Goal: Task Accomplishment & Management: Manage account settings

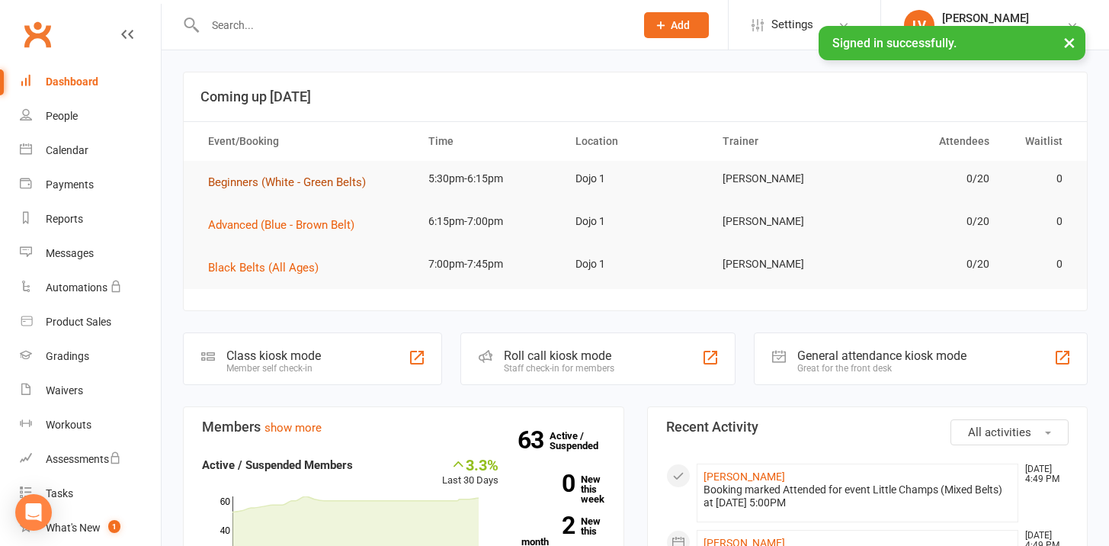
click at [332, 185] on span "Beginners (White - Green Belts)" at bounding box center [287, 182] width 158 height 14
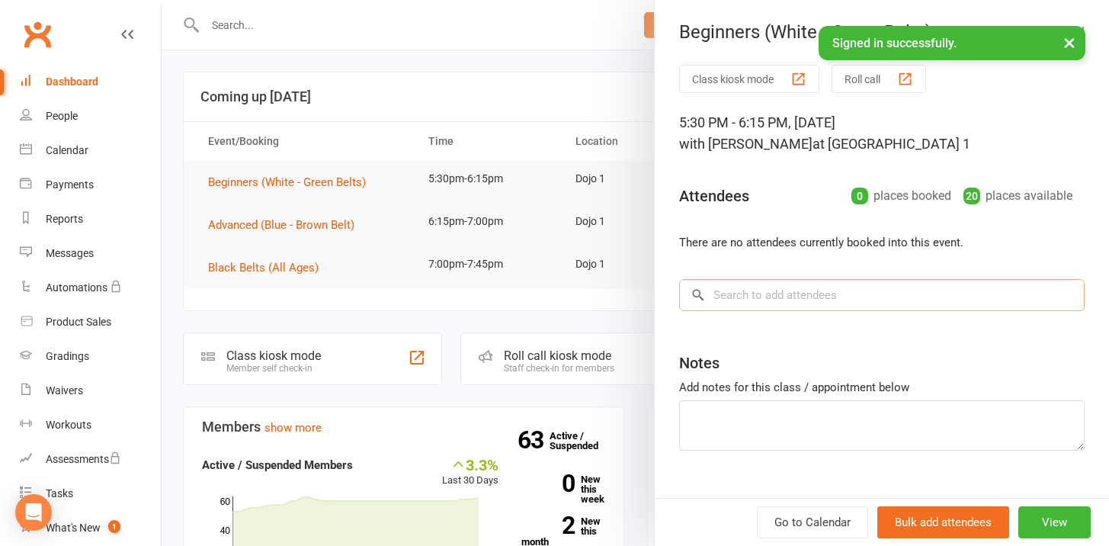
click at [750, 304] on input "search" at bounding box center [882, 295] width 406 height 32
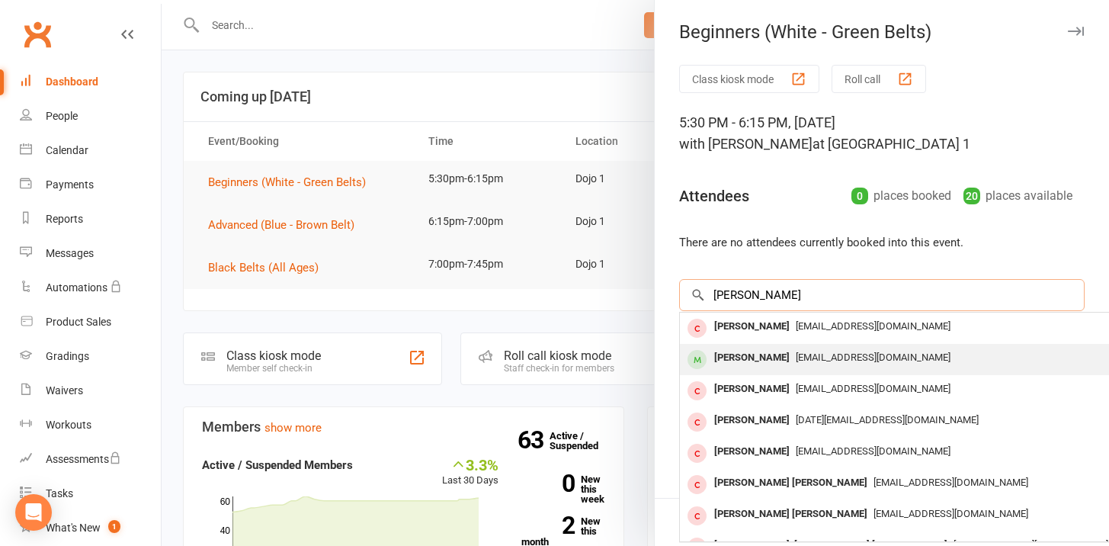
type input "[PERSON_NAME]"
click at [844, 357] on span "[EMAIL_ADDRESS][DOMAIN_NAME]" at bounding box center [873, 356] width 155 height 11
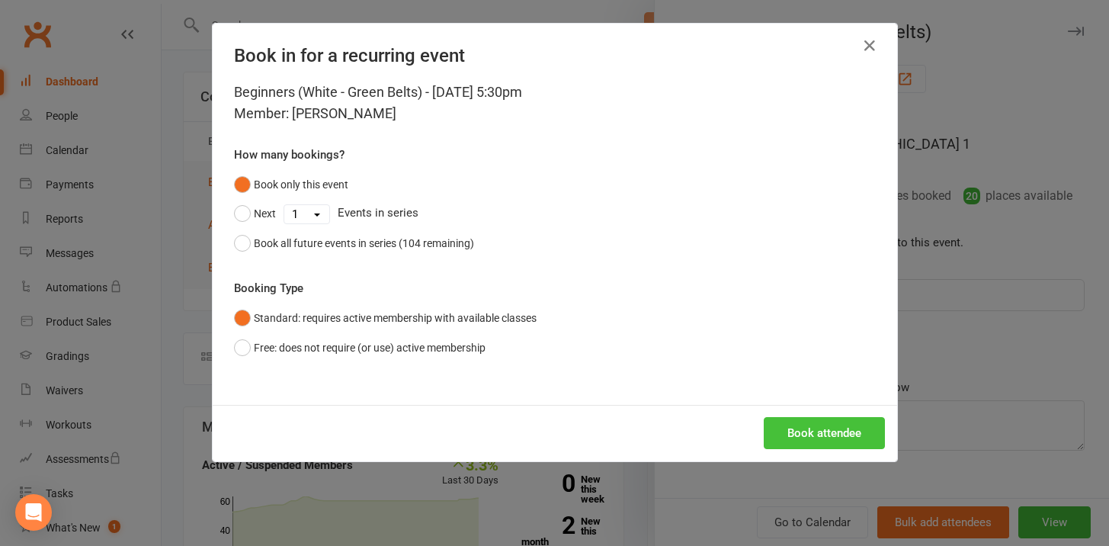
click at [821, 431] on button "Book attendee" at bounding box center [824, 433] width 121 height 32
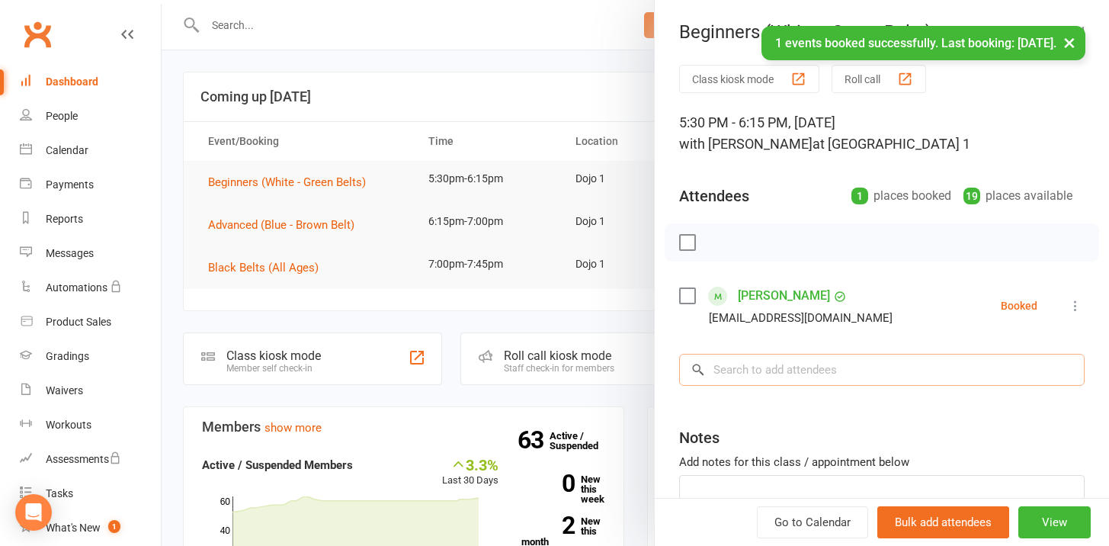
click at [825, 364] on input "search" at bounding box center [882, 370] width 406 height 32
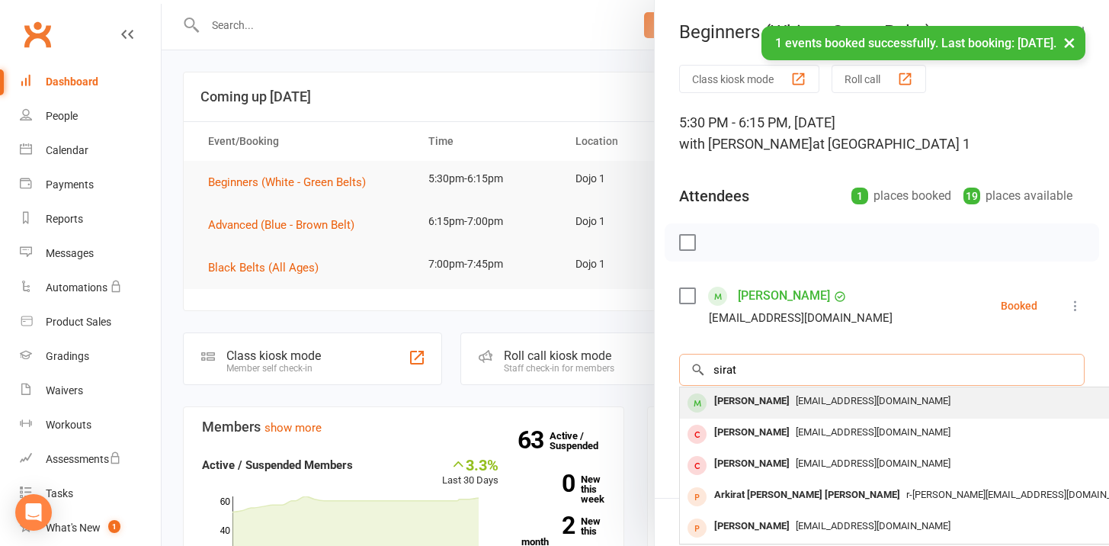
type input "sirat"
click at [802, 396] on span "[EMAIL_ADDRESS][DOMAIN_NAME]" at bounding box center [873, 400] width 155 height 11
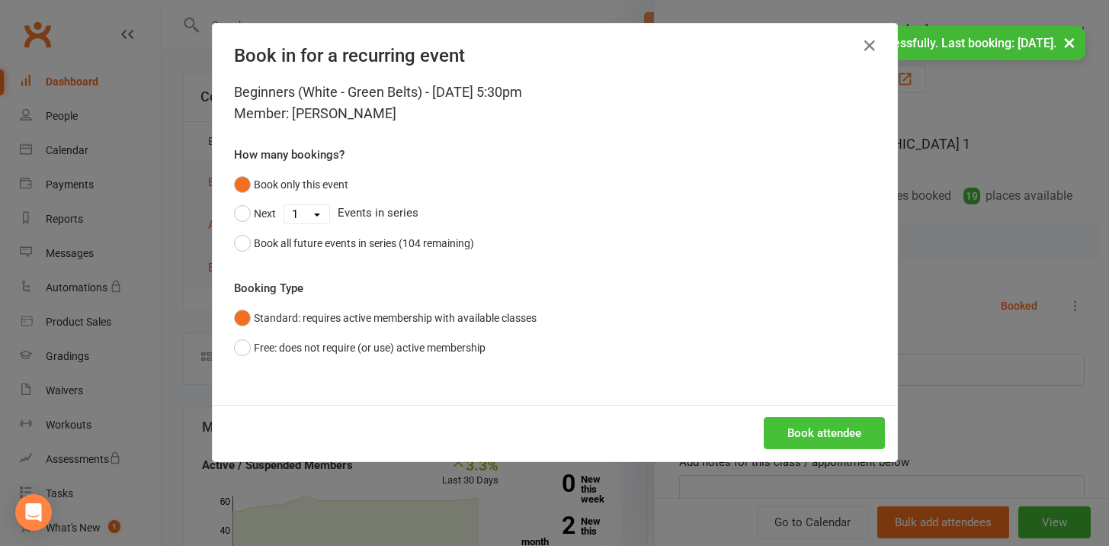
click at [819, 431] on button "Book attendee" at bounding box center [824, 433] width 121 height 32
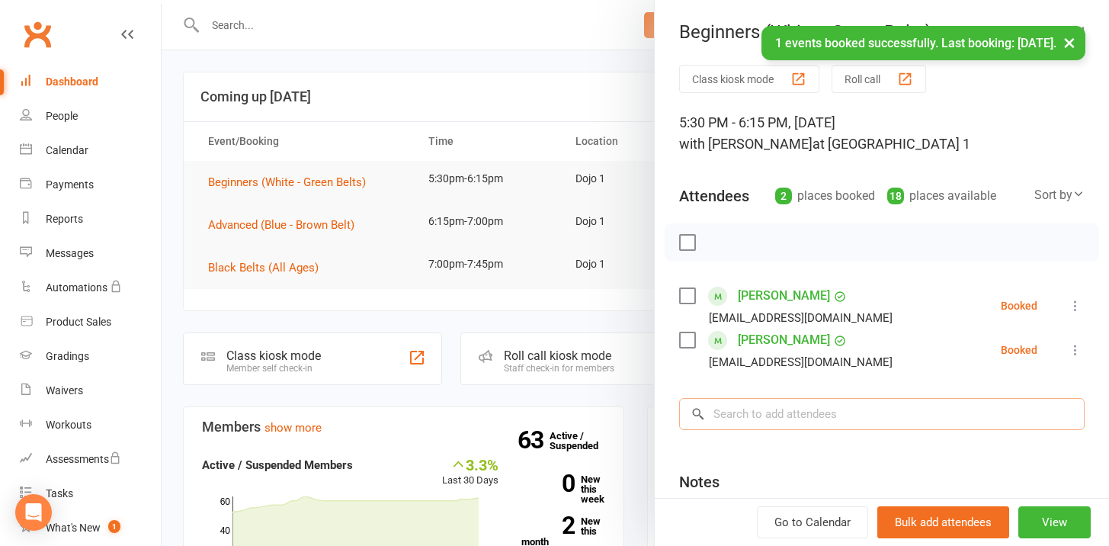
click at [791, 415] on input "search" at bounding box center [882, 414] width 406 height 32
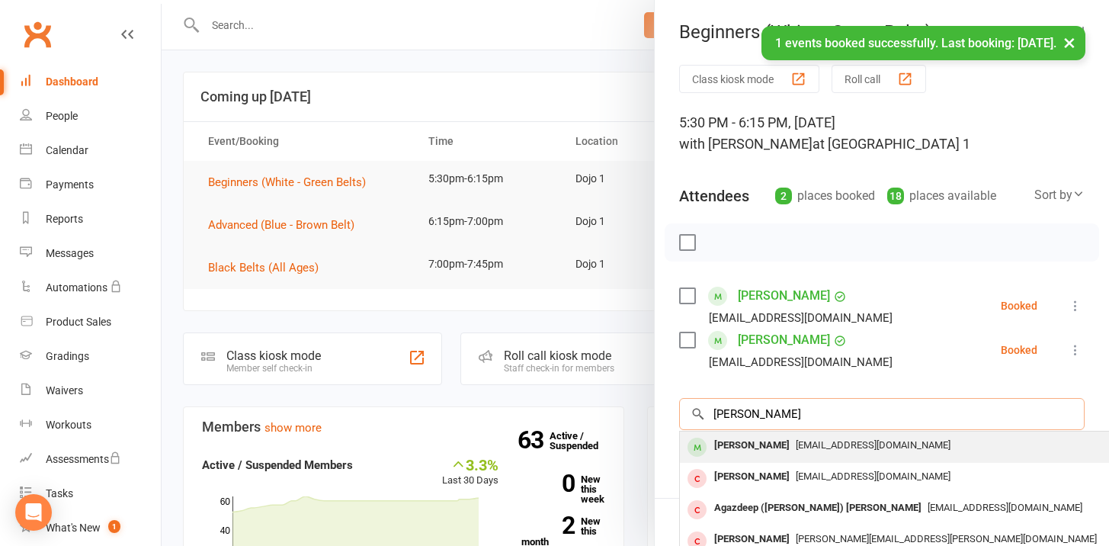
type input "[PERSON_NAME]"
click at [796, 443] on span "[EMAIL_ADDRESS][DOMAIN_NAME]" at bounding box center [873, 444] width 155 height 11
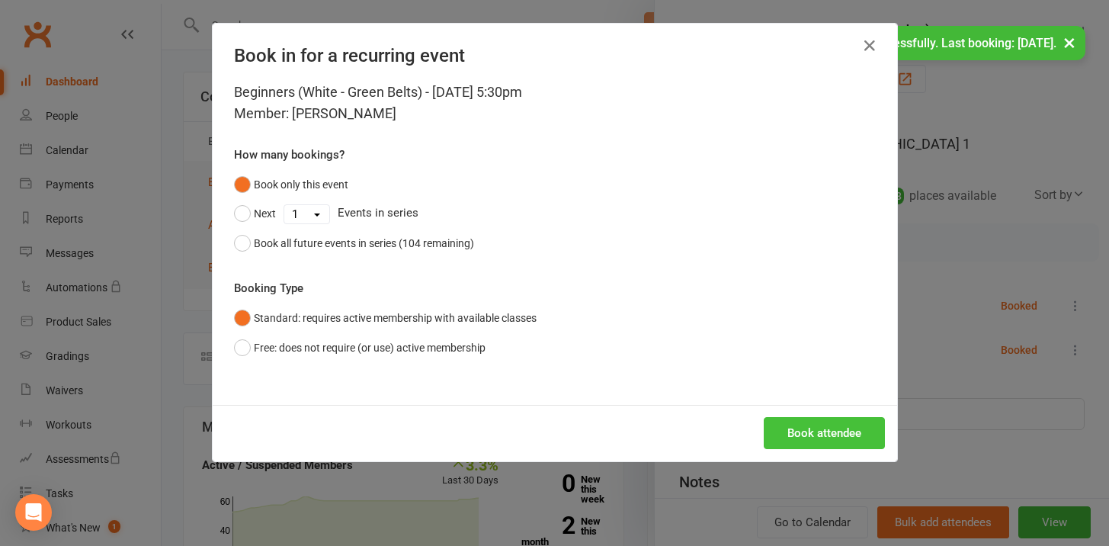
click at [786, 438] on button "Book attendee" at bounding box center [824, 433] width 121 height 32
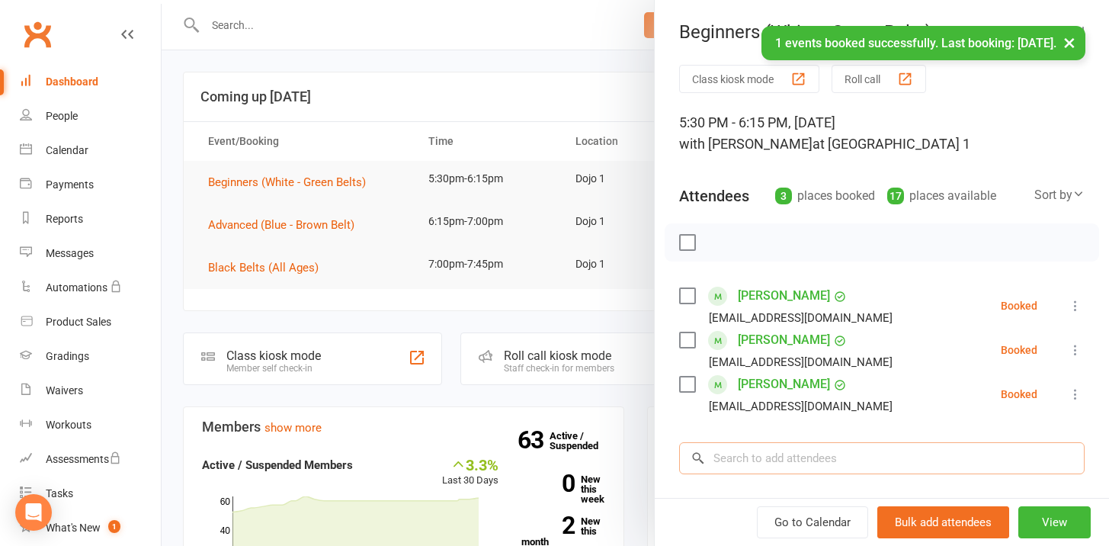
click at [768, 454] on input "search" at bounding box center [882, 458] width 406 height 32
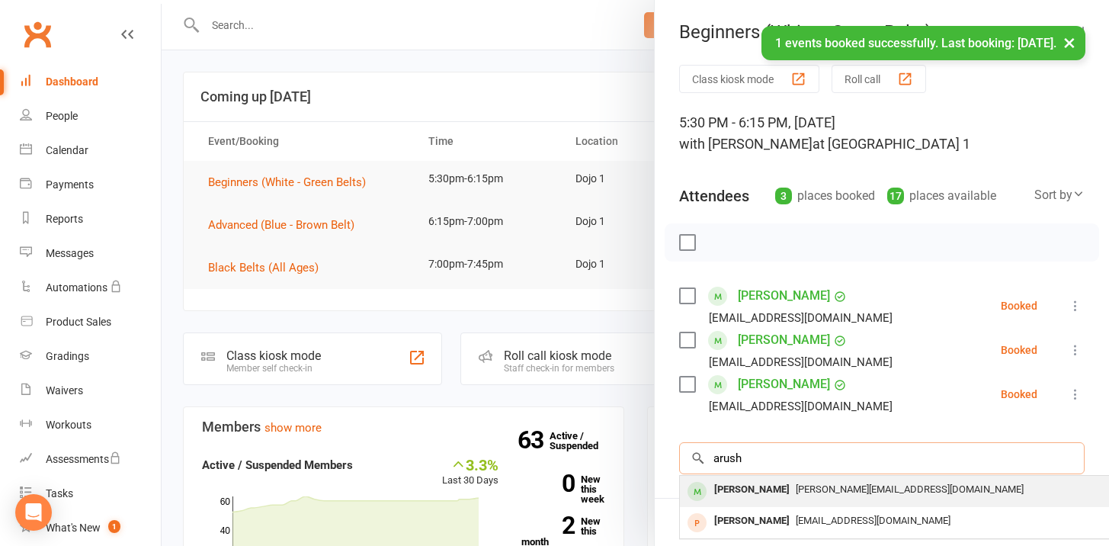
type input "arush"
click at [796, 493] on span "[PERSON_NAME][EMAIL_ADDRESS][DOMAIN_NAME]" at bounding box center [910, 488] width 228 height 11
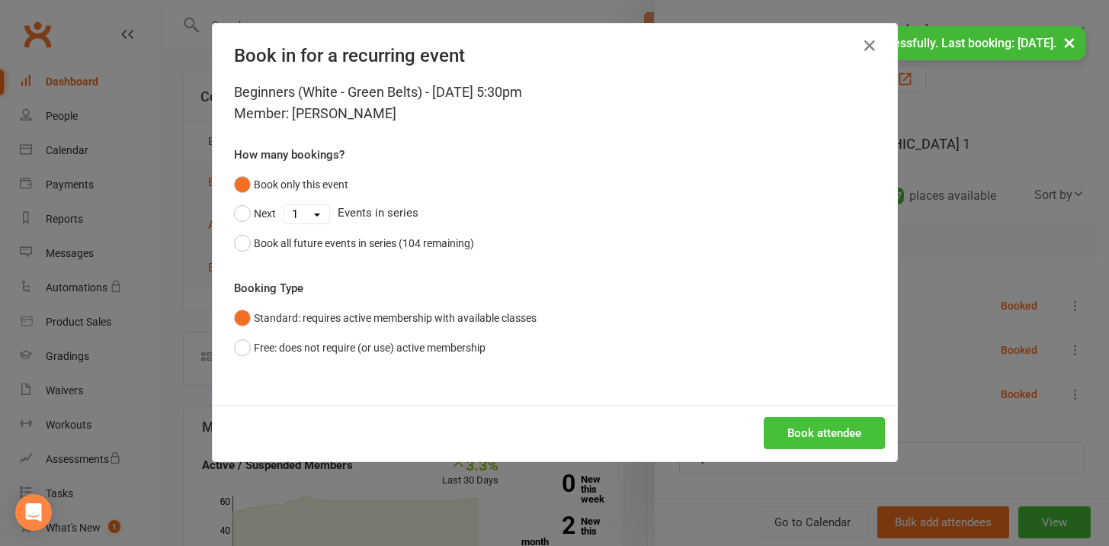
click at [803, 438] on button "Book attendee" at bounding box center [824, 433] width 121 height 32
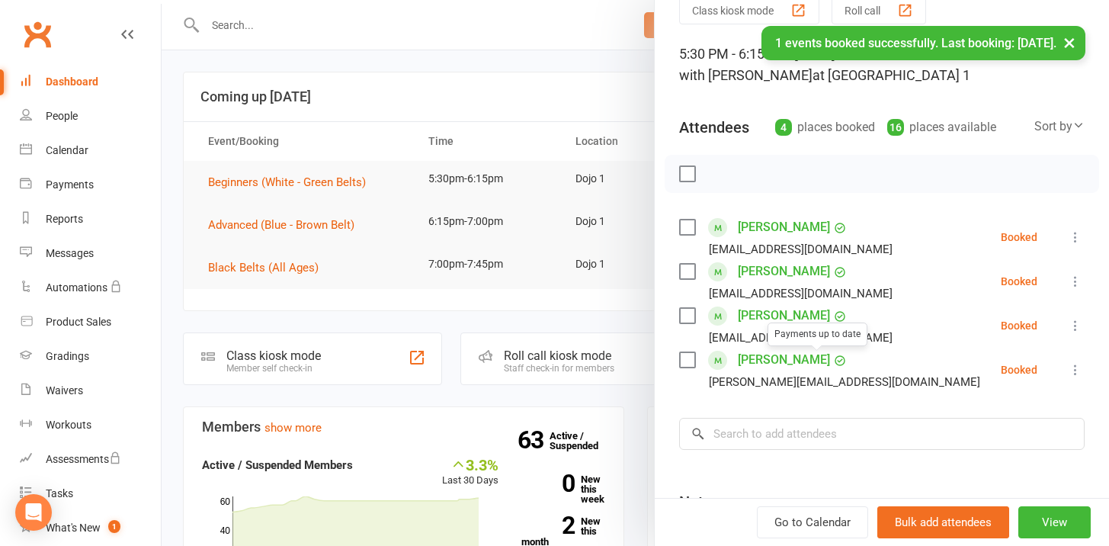
scroll to position [130, 0]
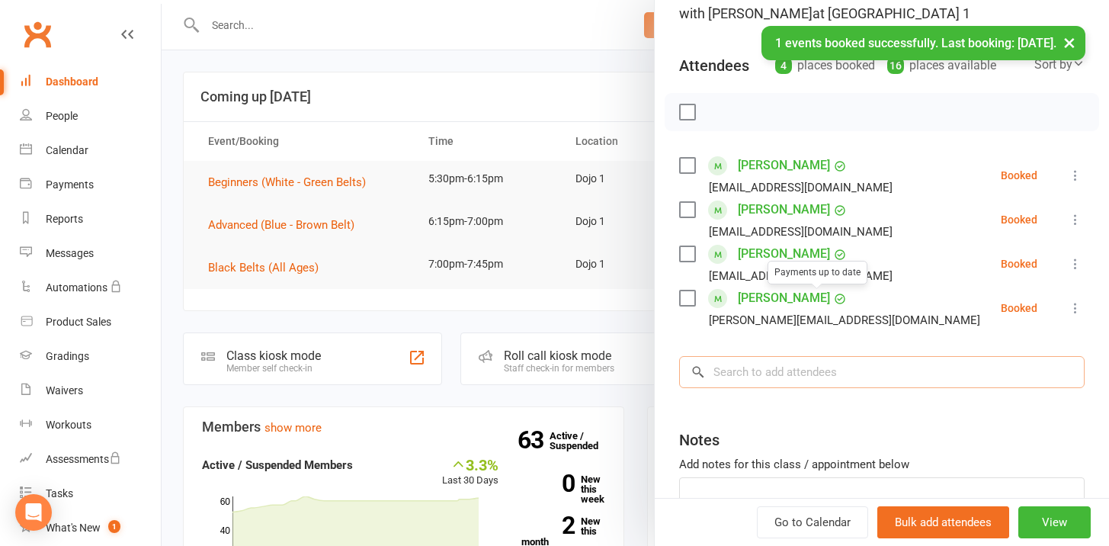
click at [803, 386] on input "search" at bounding box center [882, 372] width 406 height 32
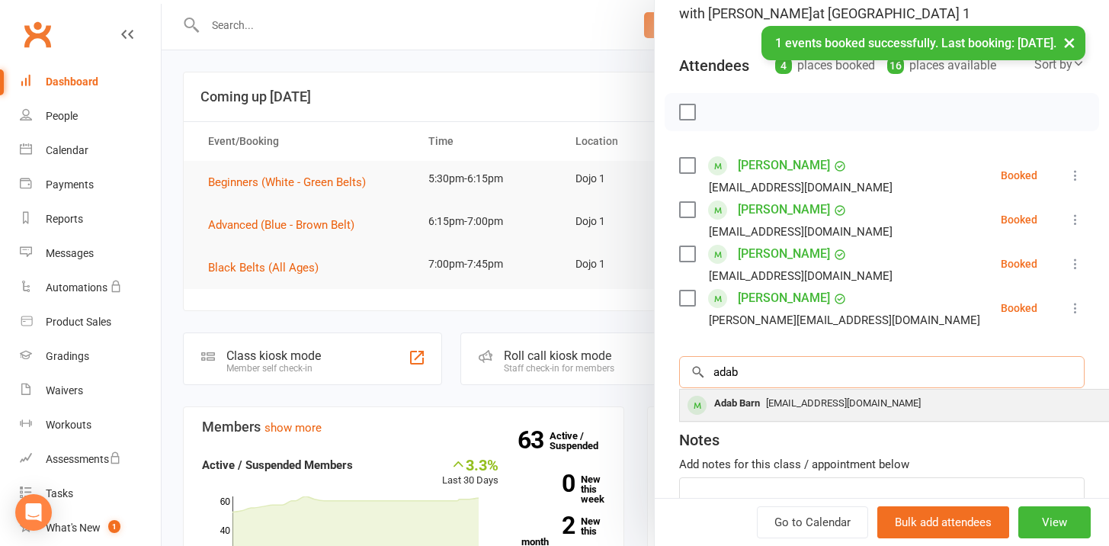
type input "adab"
click at [811, 399] on span "[EMAIL_ADDRESS][DOMAIN_NAME]" at bounding box center [843, 402] width 155 height 11
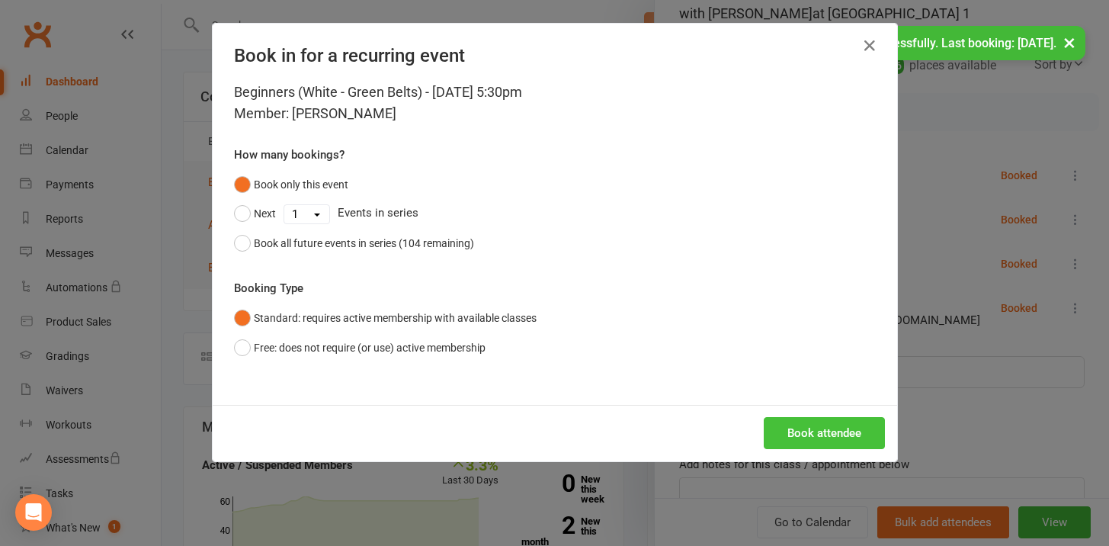
click at [813, 425] on button "Book attendee" at bounding box center [824, 433] width 121 height 32
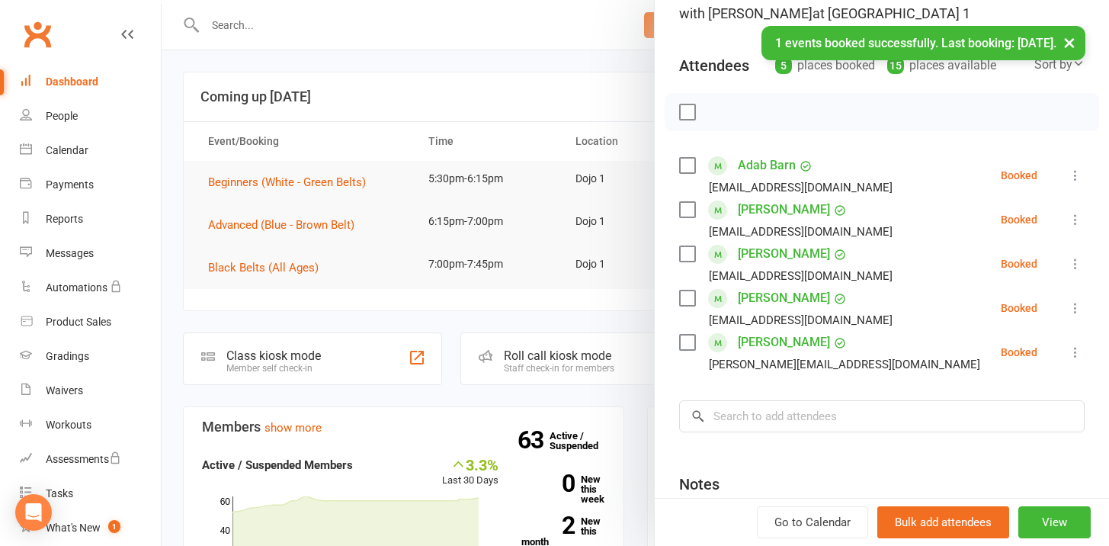
click at [685, 115] on label at bounding box center [686, 111] width 15 height 15
click at [716, 110] on icon "button" at bounding box center [721, 112] width 17 height 17
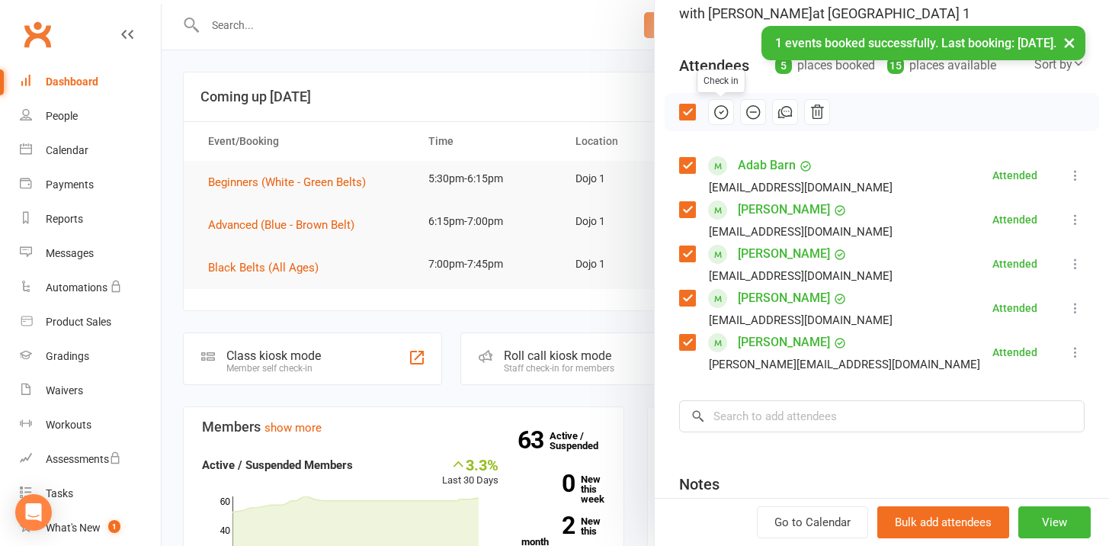
click at [683, 109] on label at bounding box center [686, 111] width 15 height 15
click at [1070, 43] on button "×" at bounding box center [1069, 42] width 27 height 33
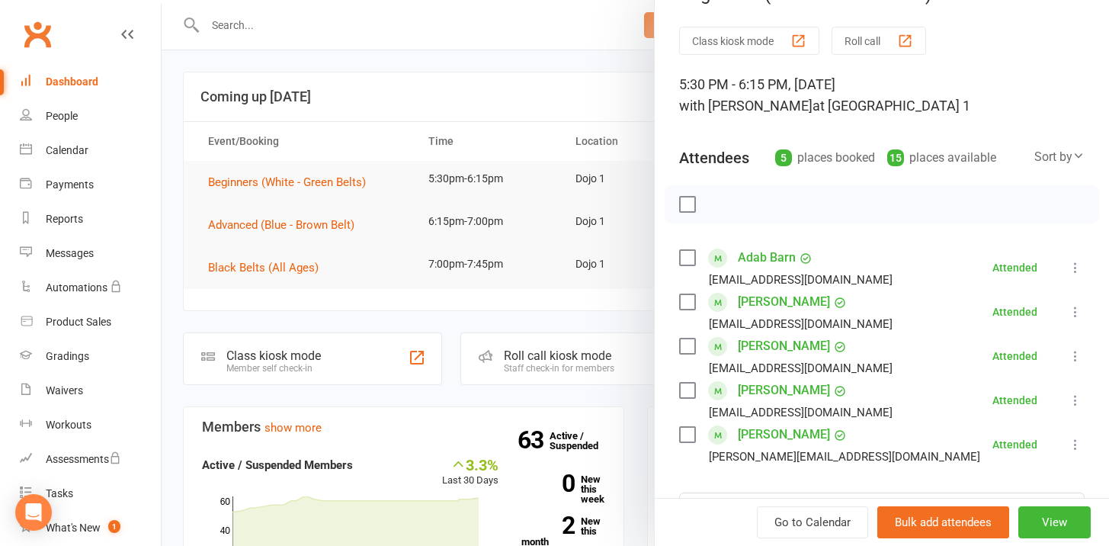
scroll to position [0, 0]
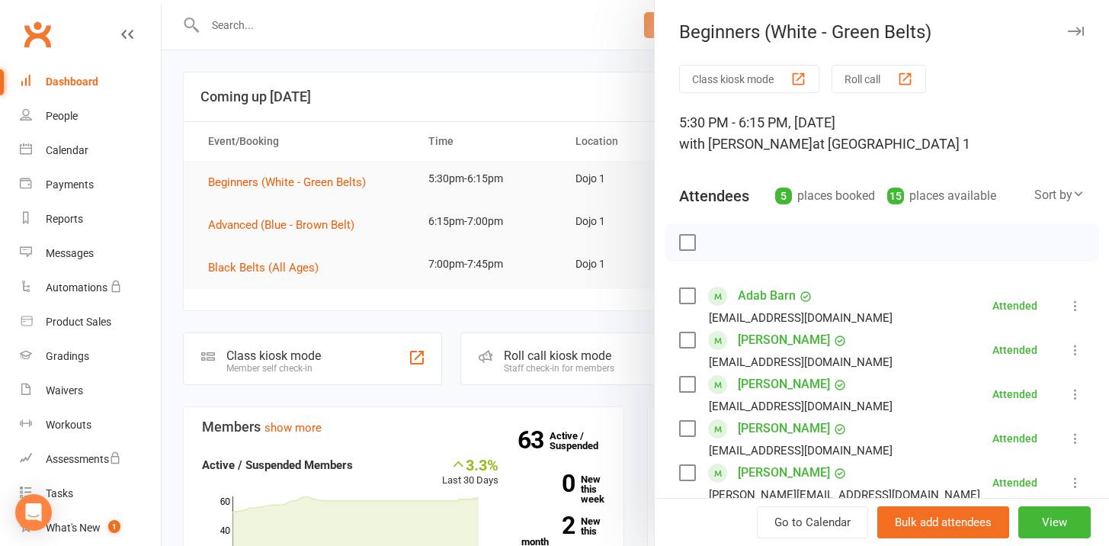
click at [1068, 27] on icon "button" at bounding box center [1076, 31] width 16 height 9
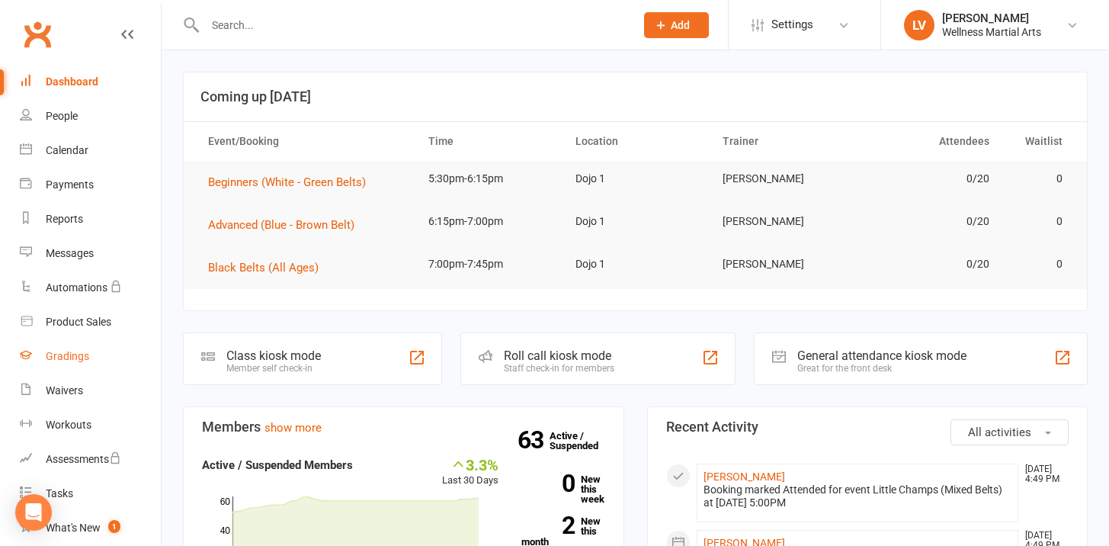
click at [69, 345] on link "Gradings" at bounding box center [90, 356] width 141 height 34
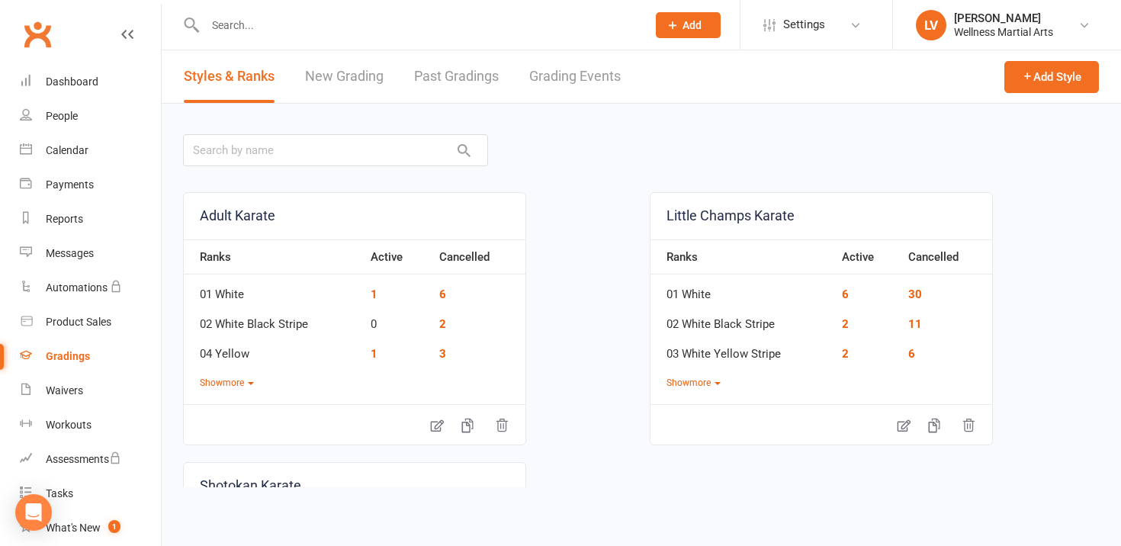
click at [558, 79] on link "Grading Events" at bounding box center [574, 76] width 91 height 53
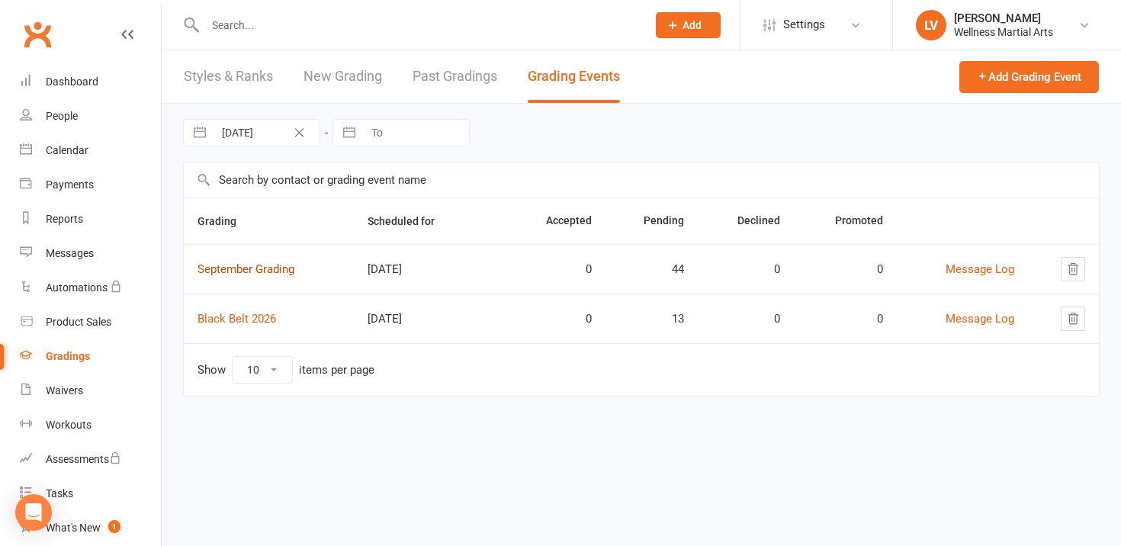
click at [249, 273] on link "September Grading" at bounding box center [245, 269] width 97 height 14
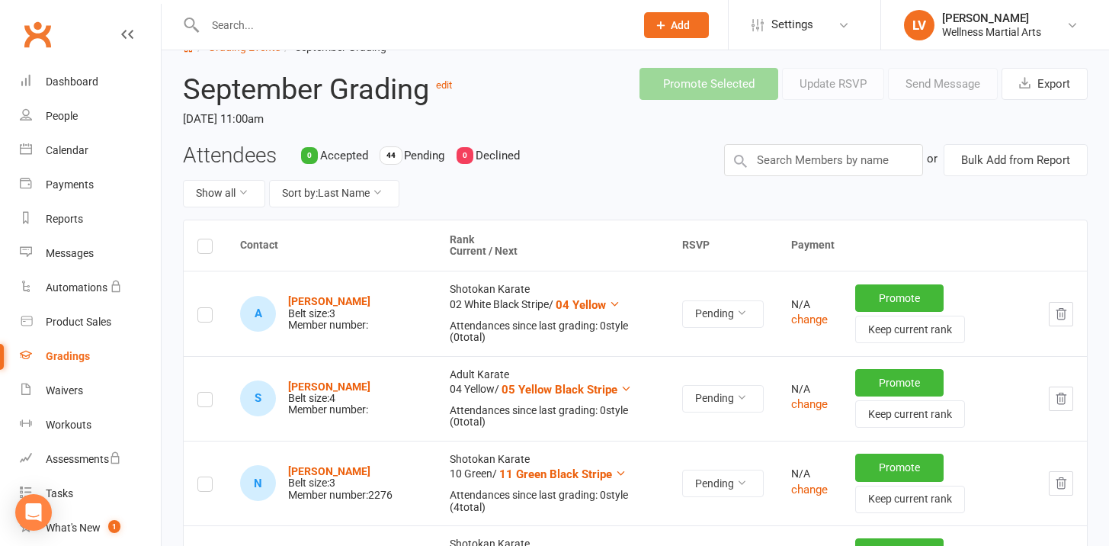
scroll to position [62, 0]
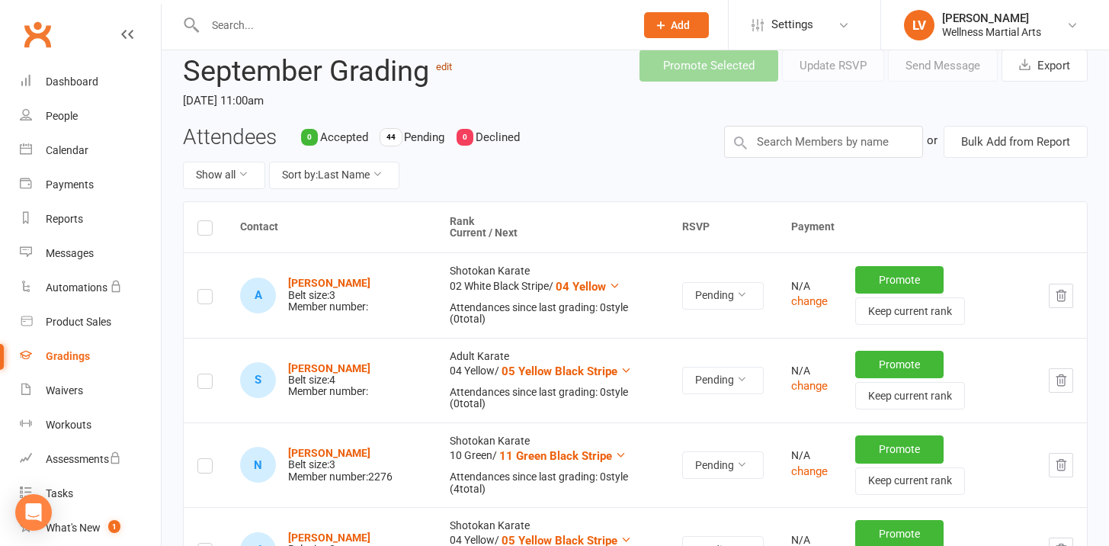
click at [450, 67] on link "edit" at bounding box center [444, 66] width 16 height 11
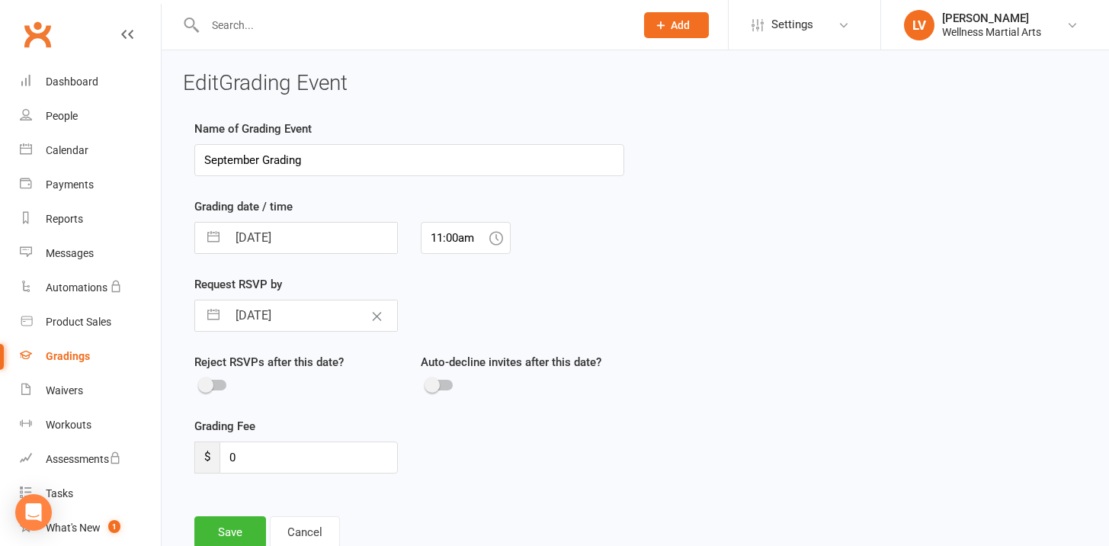
click at [337, 238] on input "[DATE]" at bounding box center [312, 238] width 170 height 30
select select "7"
select select "2025"
select select "8"
select select "2025"
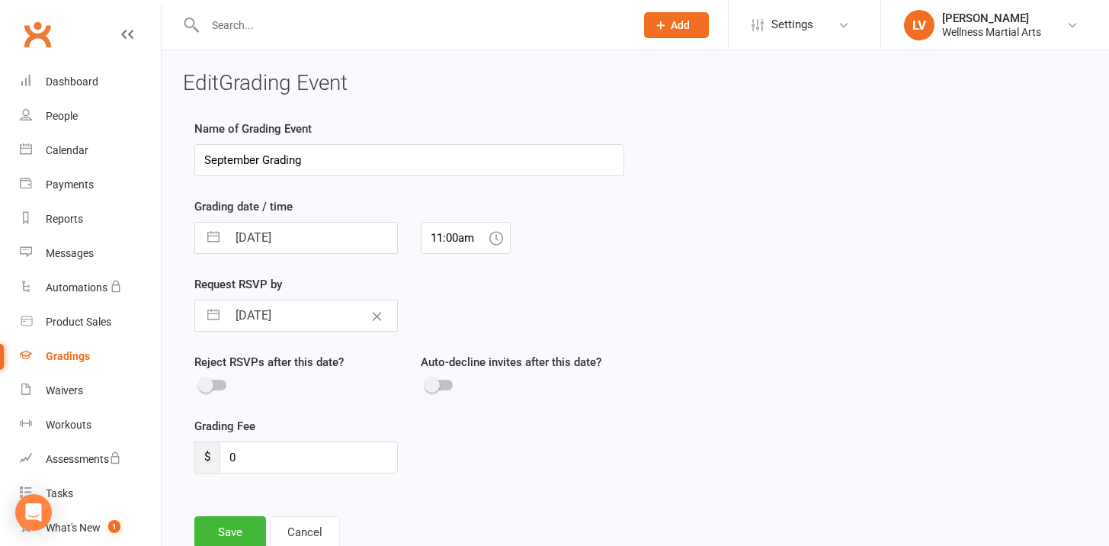
select select "9"
select select "2025"
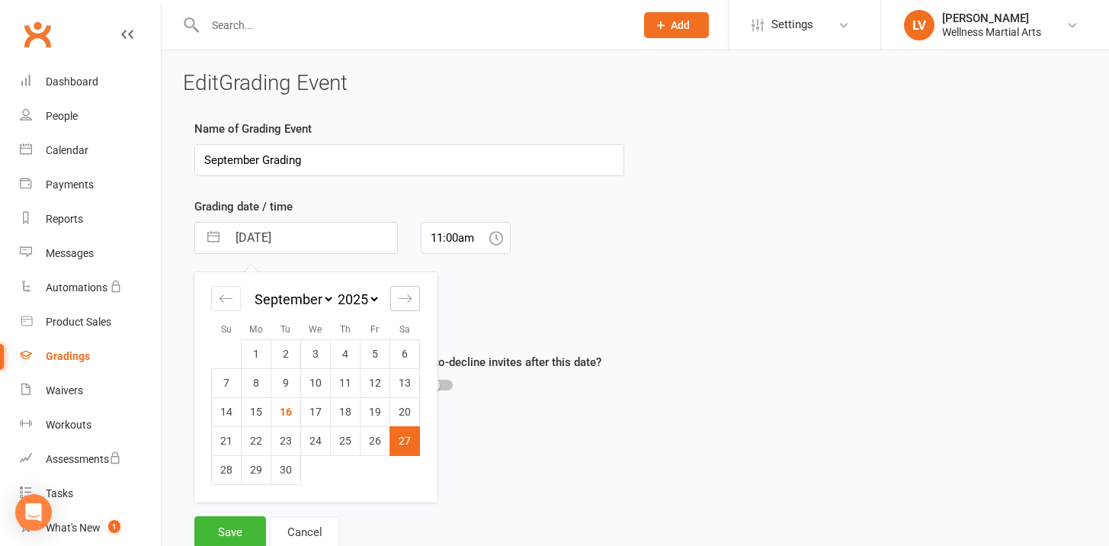
click at [403, 295] on icon "Move forward to switch to the next month." at bounding box center [405, 298] width 14 height 14
select select "10"
select select "2025"
click at [408, 343] on td "4" at bounding box center [405, 353] width 30 height 29
type input "[DATE]"
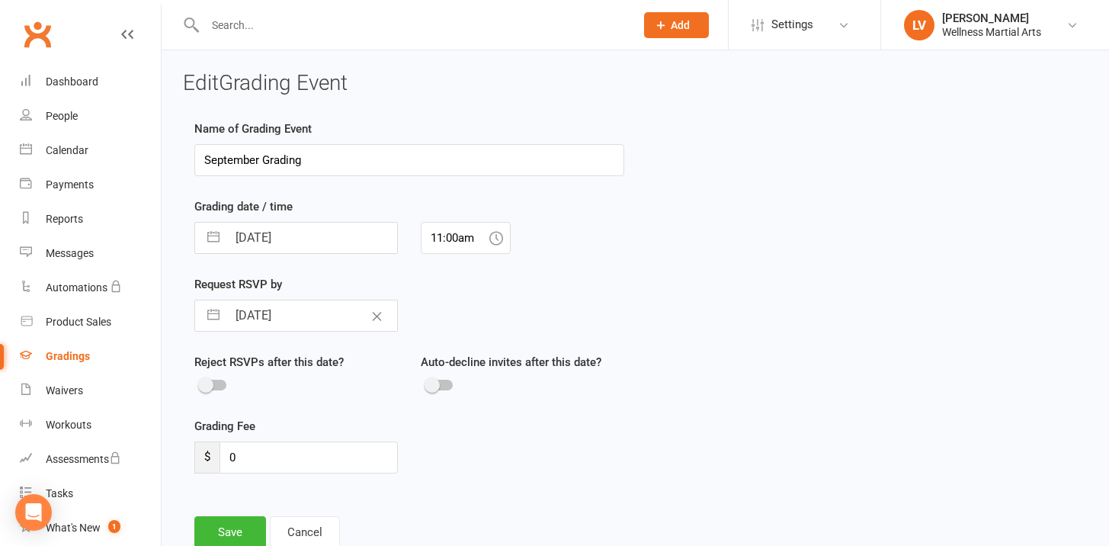
click at [251, 313] on input "[DATE]" at bounding box center [312, 315] width 170 height 30
select select "7"
select select "2025"
select select "8"
select select "2025"
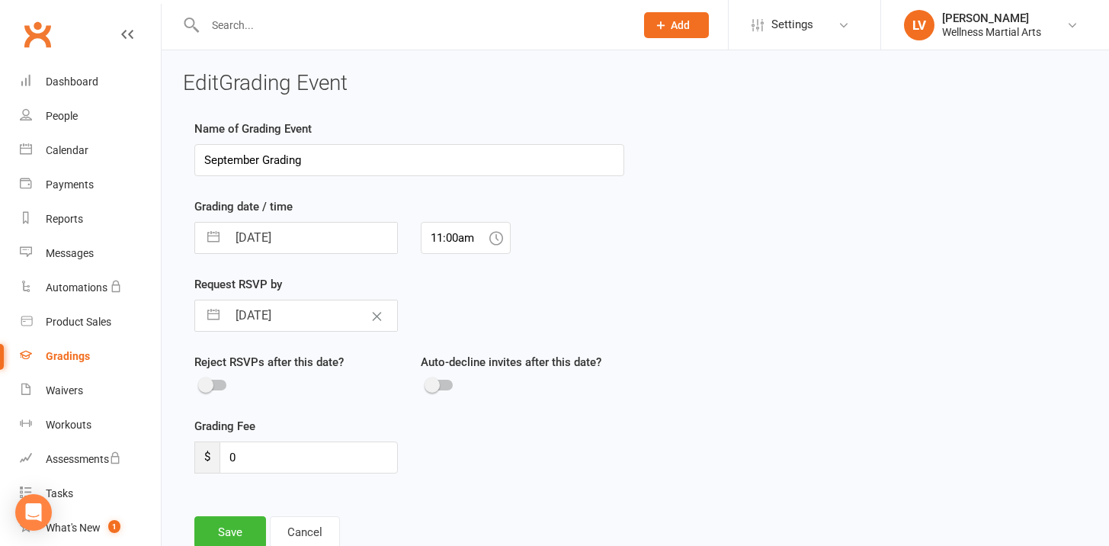
select select "9"
select select "2025"
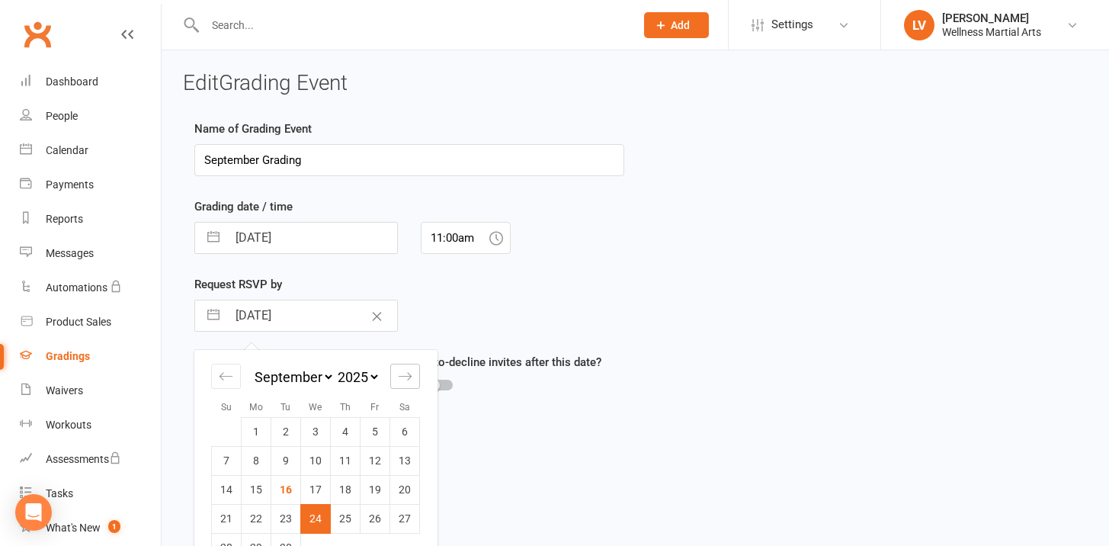
click at [412, 380] on icon "Move forward to switch to the next month." at bounding box center [405, 376] width 14 height 14
select select "10"
select select "2025"
click at [309, 423] on td "1" at bounding box center [316, 431] width 30 height 29
type input "[DATE]"
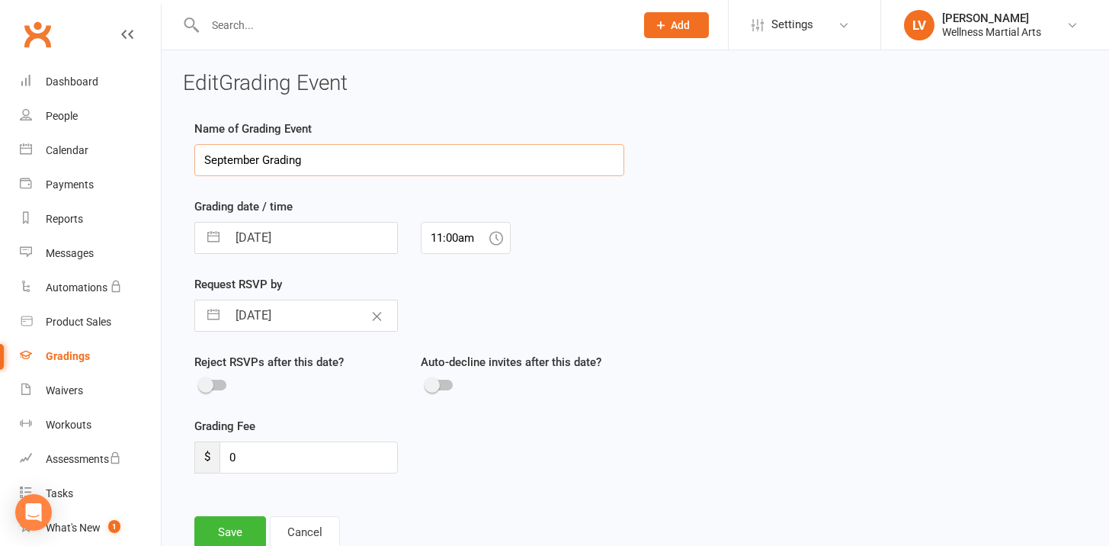
click at [236, 164] on input "September Grading" at bounding box center [409, 160] width 430 height 32
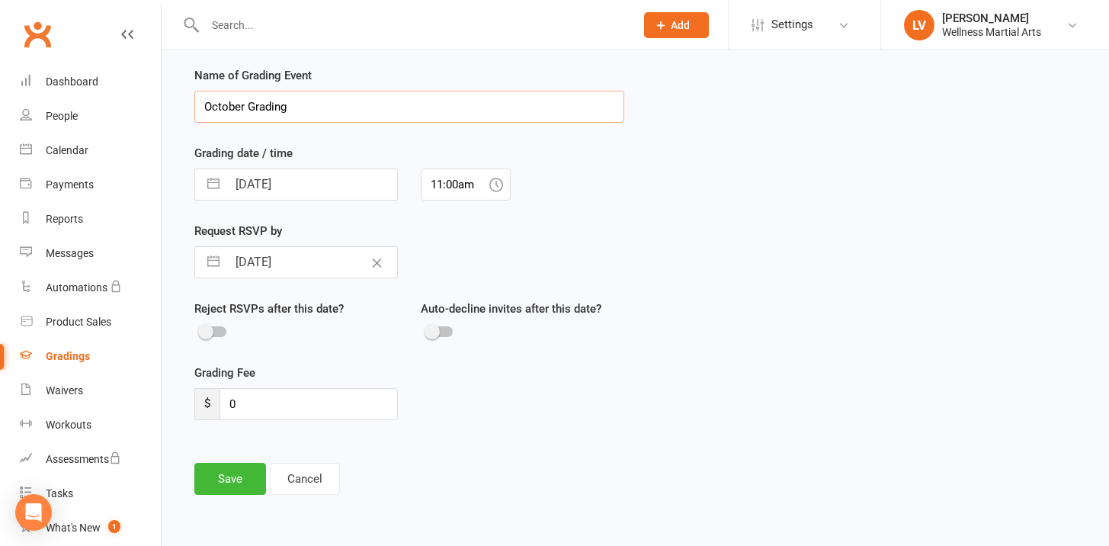
scroll to position [70, 0]
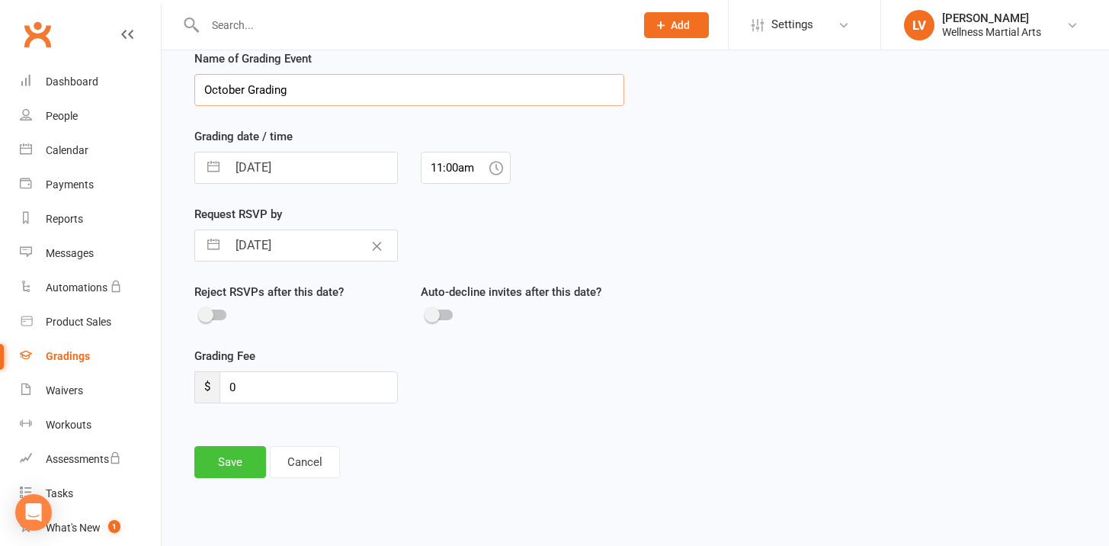
type input "October Grading"
click at [233, 460] on button "Save" at bounding box center [230, 462] width 72 height 32
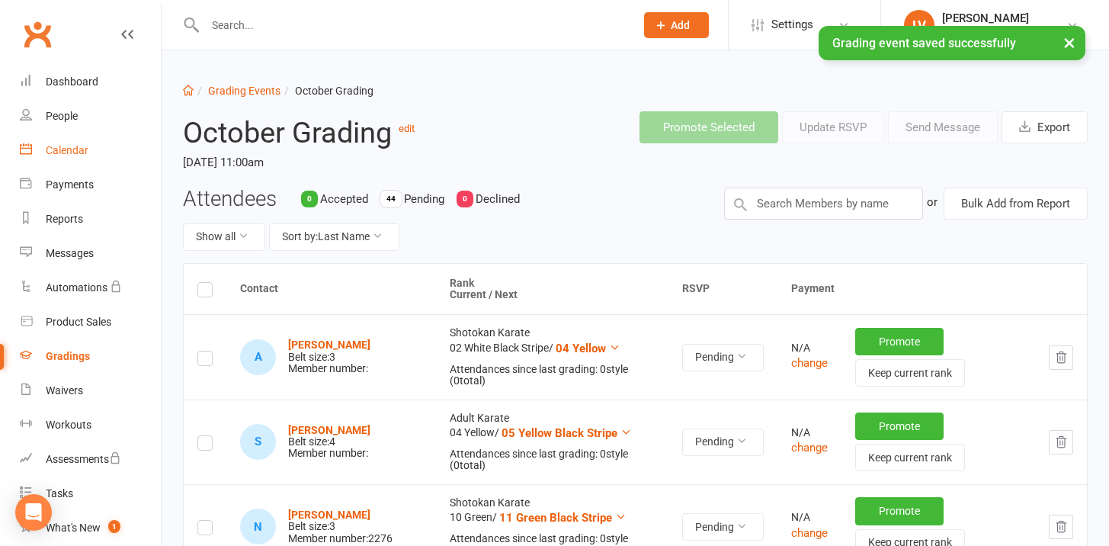
click at [77, 153] on div "Calendar" at bounding box center [67, 150] width 43 height 12
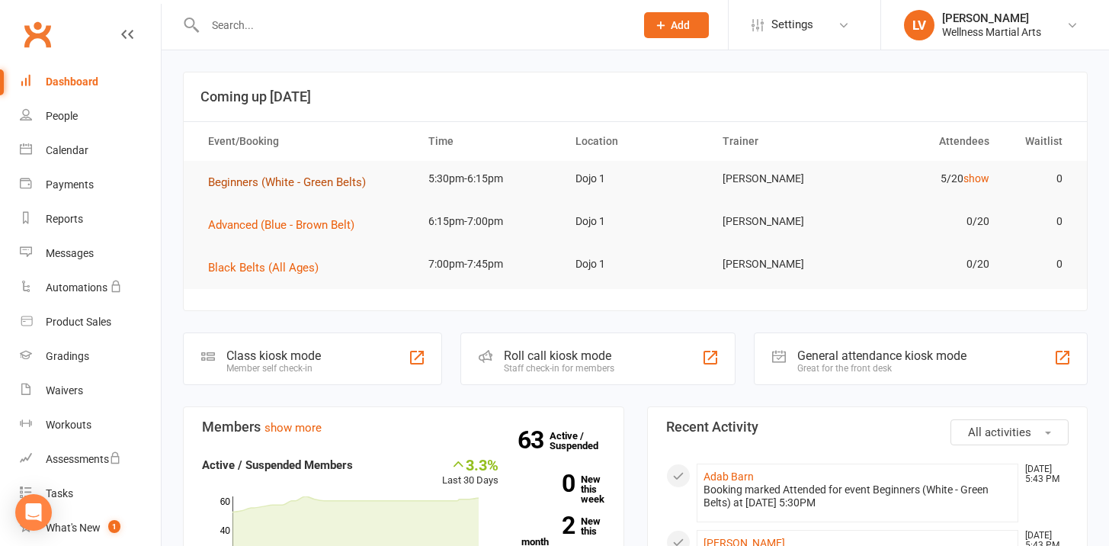
click at [275, 181] on span "Beginners (White - Green Belts)" at bounding box center [287, 182] width 158 height 14
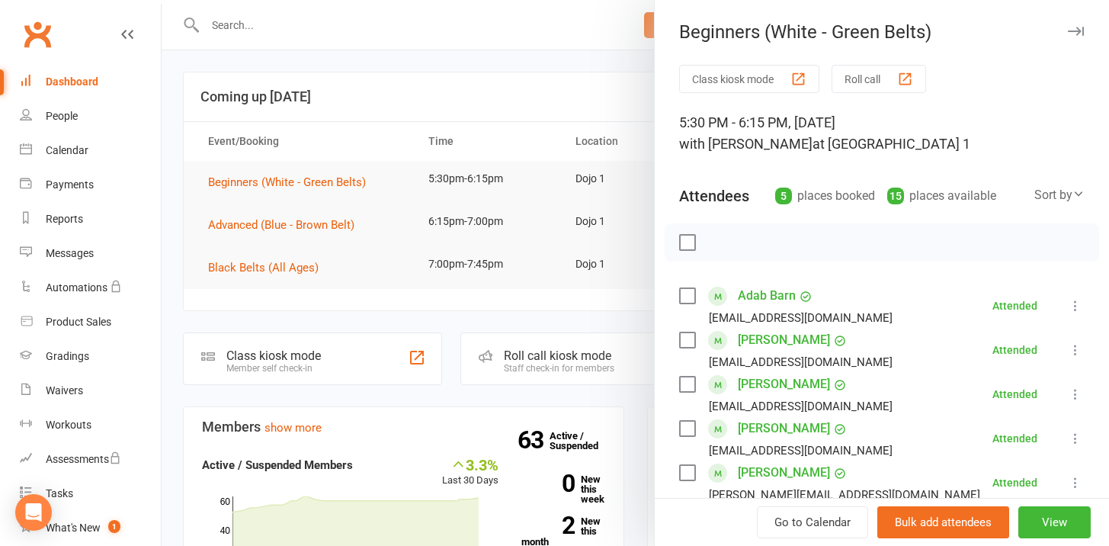
click at [241, 32] on div at bounding box center [636, 273] width 948 height 546
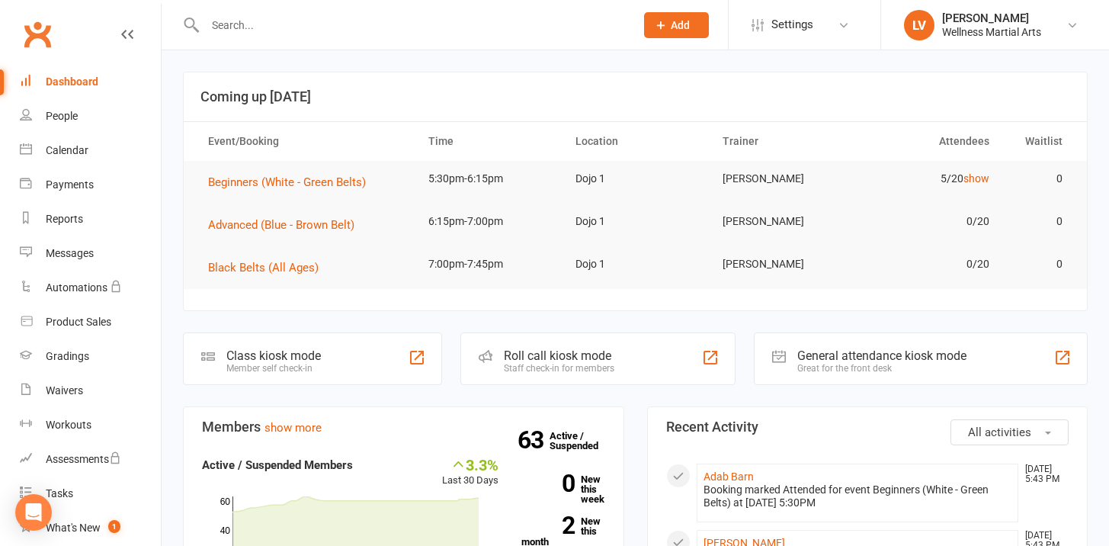
click at [251, 29] on input "text" at bounding box center [412, 24] width 424 height 21
type input "j"
click at [77, 351] on div "Gradings" at bounding box center [67, 356] width 43 height 12
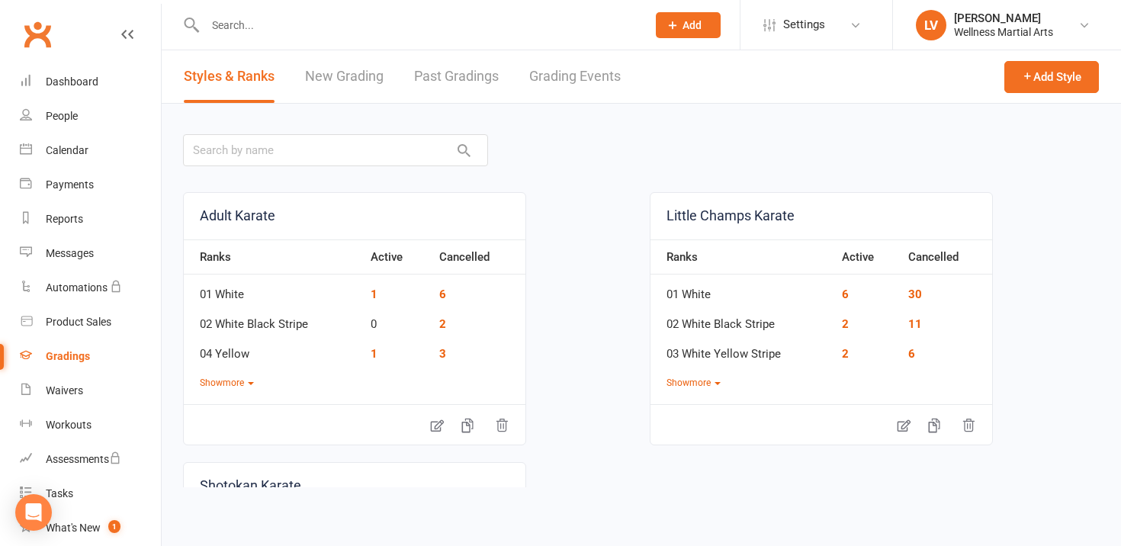
click at [457, 75] on link "Past Gradings" at bounding box center [456, 76] width 85 height 53
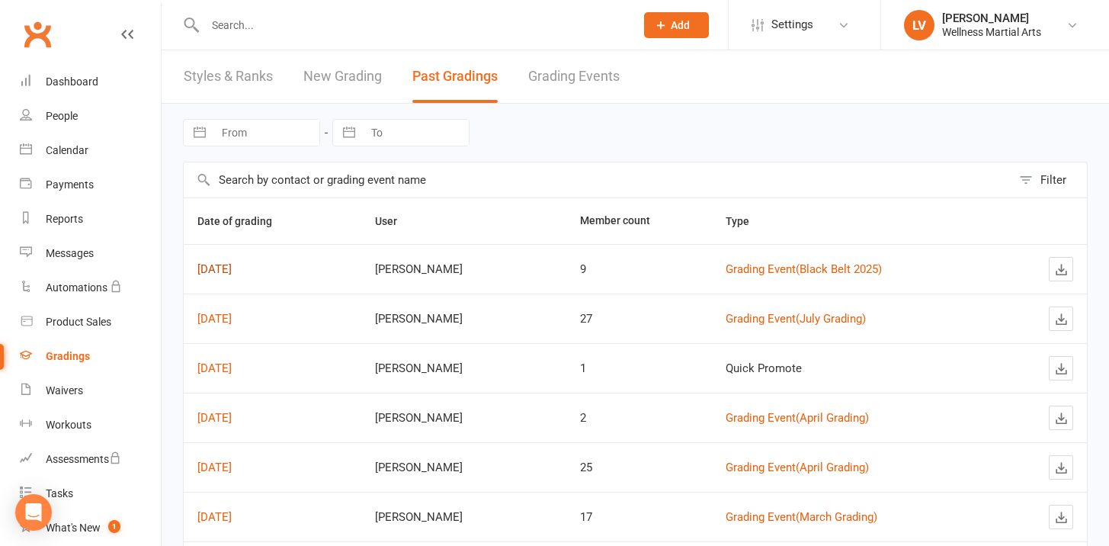
click at [232, 274] on link "Jul 13, 2025" at bounding box center [214, 269] width 34 height 14
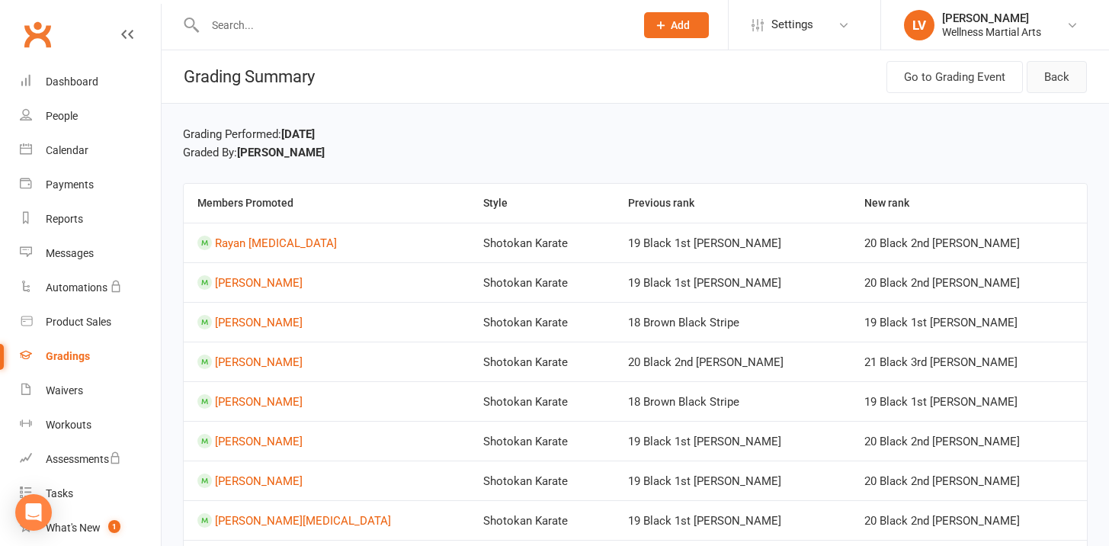
click at [1055, 73] on link "Back" at bounding box center [1057, 77] width 60 height 32
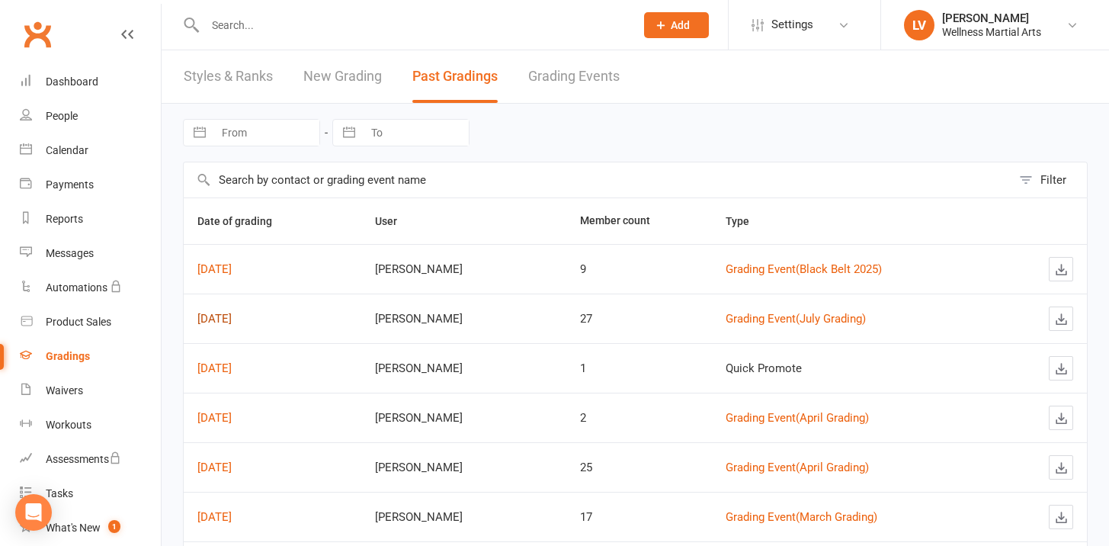
click at [232, 313] on link "Jul 12, 2025" at bounding box center [214, 319] width 34 height 14
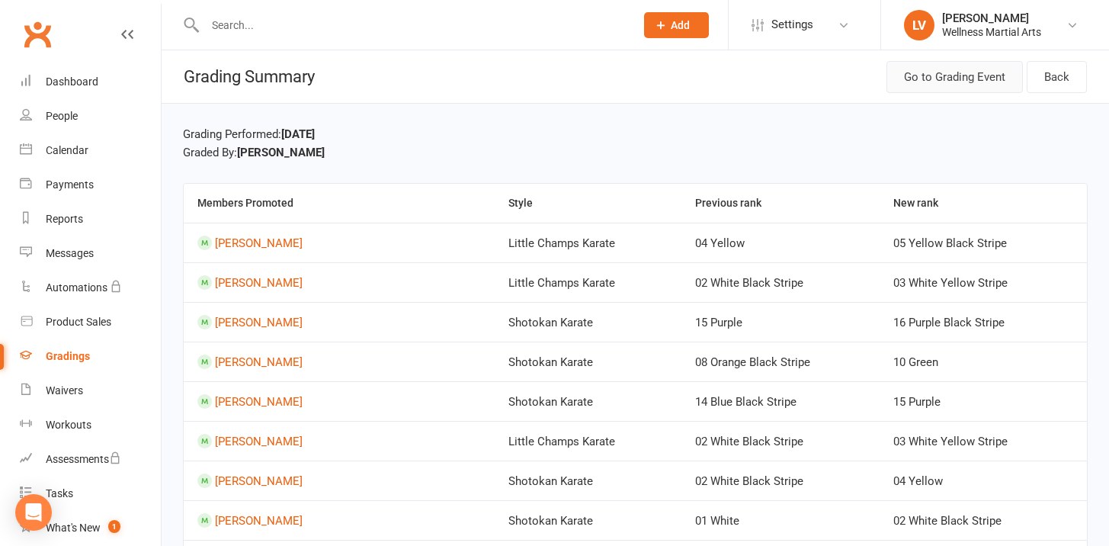
click at [961, 80] on link "Go to Grading Event" at bounding box center [955, 77] width 136 height 32
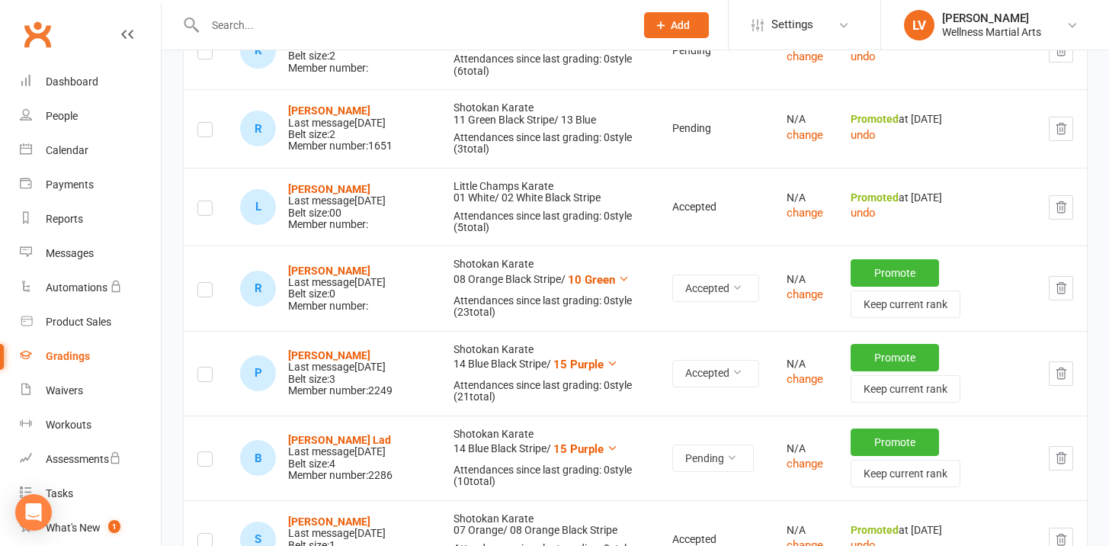
scroll to position [1595, 0]
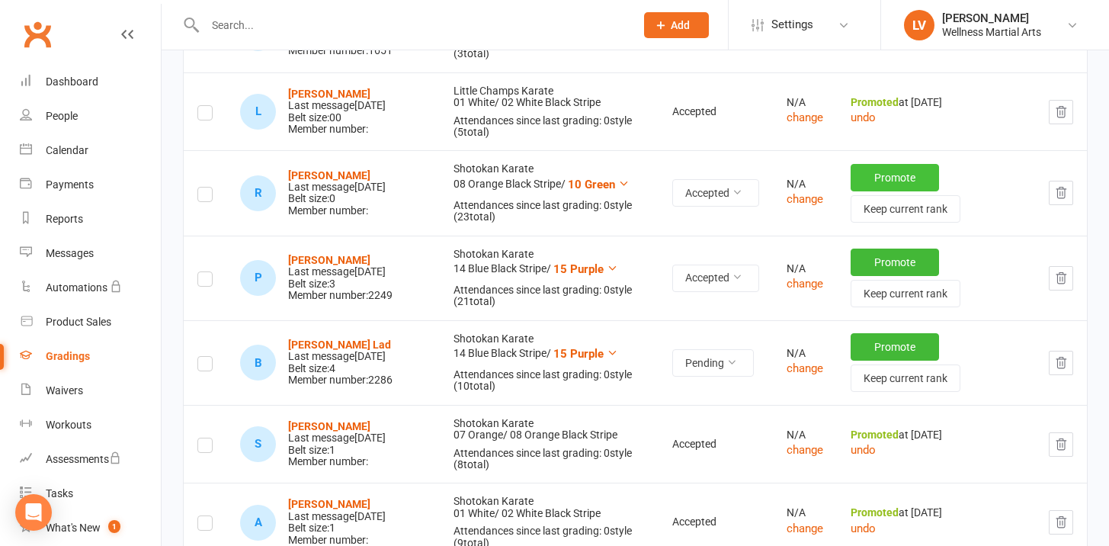
click at [875, 191] on button "Promote" at bounding box center [895, 177] width 88 height 27
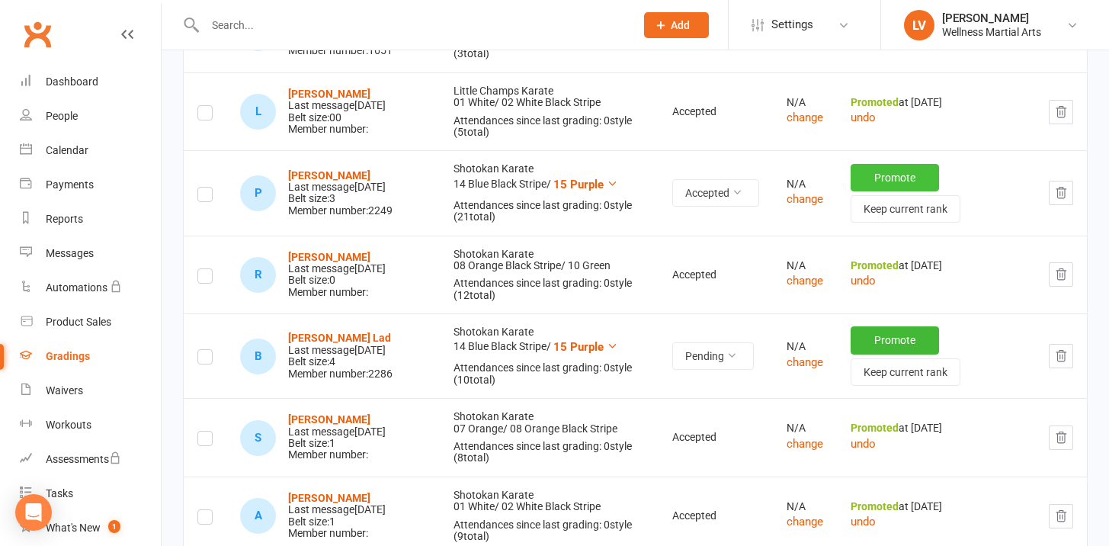
click at [869, 191] on button "Promote" at bounding box center [895, 177] width 88 height 27
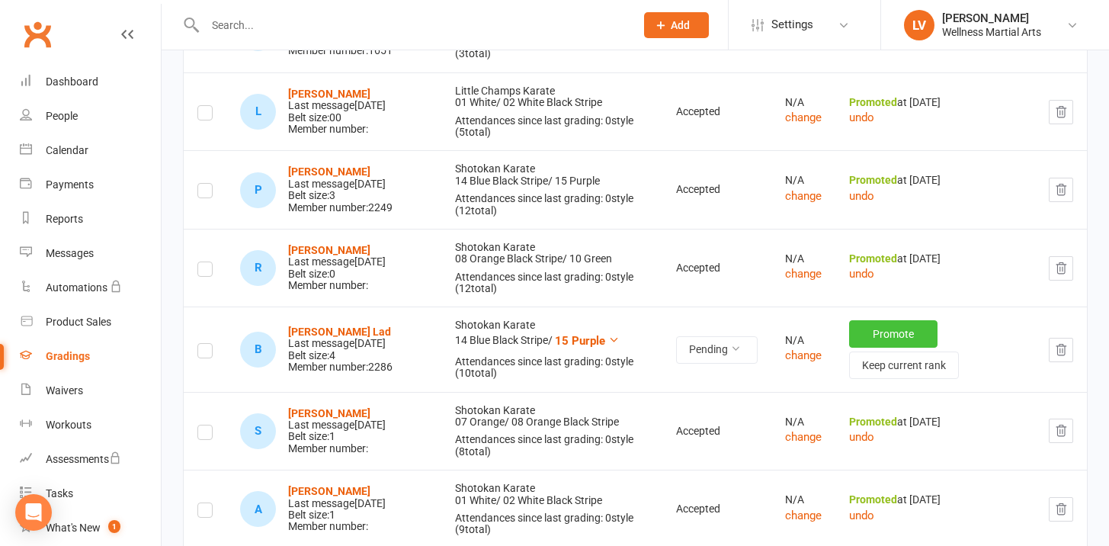
click at [871, 348] on button "Promote" at bounding box center [893, 333] width 88 height 27
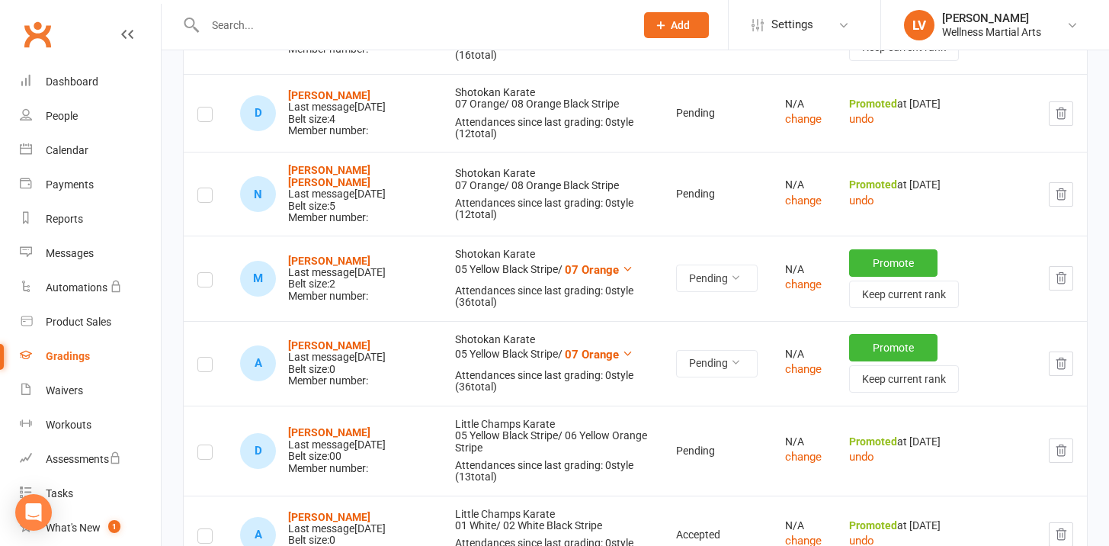
scroll to position [2237, 0]
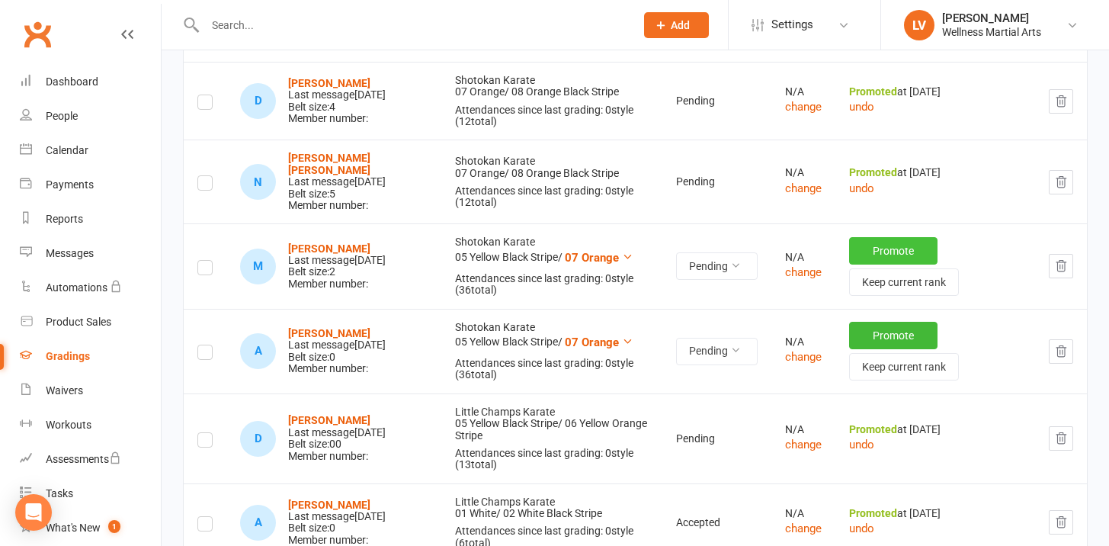
click at [871, 265] on button "Promote" at bounding box center [893, 250] width 88 height 27
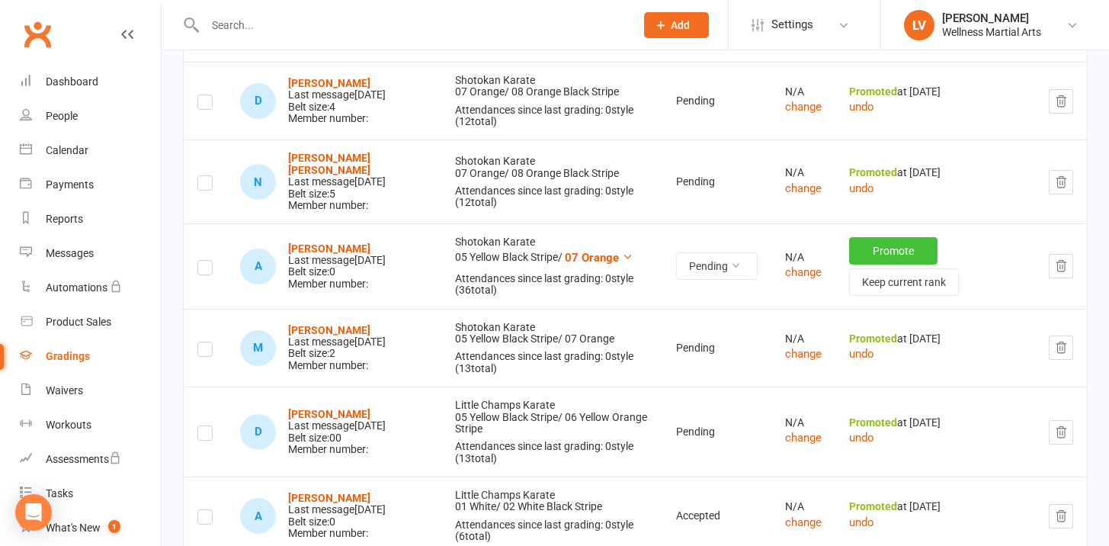
click at [887, 265] on button "Promote" at bounding box center [893, 250] width 88 height 27
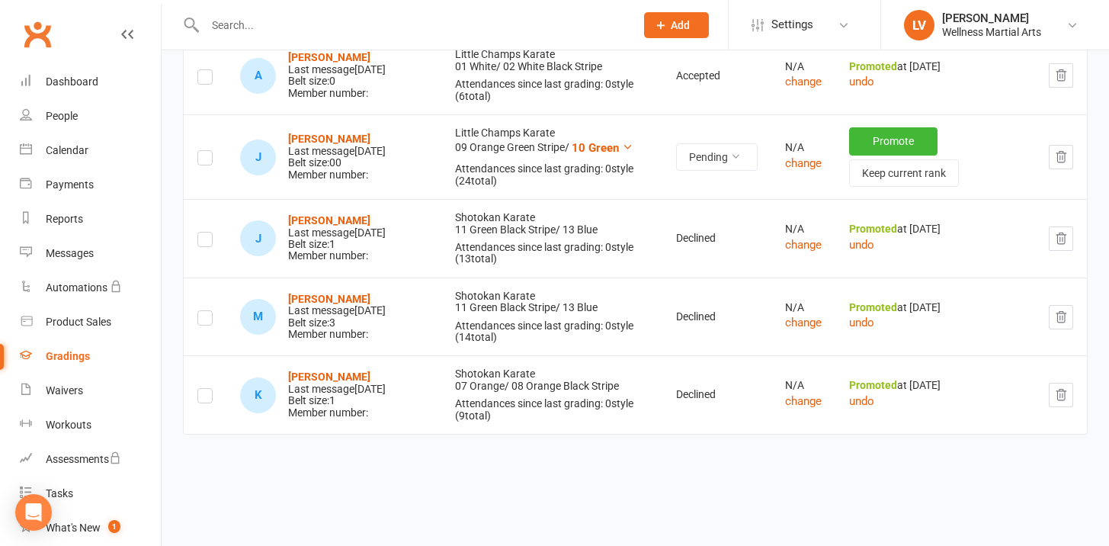
scroll to position [2666, 0]
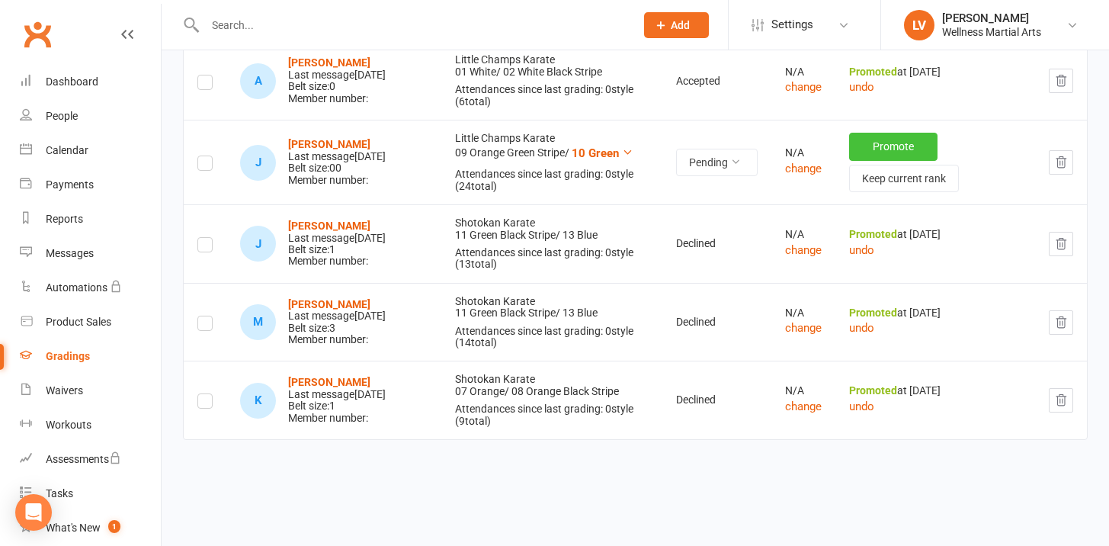
click at [879, 160] on button "Promote" at bounding box center [893, 146] width 88 height 27
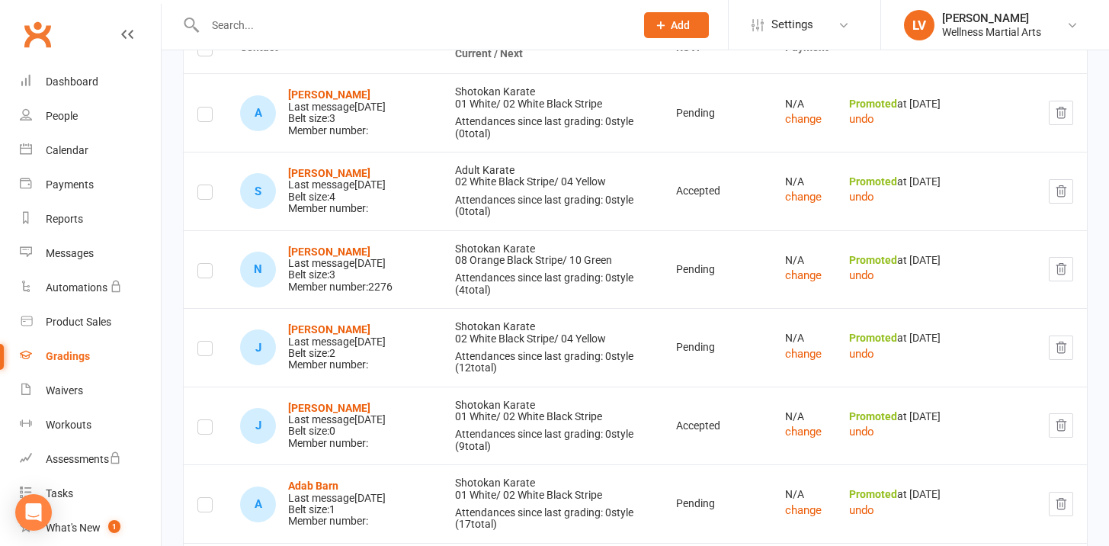
scroll to position [0, 0]
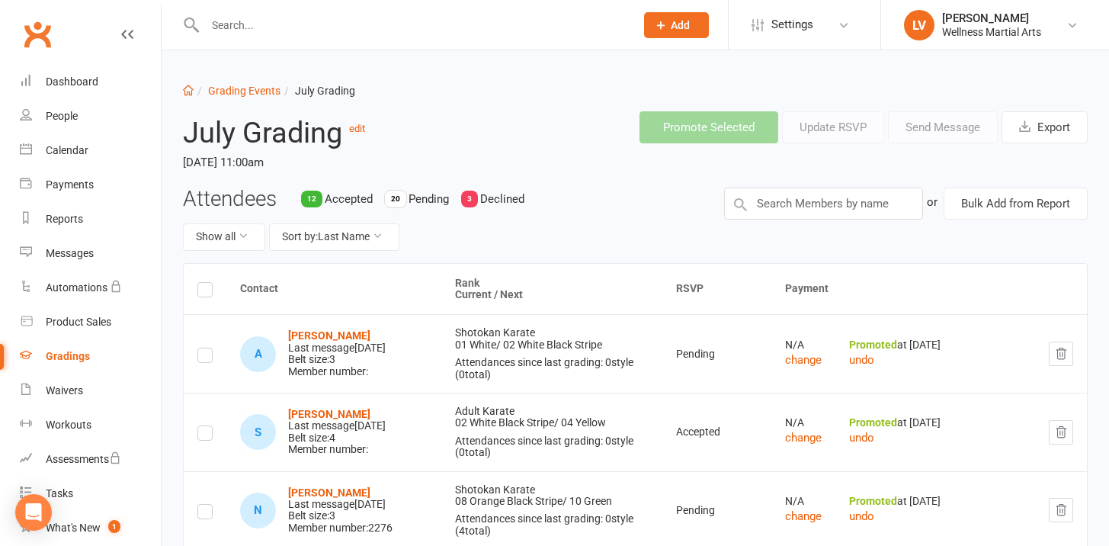
click at [222, 27] on input "text" at bounding box center [412, 24] width 424 height 21
click at [90, 357] on link "Gradings" at bounding box center [90, 356] width 141 height 34
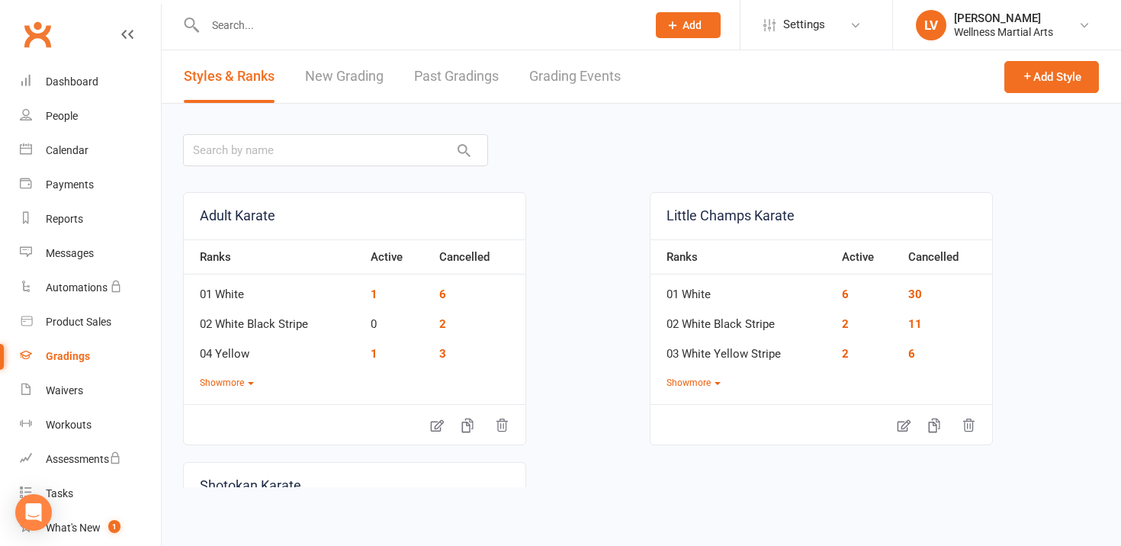
click at [321, 78] on link "New Grading" at bounding box center [344, 76] width 79 height 53
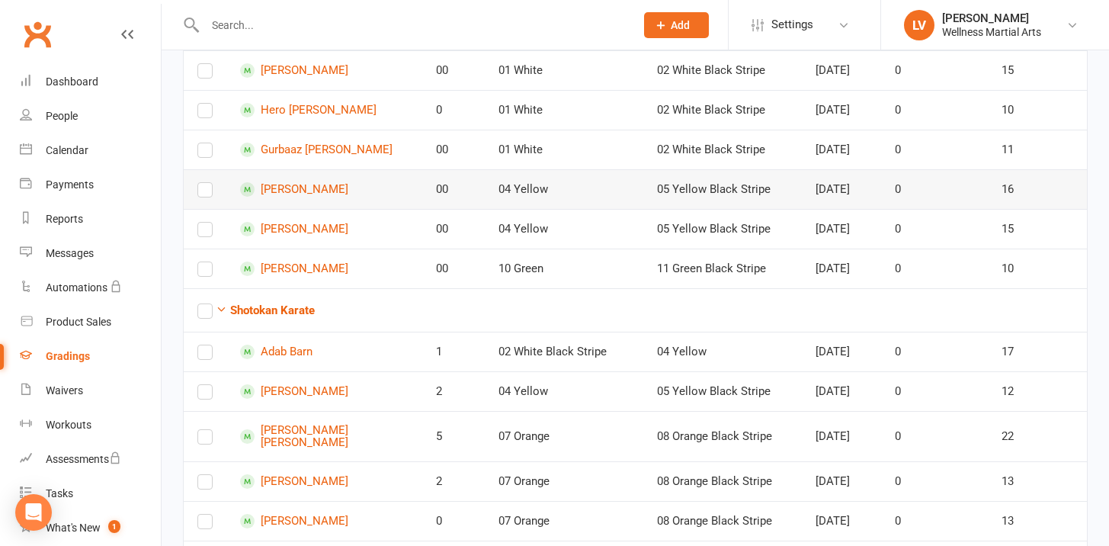
scroll to position [337, 0]
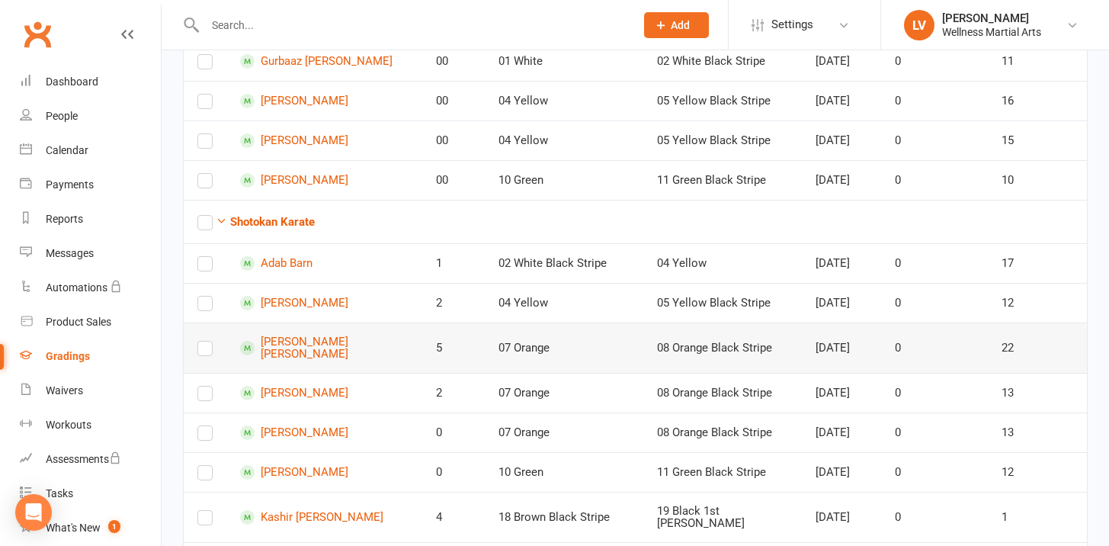
click at [205, 351] on label at bounding box center [204, 351] width 15 height 0
click at [205, 342] on input "checkbox" at bounding box center [204, 342] width 15 height 0
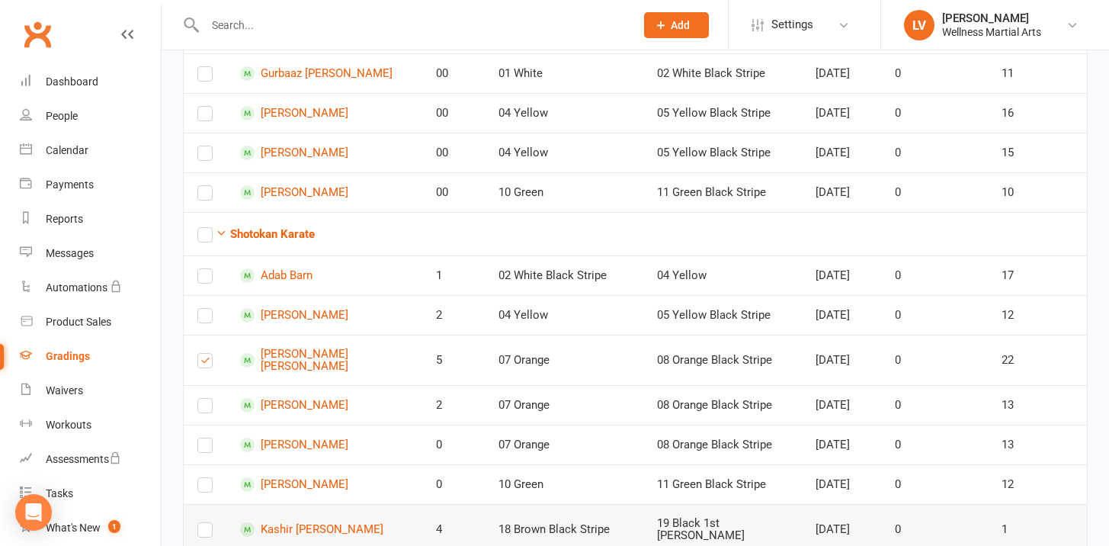
scroll to position [383, 0]
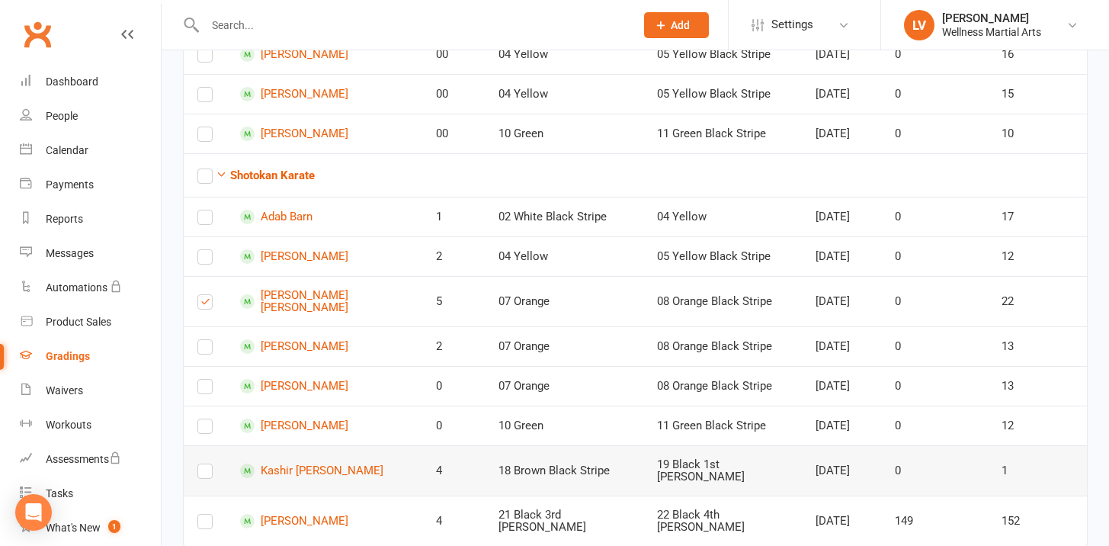
click at [204, 474] on label at bounding box center [204, 474] width 15 height 0
click at [204, 464] on input "checkbox" at bounding box center [204, 464] width 15 height 0
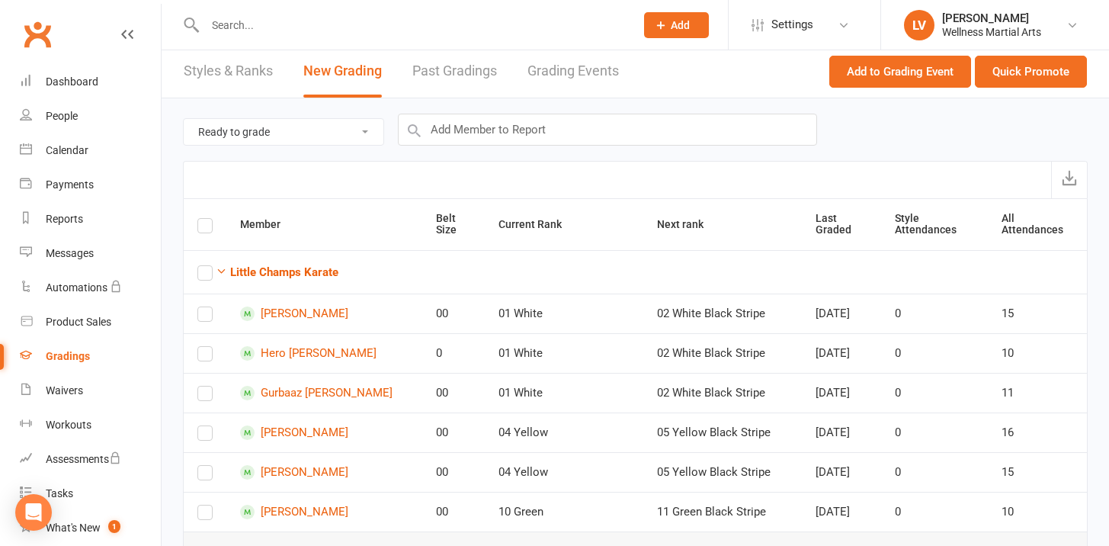
scroll to position [0, 0]
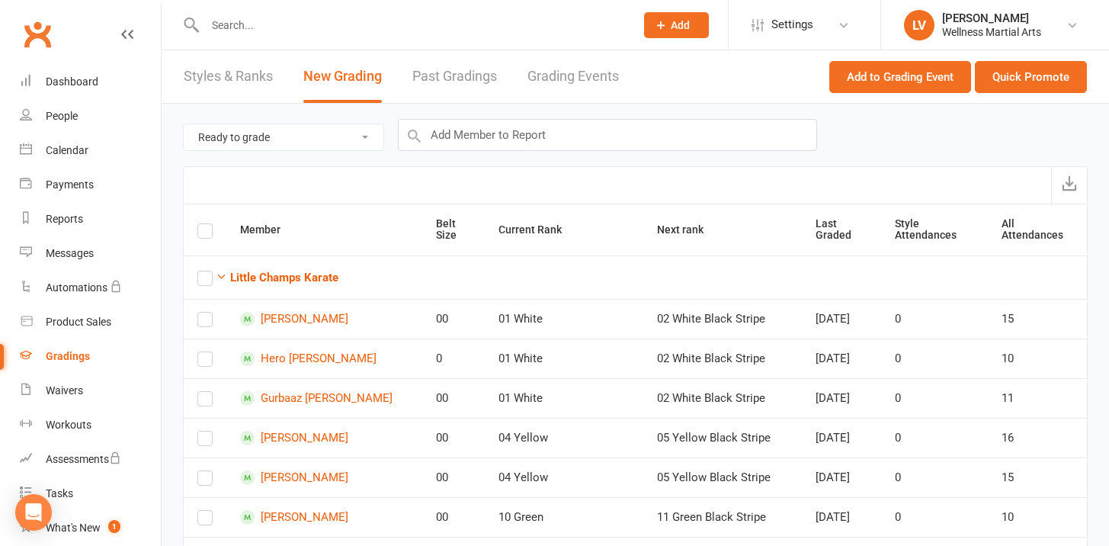
click at [335, 136] on select "Ready to grade All members enrolled in a style Active members enrolled in a sty…" at bounding box center [284, 137] width 200 height 26
select select "active_members_in_style"
click at [184, 124] on select "Ready to grade All members enrolled in a style Active members enrolled in a sty…" at bounding box center [284, 137] width 200 height 26
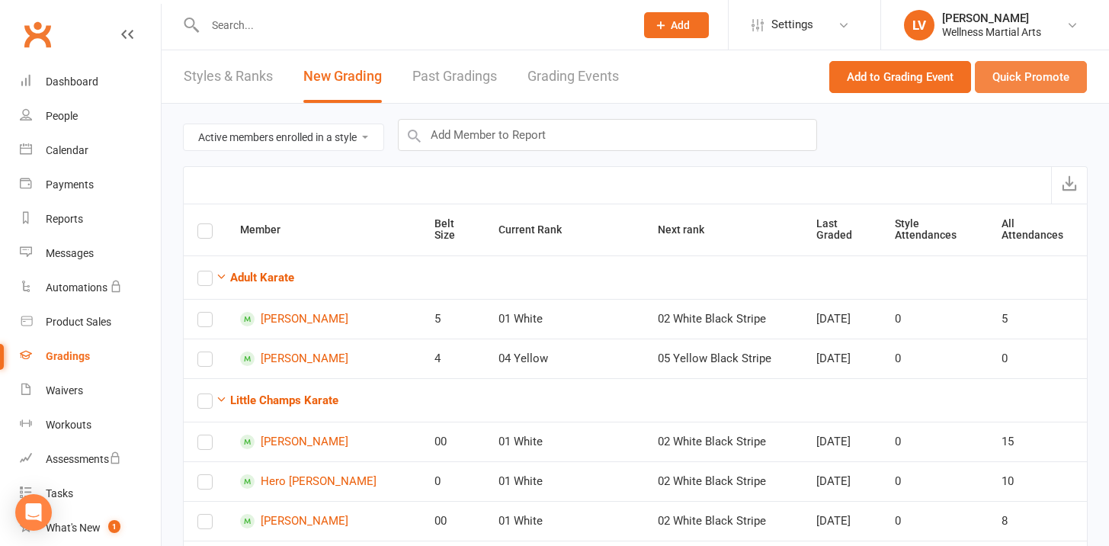
click at [1014, 83] on button "Quick Promote" at bounding box center [1031, 77] width 112 height 32
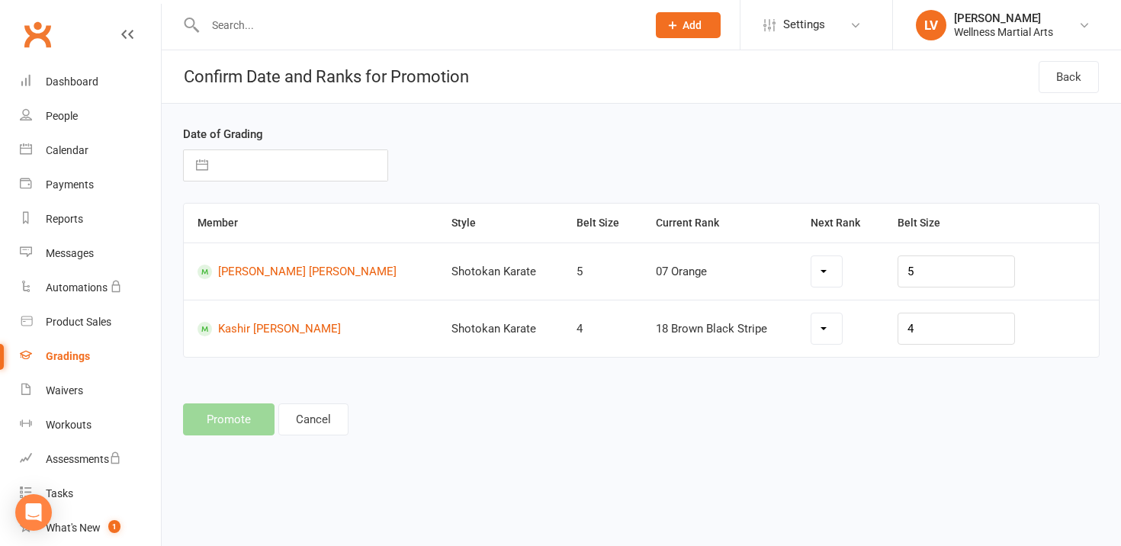
select select "2368"
select select "2377"
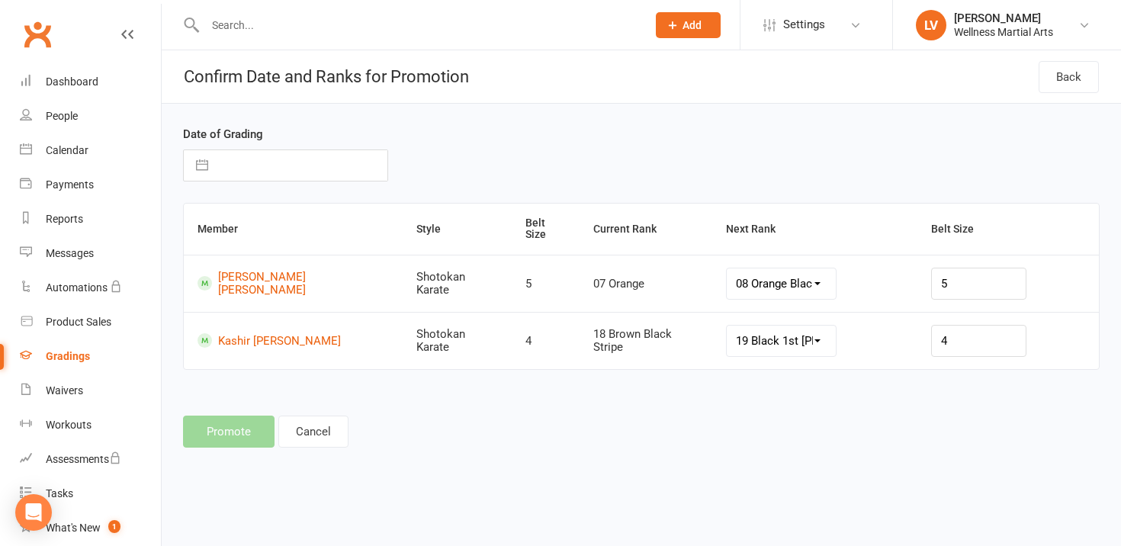
click at [262, 172] on input "text" at bounding box center [302, 165] width 172 height 30
select select "7"
select select "2025"
select select "8"
select select "2025"
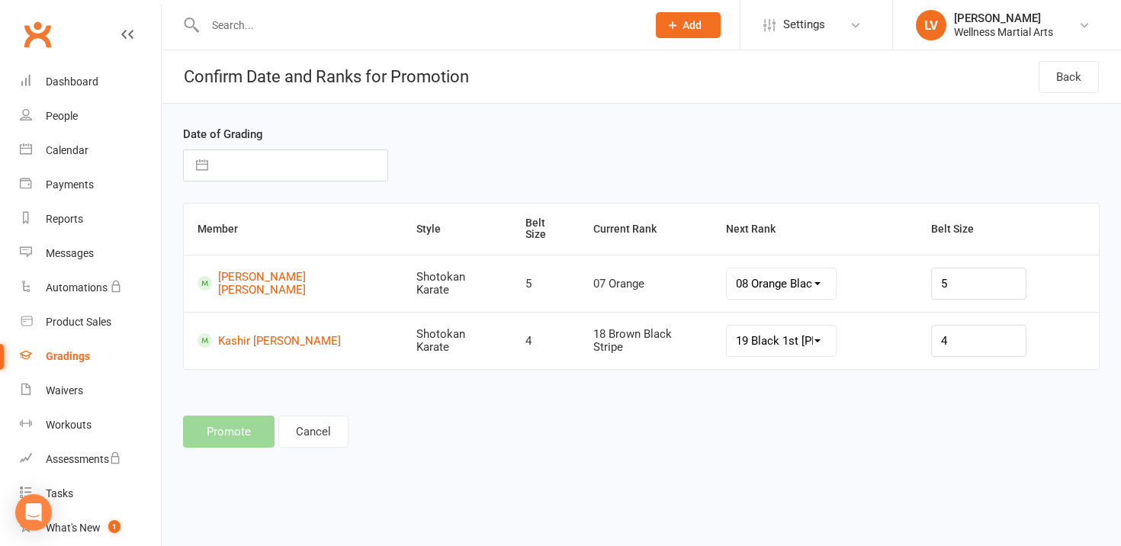
select select "9"
select select "2025"
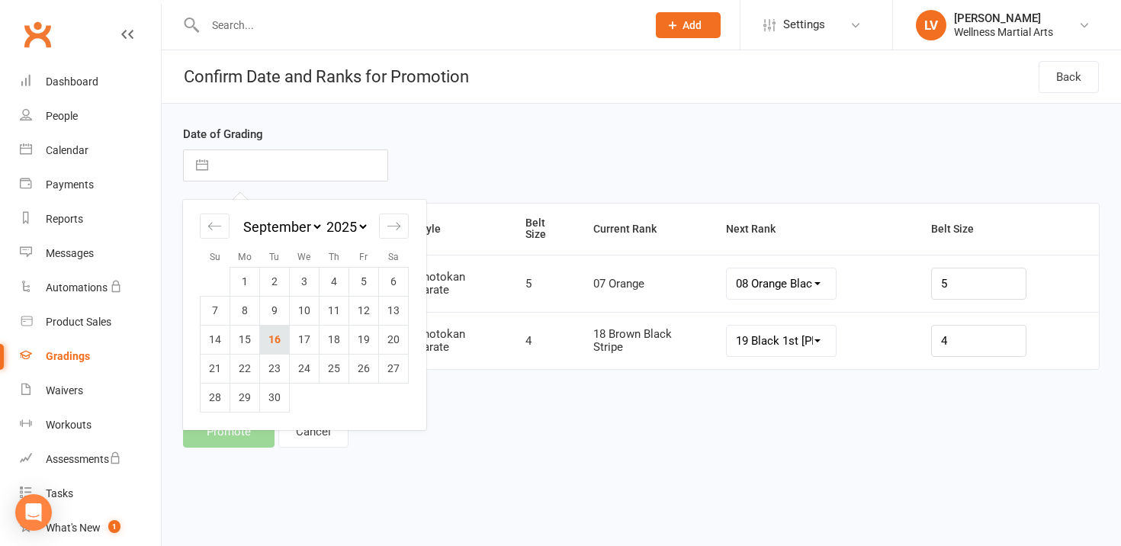
click at [274, 345] on td "16" at bounding box center [275, 339] width 30 height 29
type input "16 Sep 2025"
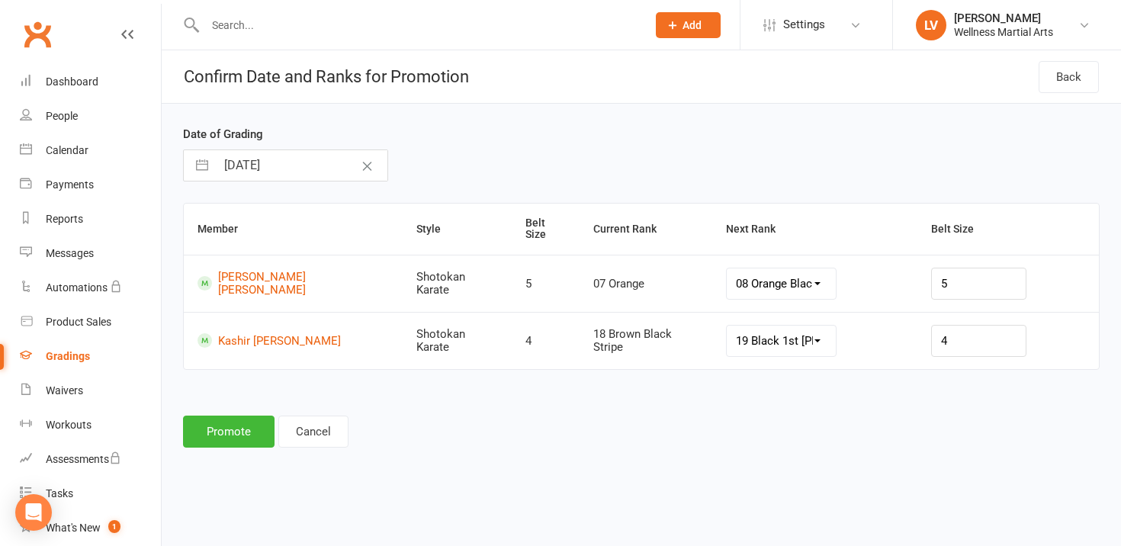
click at [271, 161] on input "16 Sep 2025" at bounding box center [302, 165] width 172 height 30
select select "7"
select select "2025"
select select "8"
select select "2025"
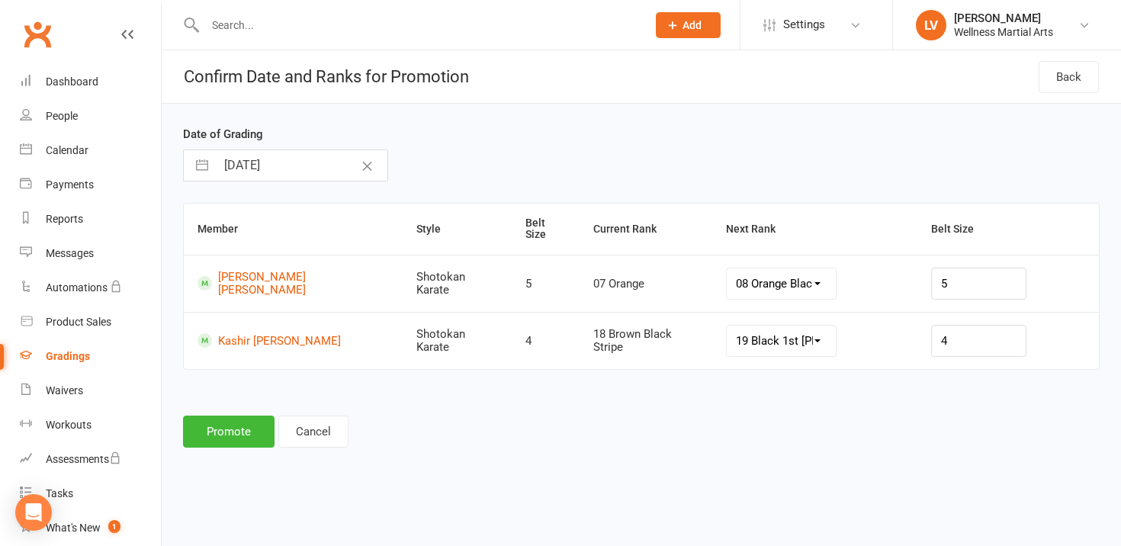
select select "9"
select select "2025"
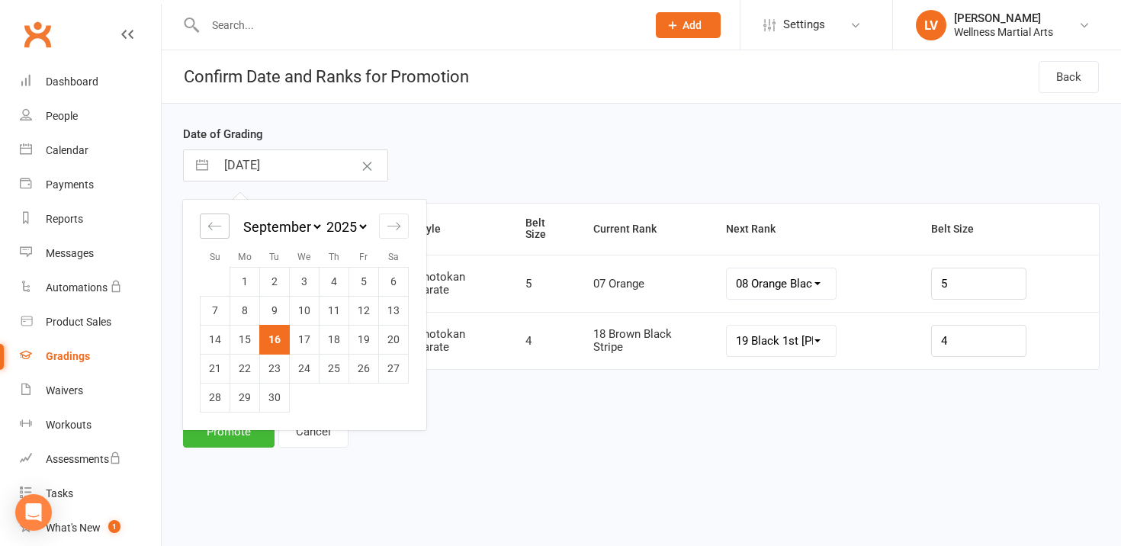
click at [222, 222] on div "Move backward to switch to the previous month." at bounding box center [215, 225] width 30 height 25
select select "6"
select select "2025"
click at [222, 222] on div "Move backward to switch to the previous month." at bounding box center [215, 225] width 30 height 25
select select "5"
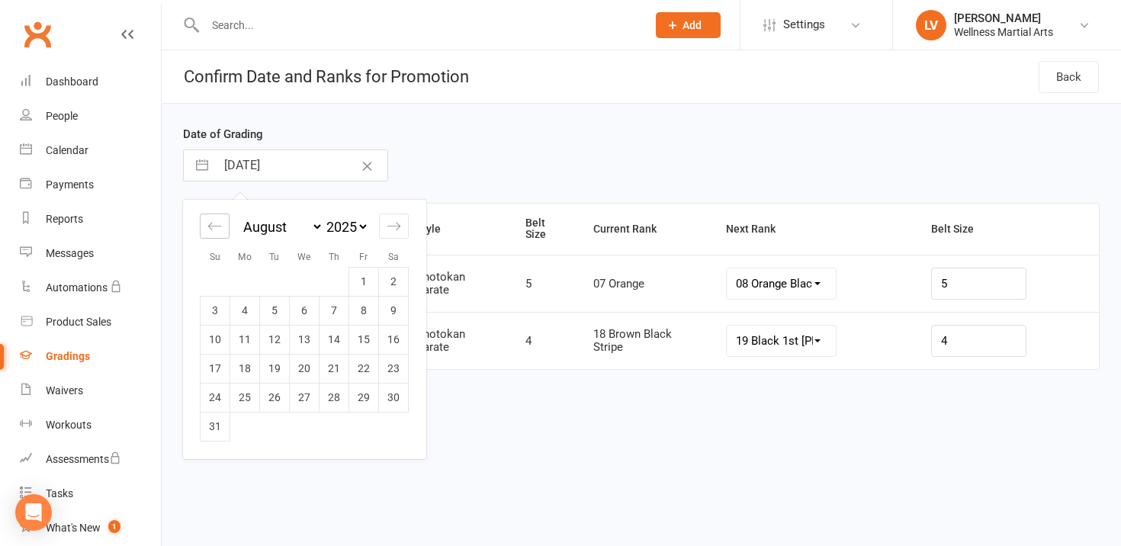
select select "2025"
click at [389, 306] on td "12" at bounding box center [394, 310] width 30 height 29
type input "12 Jul 2025"
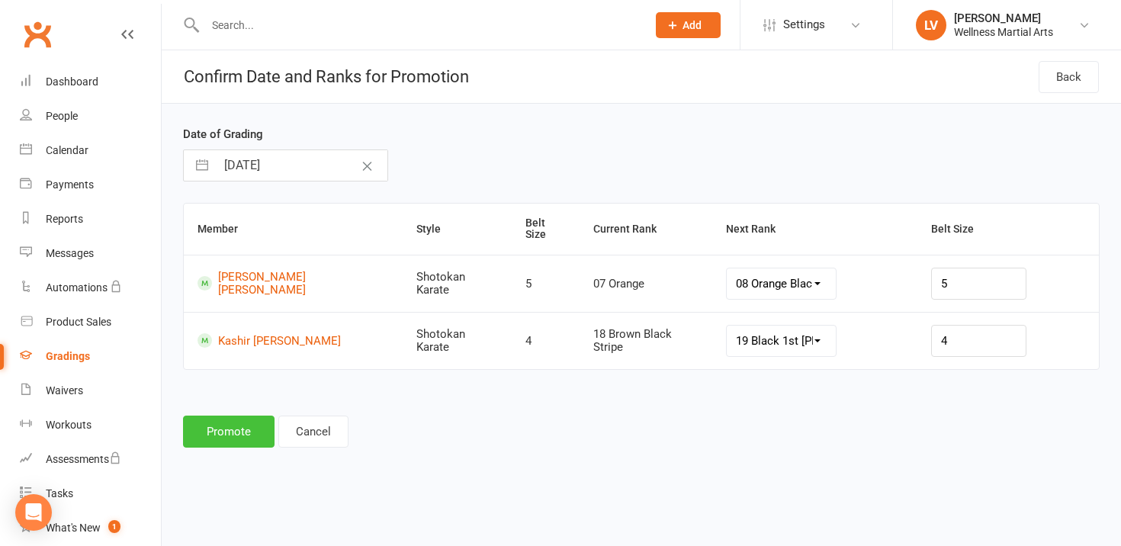
click at [251, 416] on button "Promote" at bounding box center [228, 431] width 91 height 32
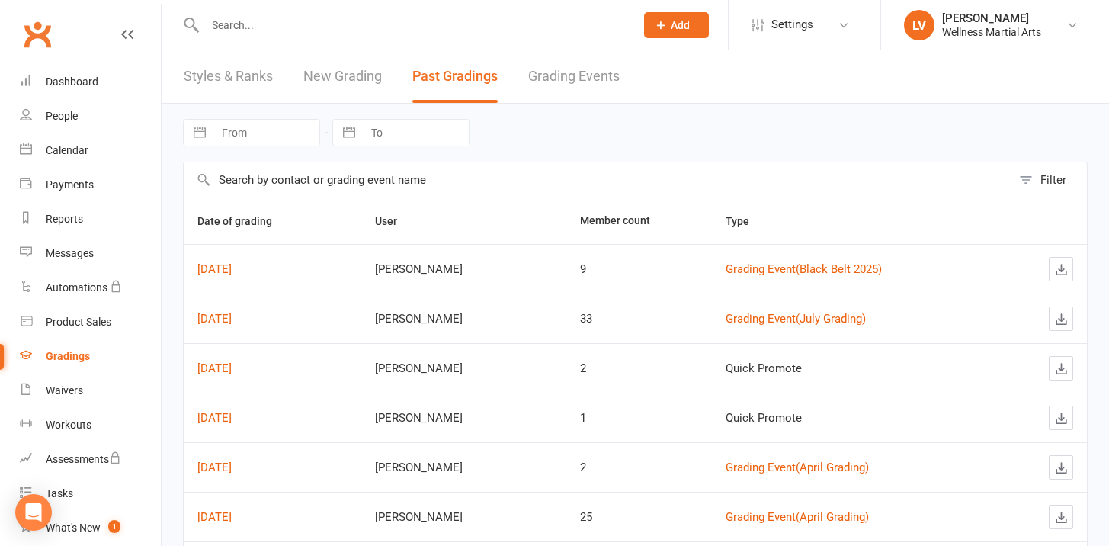
click at [553, 82] on link "Grading Events" at bounding box center [573, 76] width 91 height 53
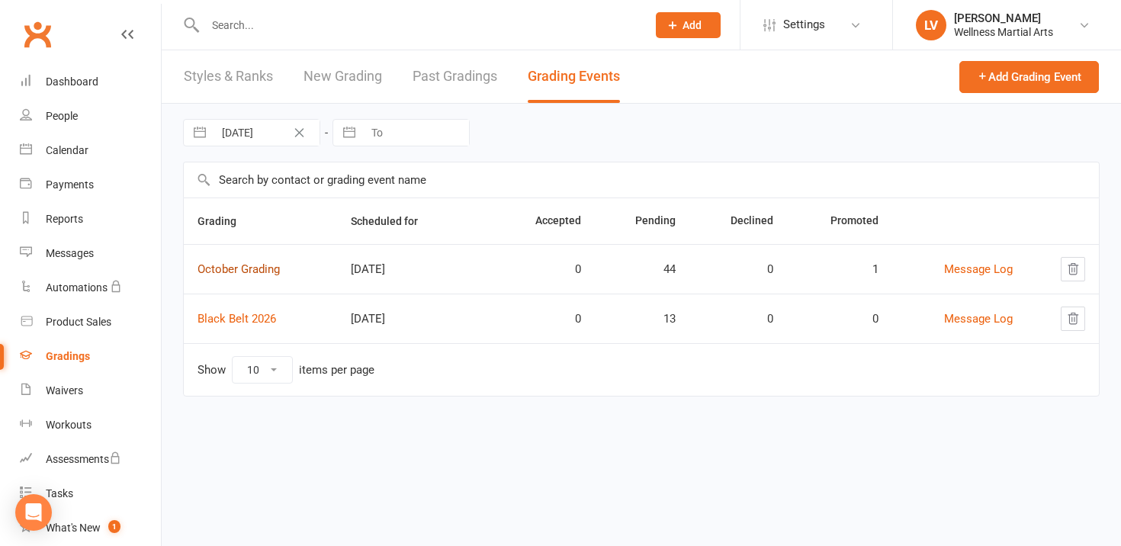
click at [231, 267] on link "October Grading" at bounding box center [238, 269] width 82 height 14
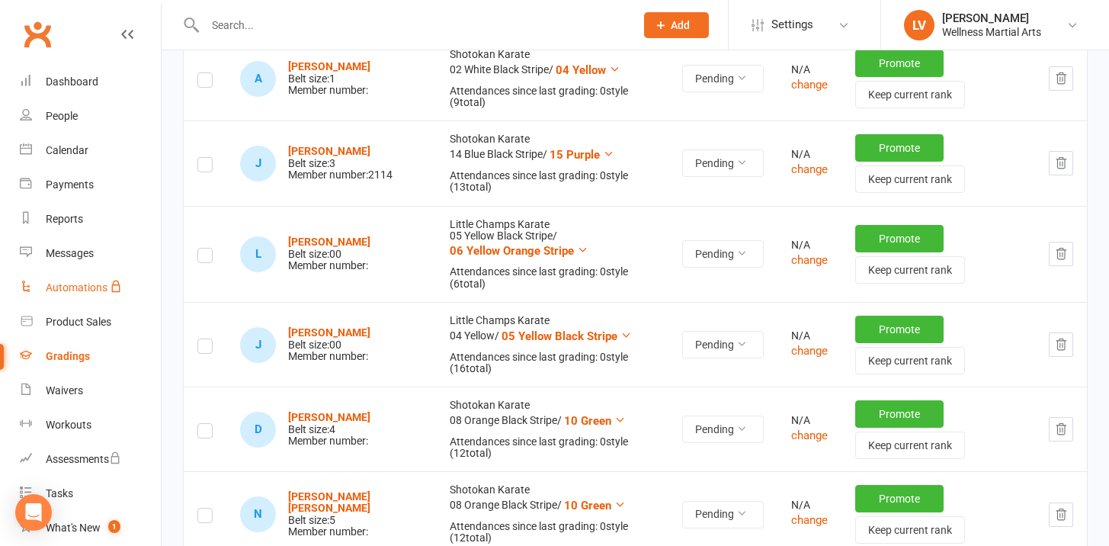
scroll to position [1871, 0]
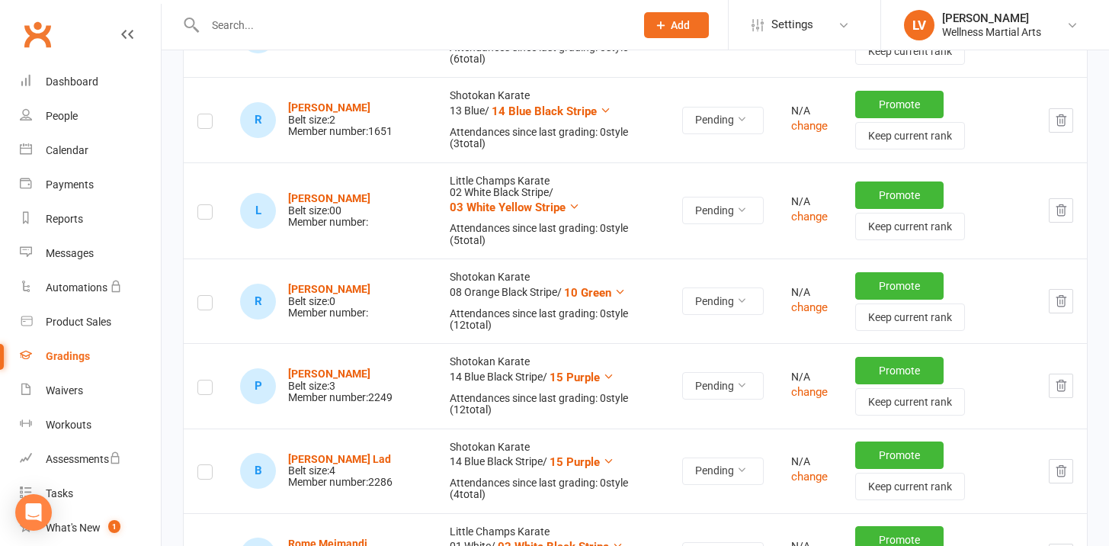
click at [80, 360] on div "Gradings" at bounding box center [68, 356] width 44 height 12
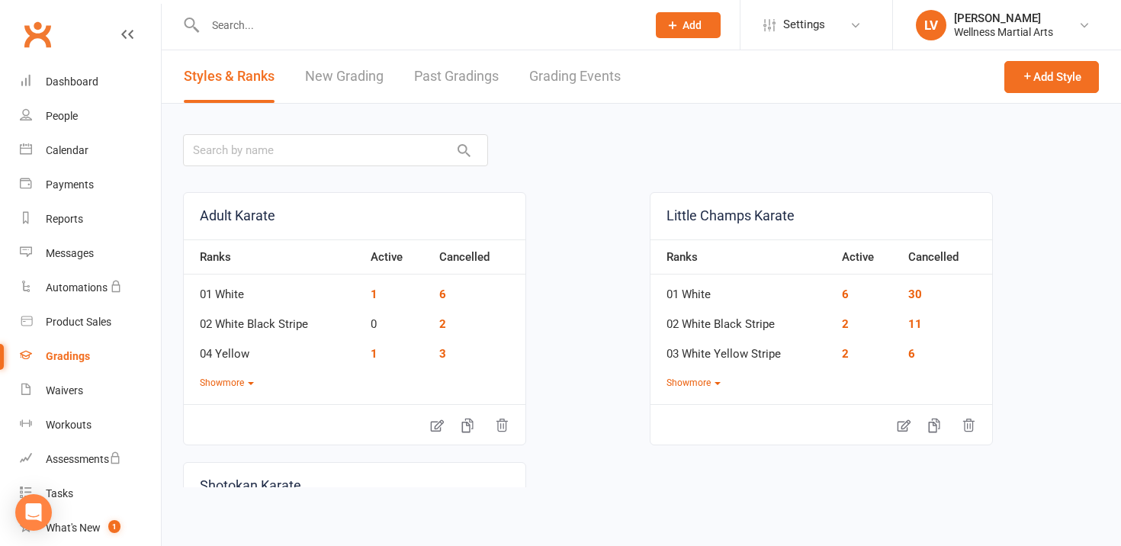
click at [465, 71] on link "Past Gradings" at bounding box center [456, 76] width 85 height 53
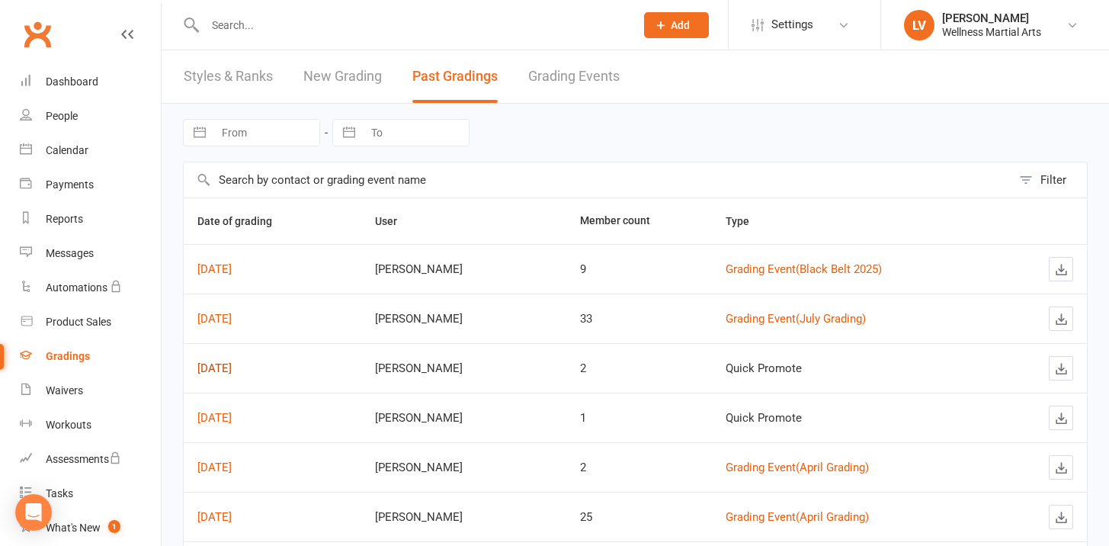
click at [231, 372] on link "Jul 12, 2025" at bounding box center [214, 368] width 34 height 14
click at [313, 80] on link "New Grading" at bounding box center [342, 76] width 79 height 53
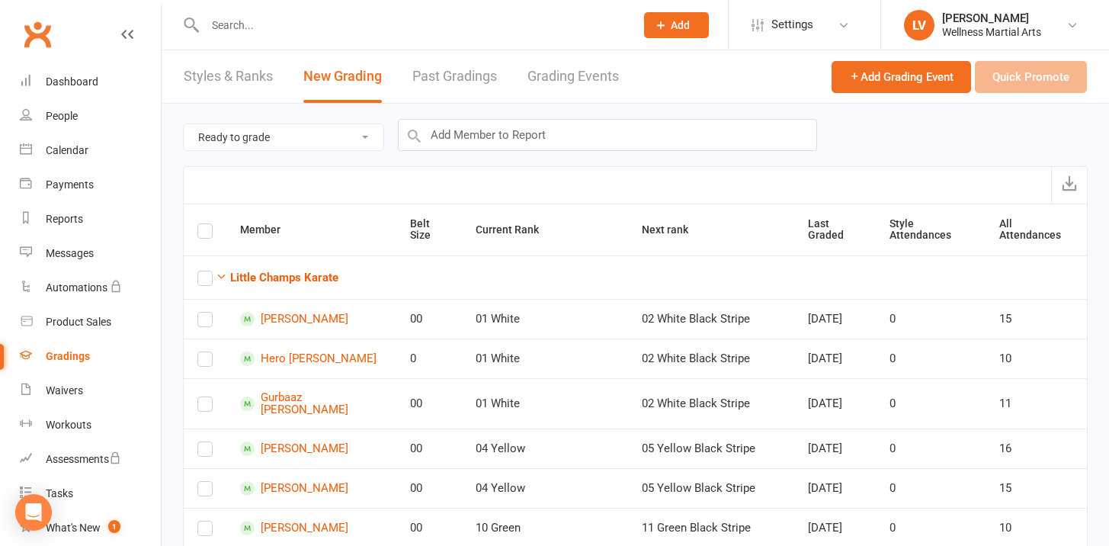
click at [284, 133] on select "Ready to grade All members enrolled in a style Active members enrolled in a sty…" at bounding box center [284, 137] width 200 height 26
select select "active_members_in_style"
click at [184, 124] on select "Ready to grade All members enrolled in a style Active members enrolled in a sty…" at bounding box center [284, 137] width 200 height 26
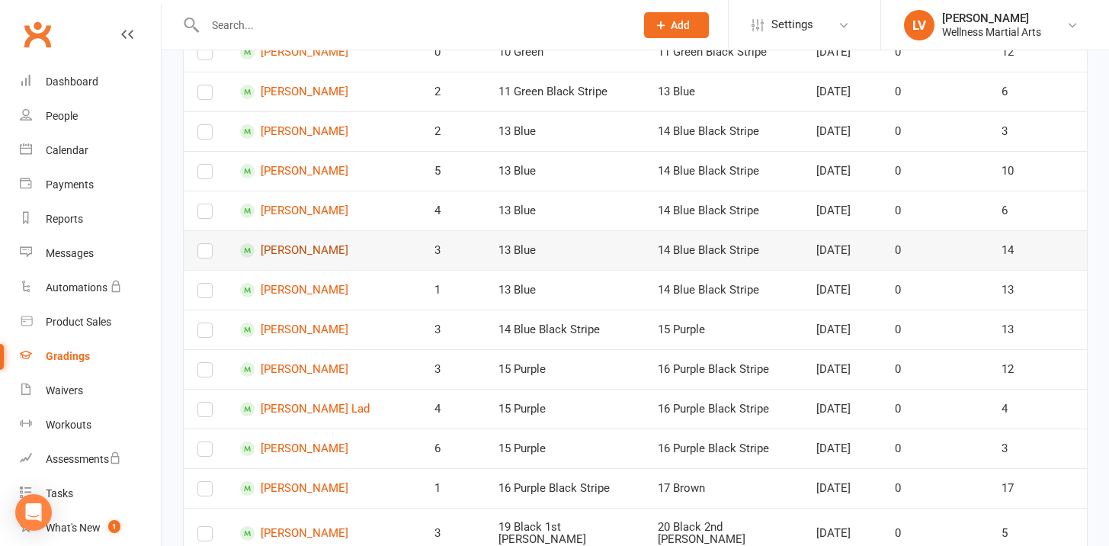
scroll to position [1788, 0]
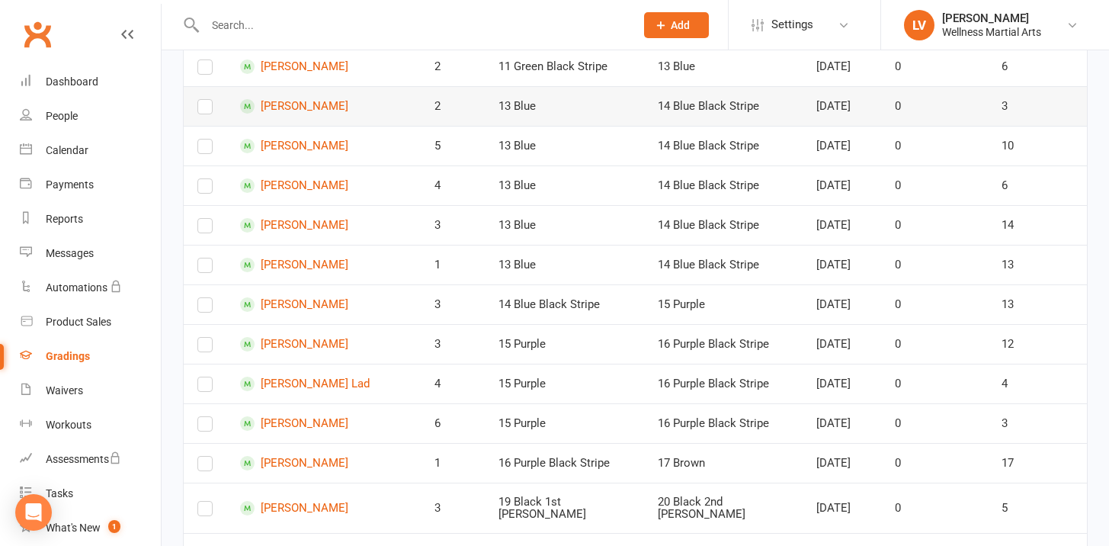
click at [209, 110] on label at bounding box center [204, 110] width 15 height 0
click at [209, 100] on input "checkbox" at bounding box center [204, 100] width 15 height 0
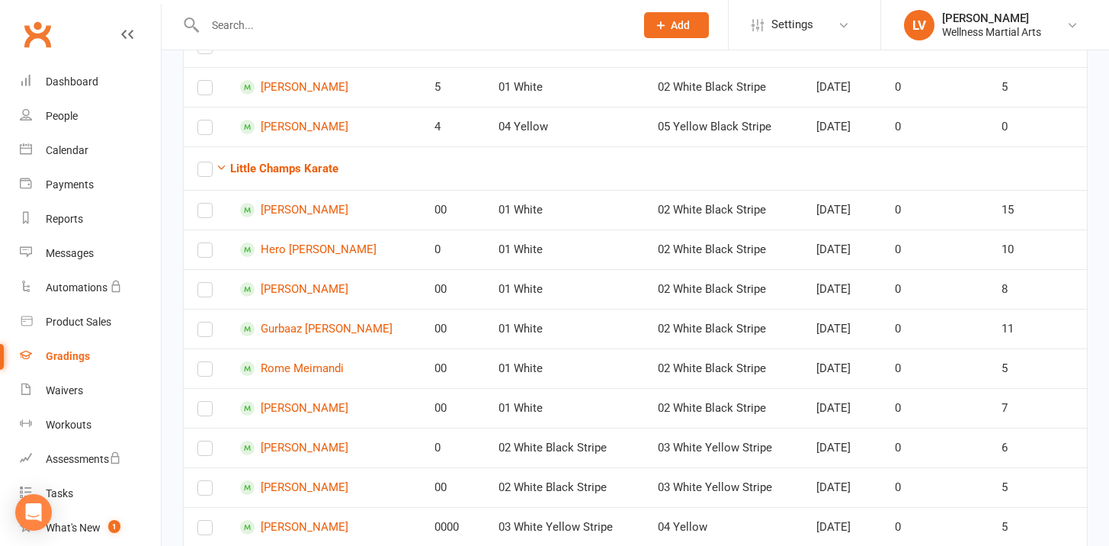
scroll to position [0, 0]
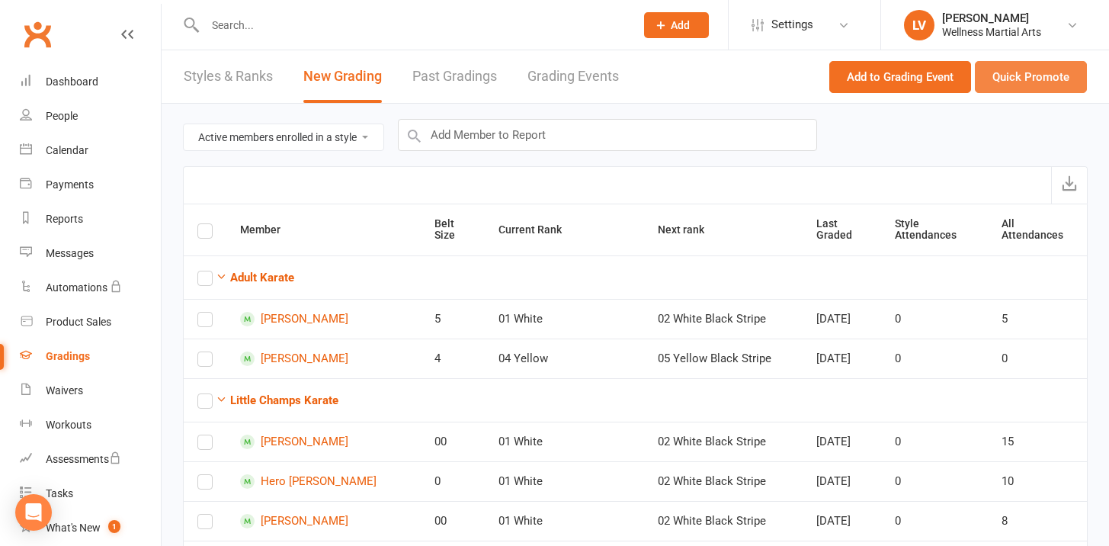
click at [1033, 75] on button "Quick Promote" at bounding box center [1031, 77] width 112 height 32
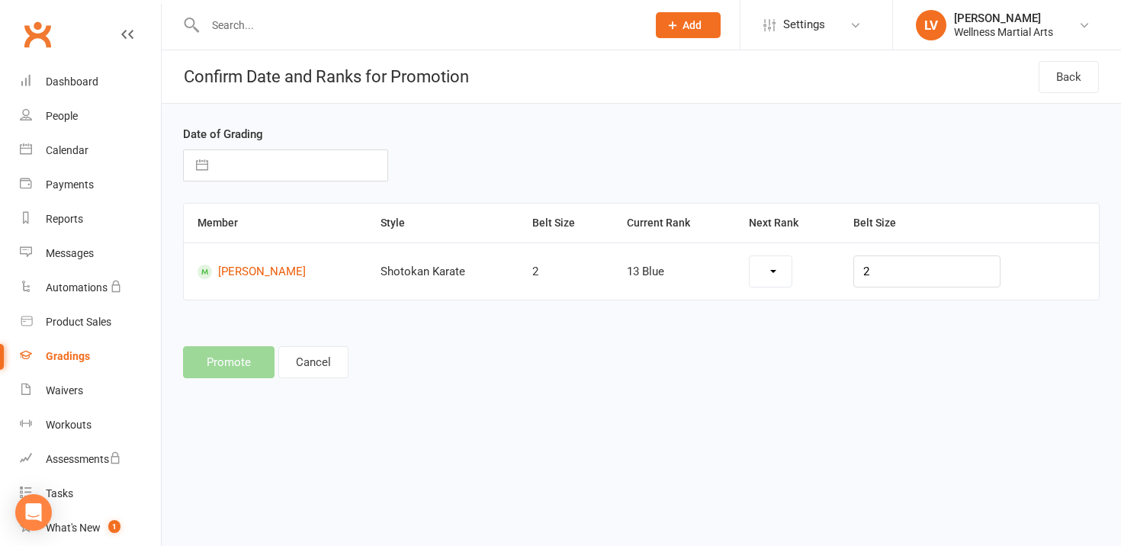
select select "2372"
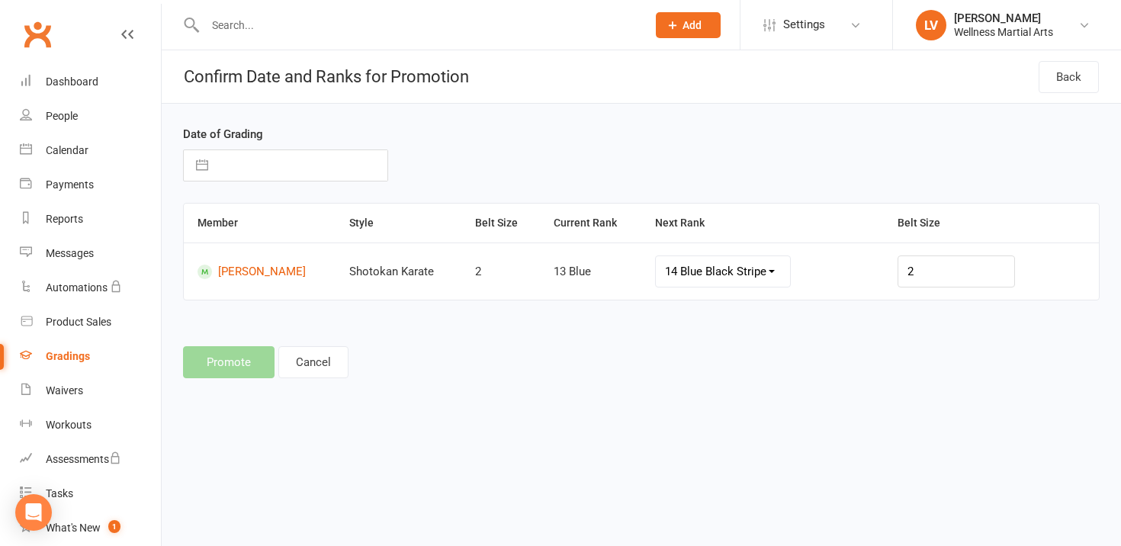
click at [285, 172] on input "text" at bounding box center [302, 165] width 172 height 30
select select "7"
select select "2025"
select select "8"
select select "2025"
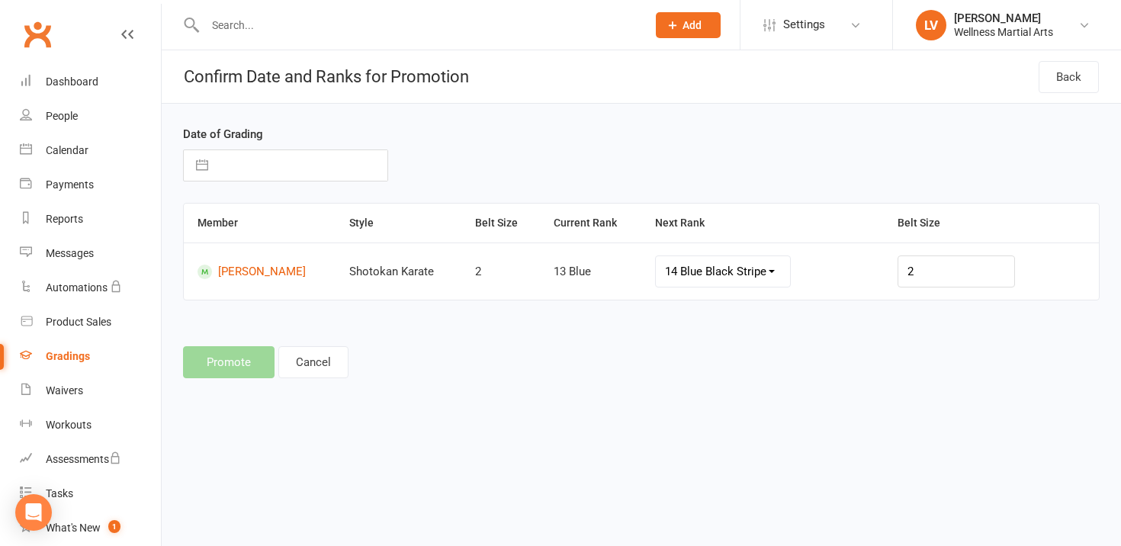
select select "9"
select select "2025"
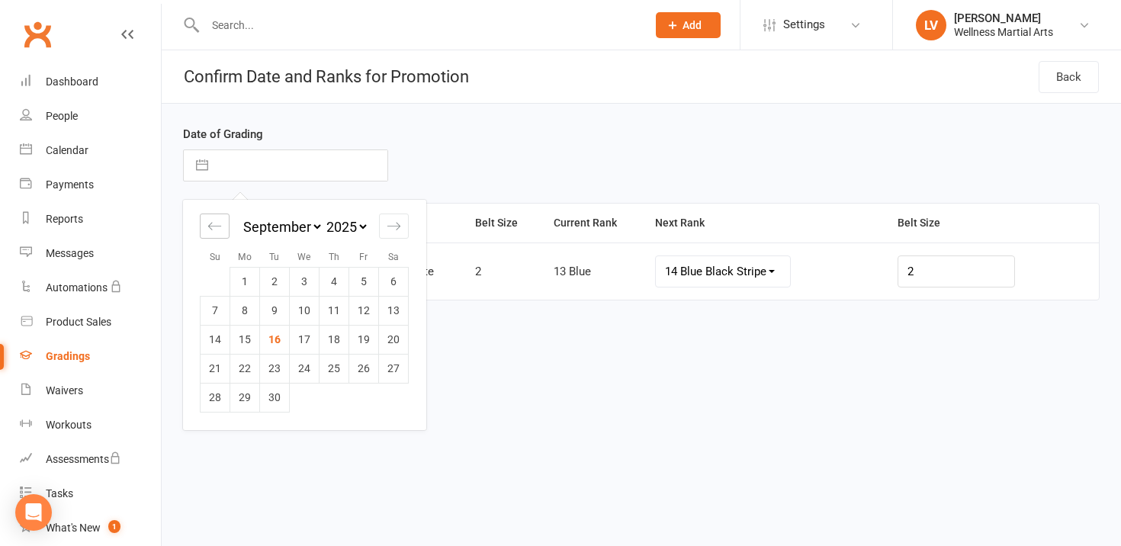
click at [217, 222] on icon "Move backward to switch to the previous month." at bounding box center [214, 226] width 14 height 14
select select "6"
select select "2025"
click at [217, 221] on icon "Move backward to switch to the previous month." at bounding box center [214, 226] width 14 height 14
select select "5"
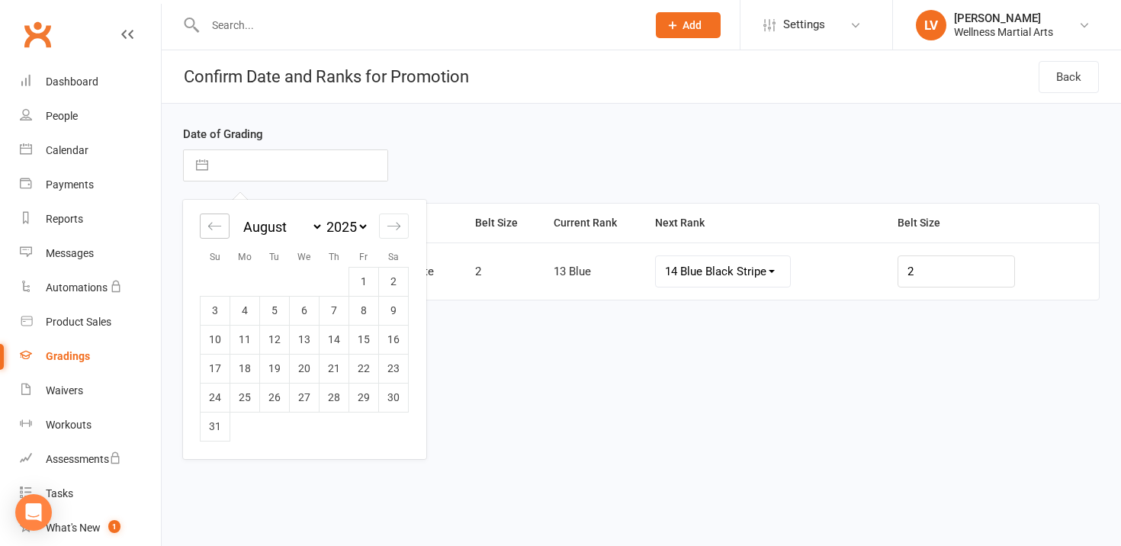
select select "2025"
click at [393, 308] on td "12" at bounding box center [394, 310] width 30 height 29
type input "12 Jul 2025"
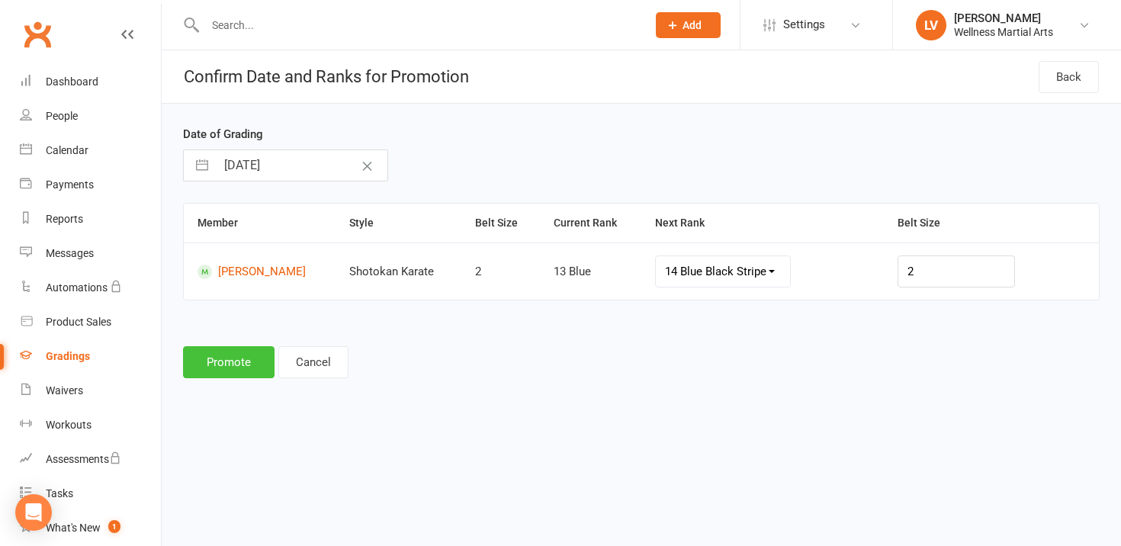
click at [243, 361] on button "Promote" at bounding box center [228, 362] width 91 height 32
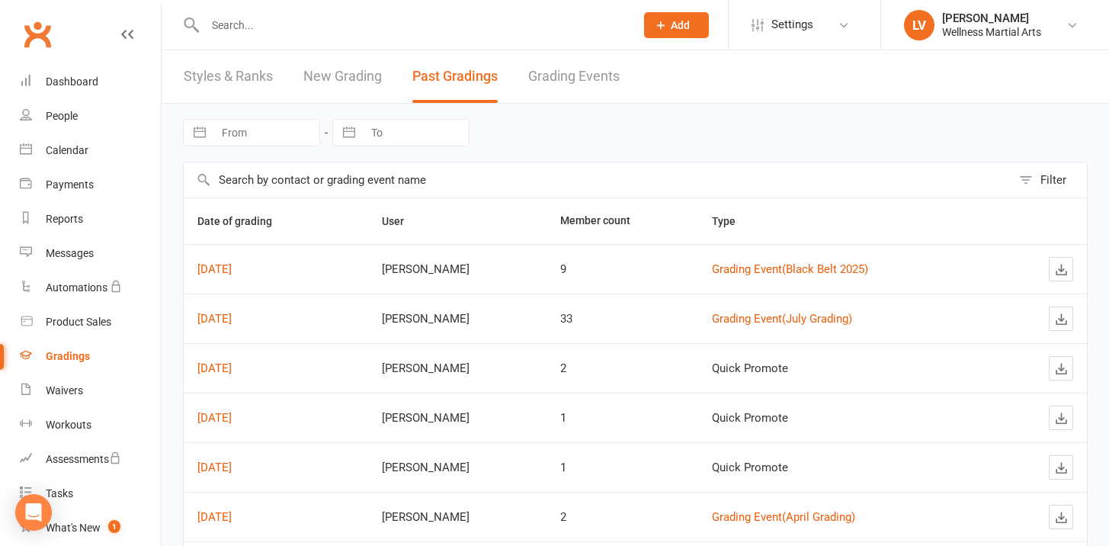
click at [82, 353] on div "Gradings" at bounding box center [68, 356] width 44 height 12
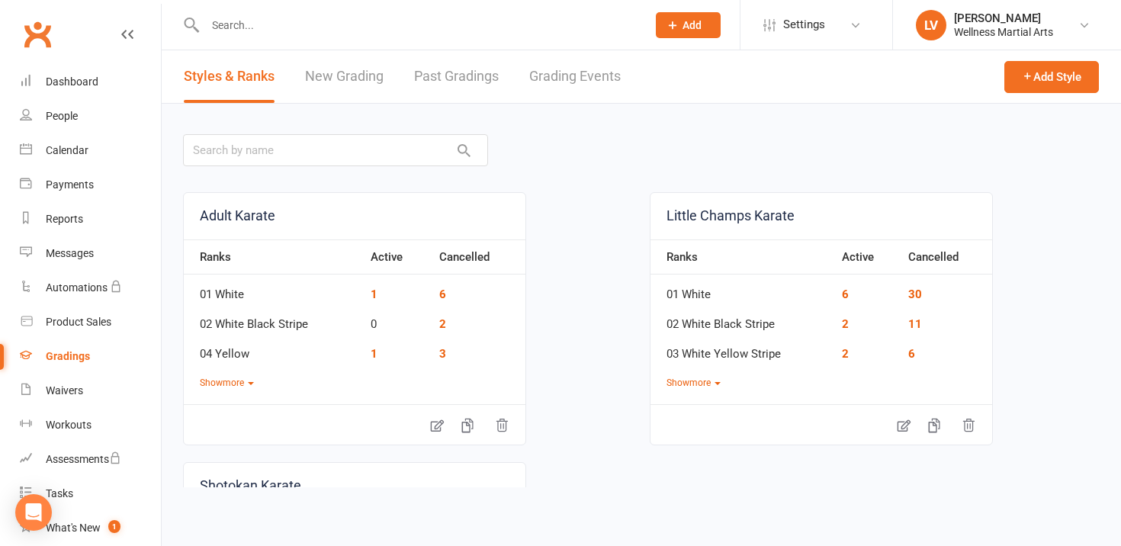
click at [569, 88] on link "Grading Events" at bounding box center [574, 76] width 91 height 53
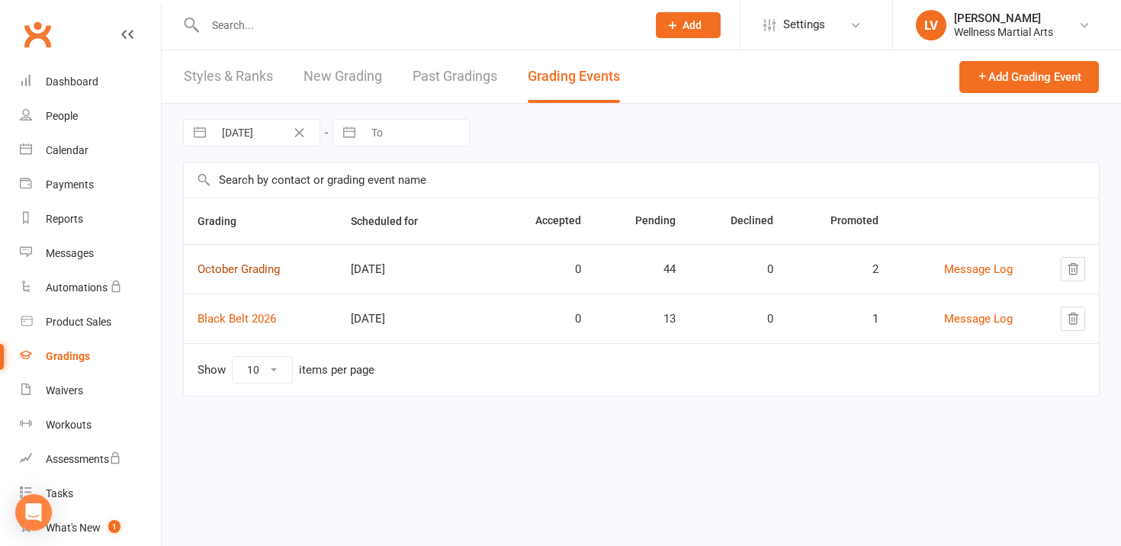
click at [264, 273] on link "October Grading" at bounding box center [238, 269] width 82 height 14
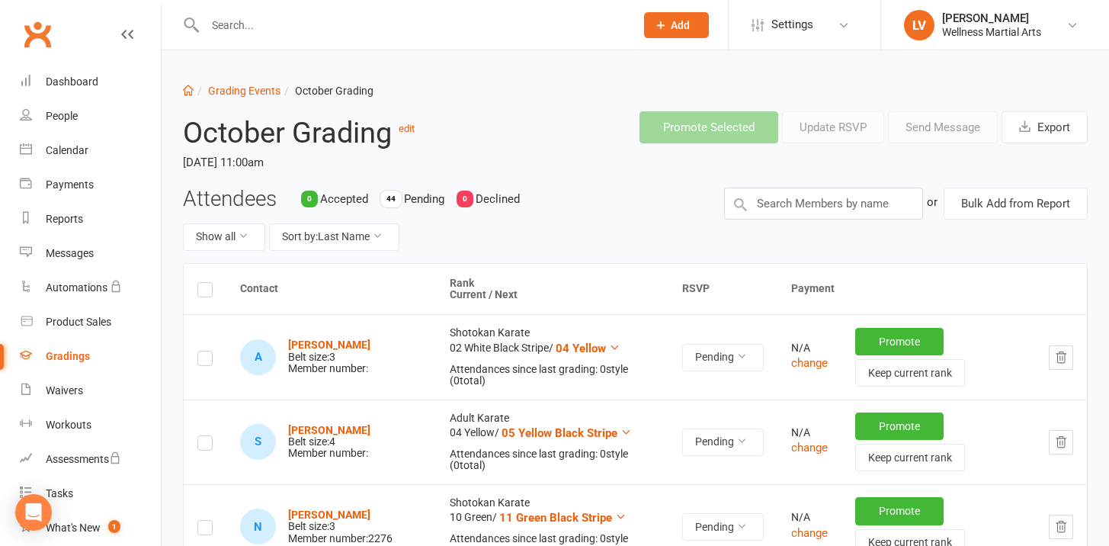
click at [1057, 361] on icon "button" at bounding box center [1061, 358] width 14 height 14
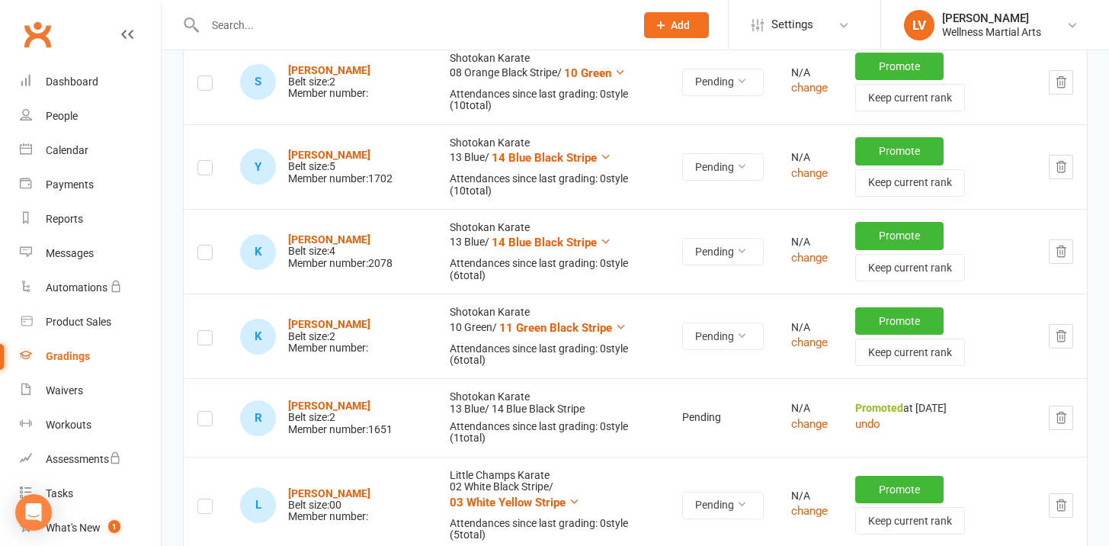
scroll to position [1553, 0]
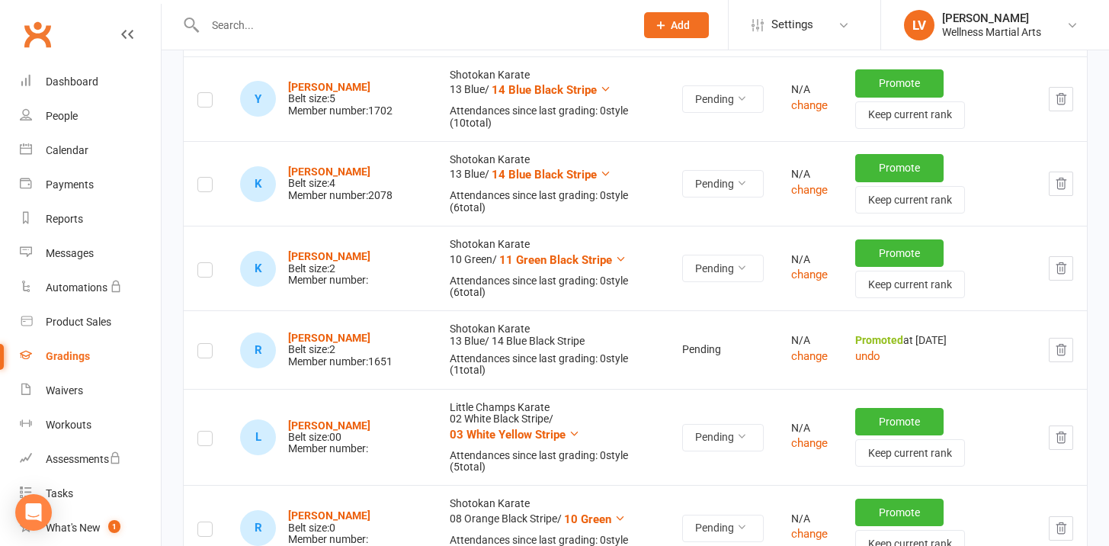
click at [1057, 345] on icon "button" at bounding box center [1062, 350] width 10 height 11
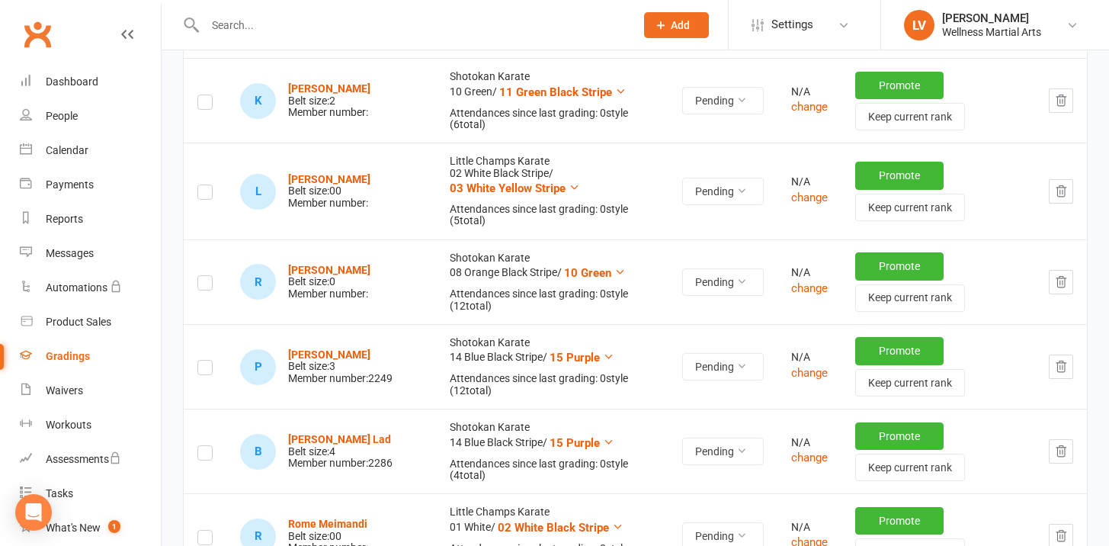
scroll to position [1846, 0]
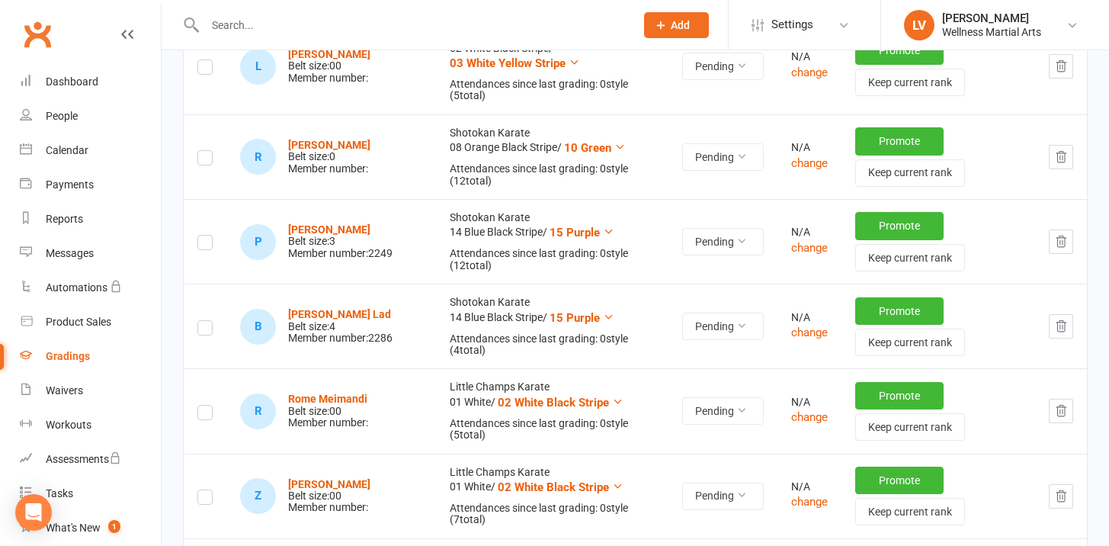
click at [208, 245] on label at bounding box center [204, 245] width 15 height 0
click at [208, 236] on input "checkbox" at bounding box center [204, 236] width 15 height 0
click at [1065, 235] on icon "button" at bounding box center [1061, 242] width 14 height 14
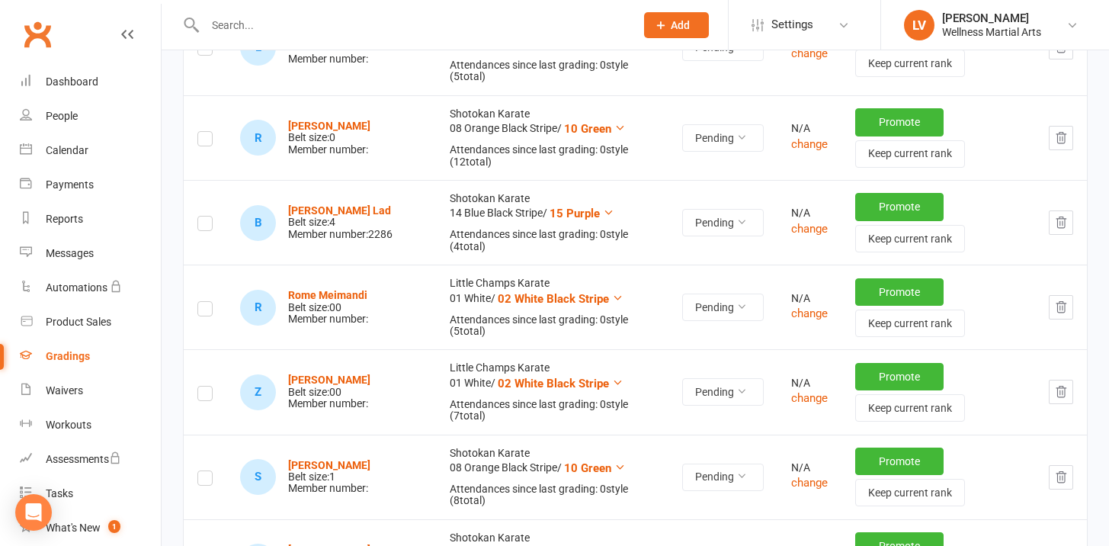
scroll to position [1865, 0]
click at [1061, 300] on icon "button" at bounding box center [1061, 307] width 14 height 14
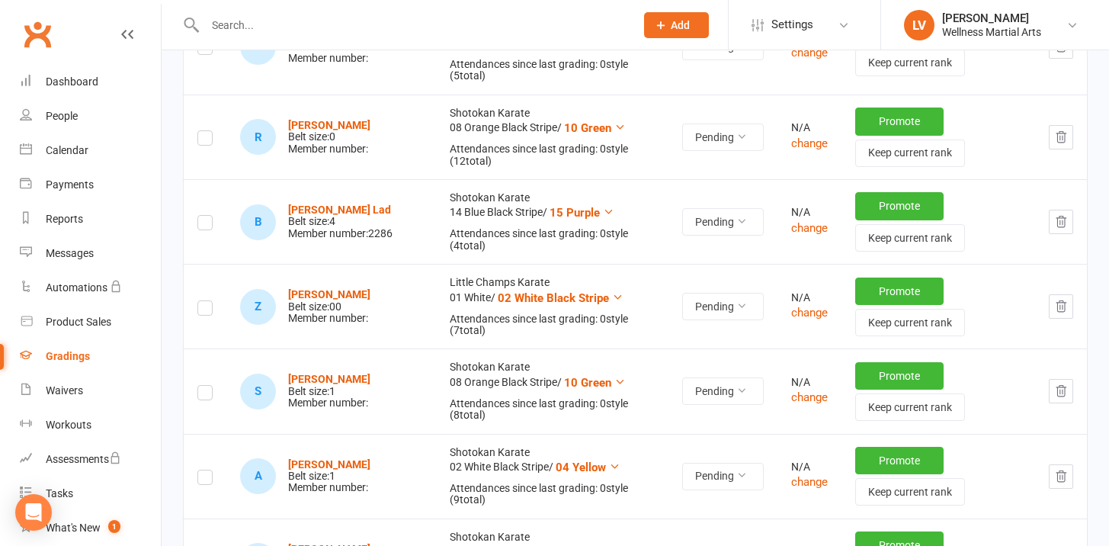
click at [1060, 301] on icon "button" at bounding box center [1062, 306] width 10 height 11
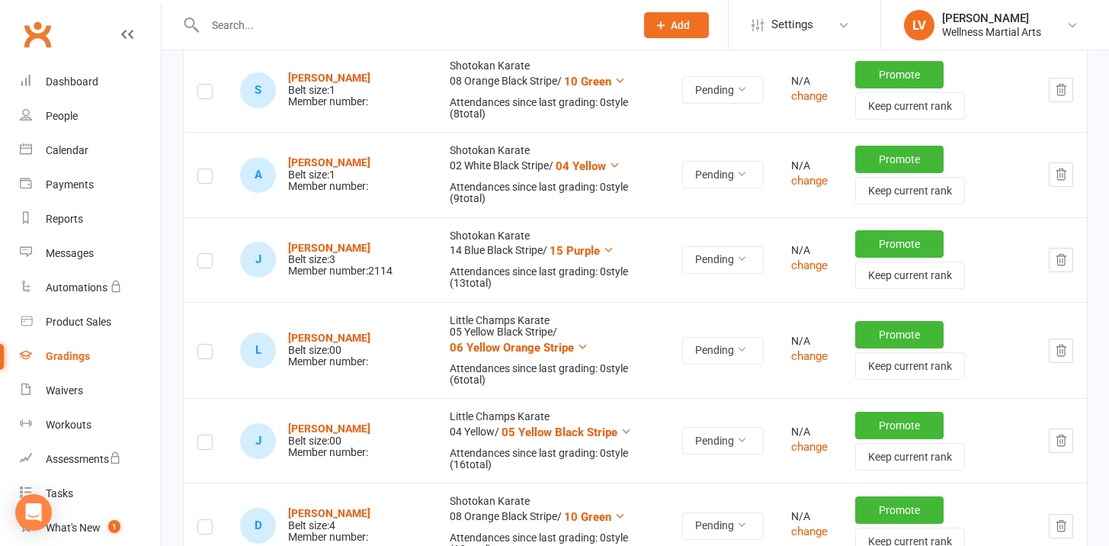
scroll to position [2099, 0]
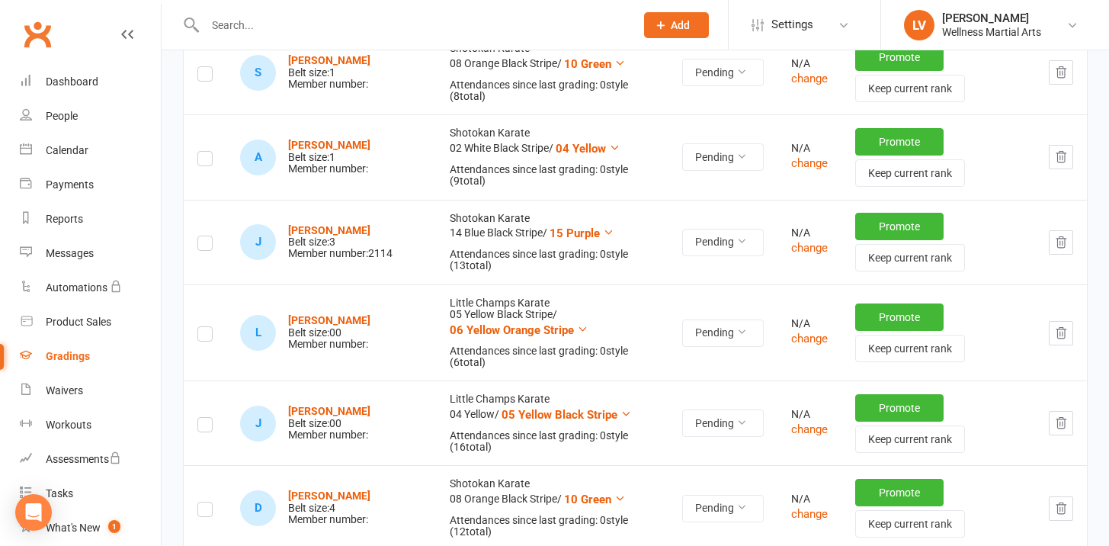
click at [1060, 326] on icon "button" at bounding box center [1061, 333] width 14 height 14
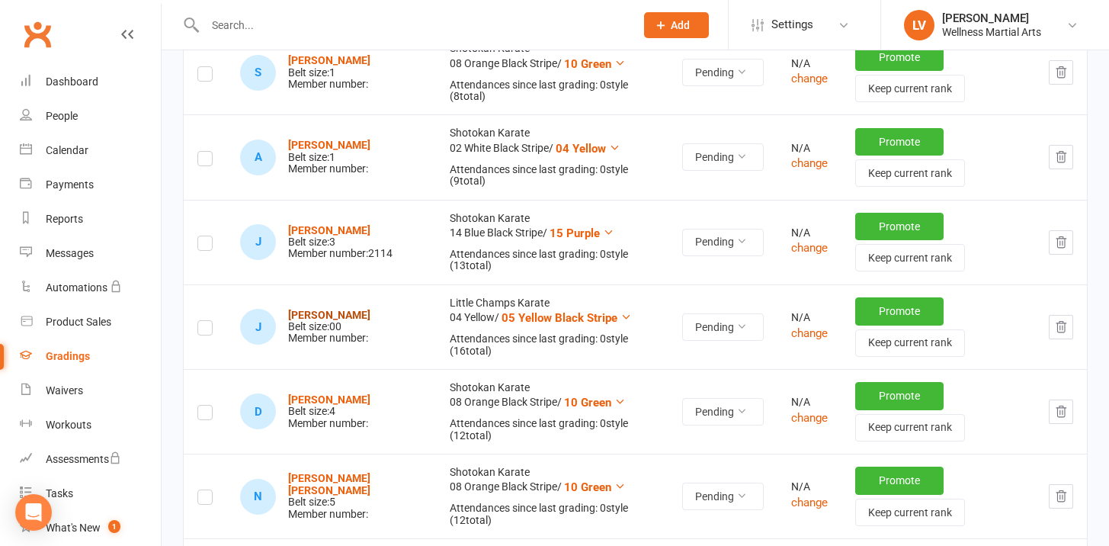
click at [366, 309] on strong "[PERSON_NAME]" at bounding box center [329, 315] width 82 height 12
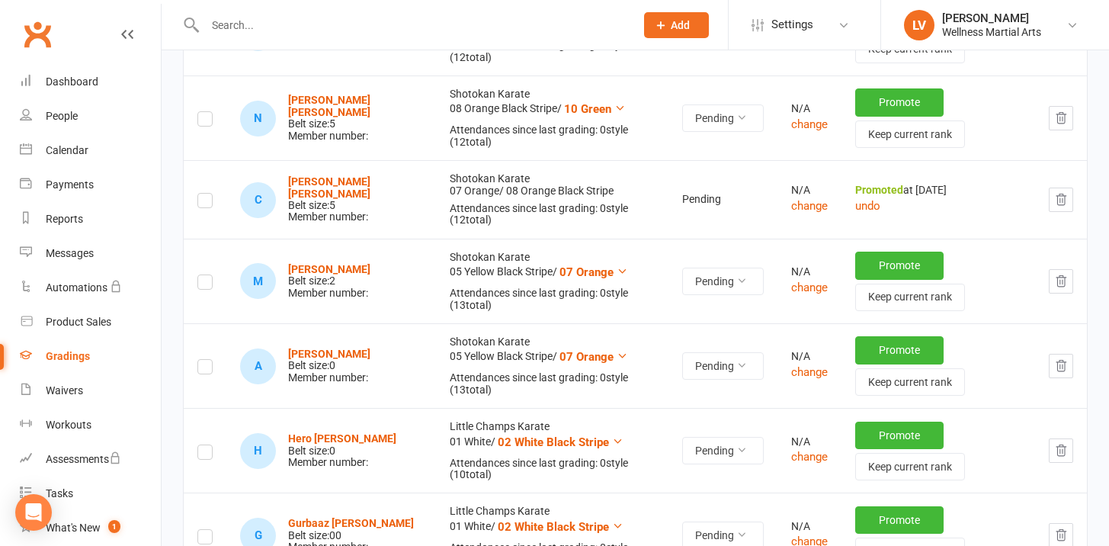
scroll to position [2481, 0]
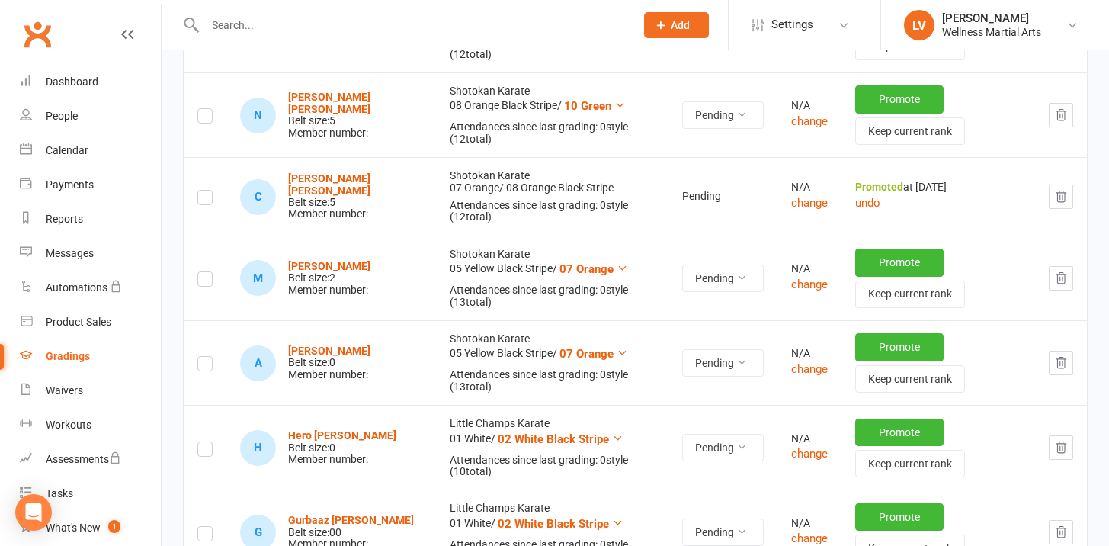
click at [1063, 271] on icon "button" at bounding box center [1061, 278] width 14 height 14
click at [1058, 271] on icon "button" at bounding box center [1061, 278] width 14 height 14
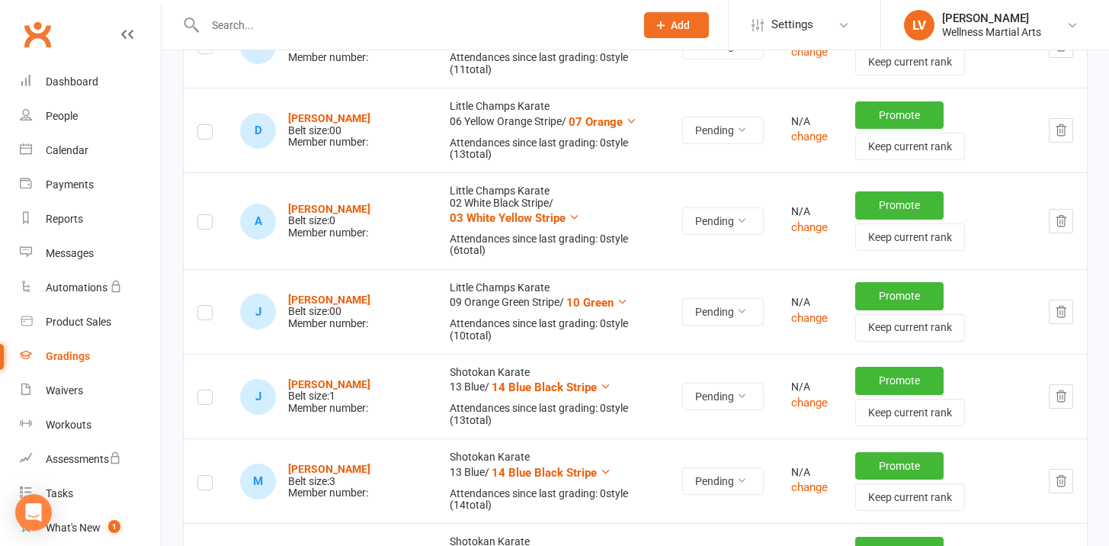
scroll to position [2802, 0]
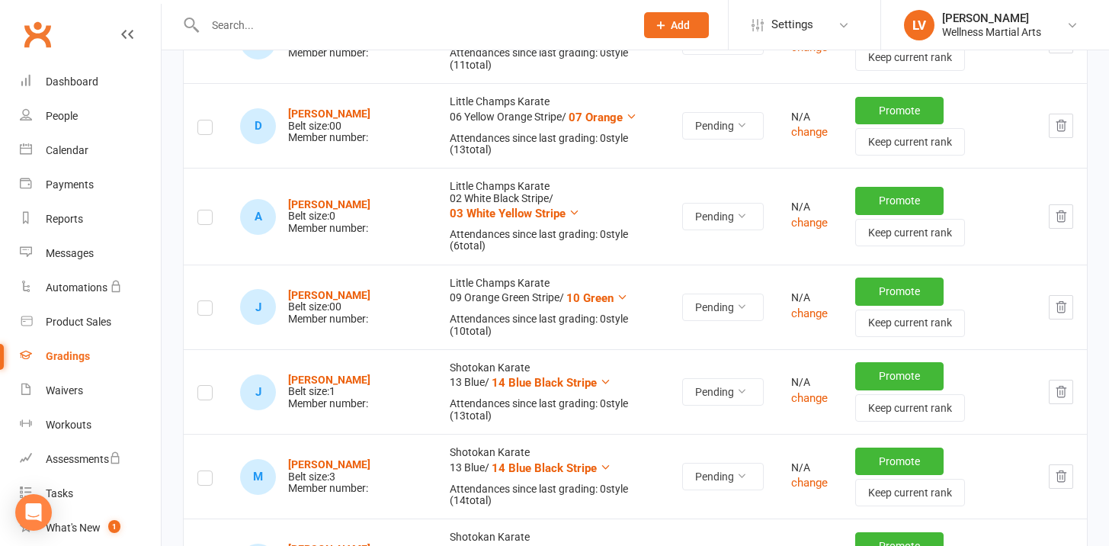
click at [1063, 301] on icon "button" at bounding box center [1062, 306] width 10 height 11
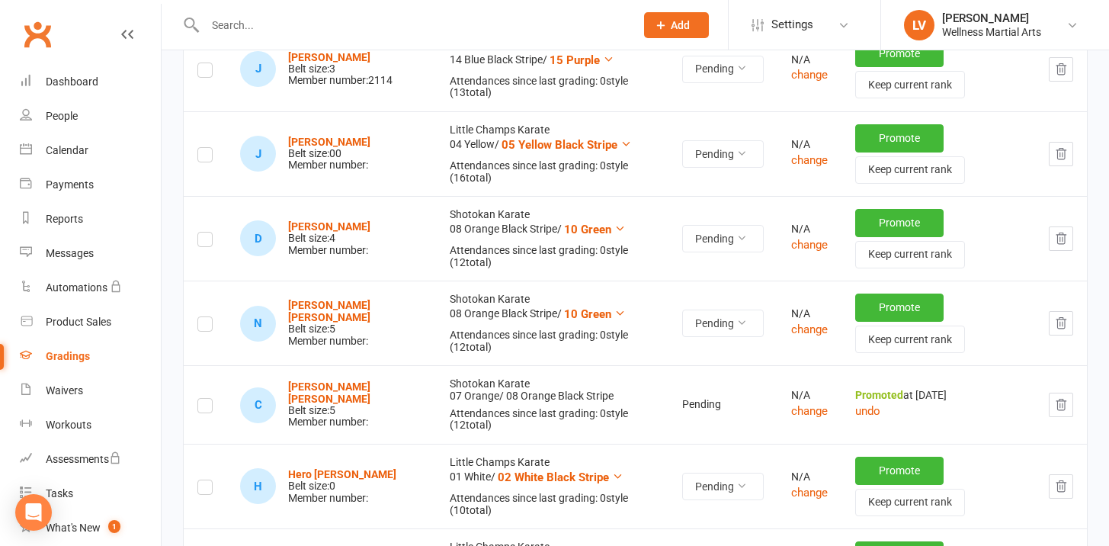
scroll to position [2266, 0]
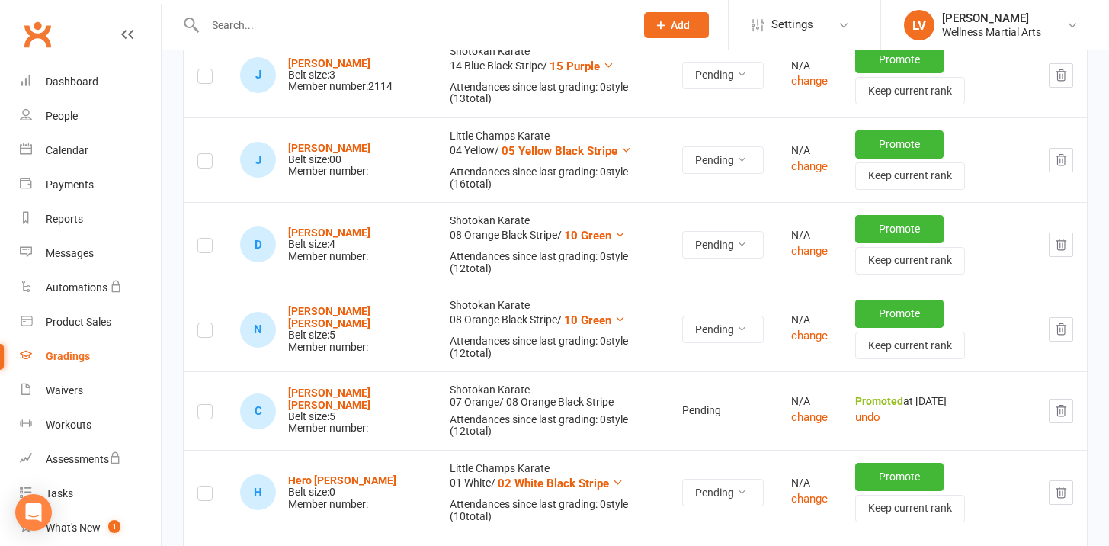
click at [1069, 399] on button "button" at bounding box center [1061, 411] width 24 height 24
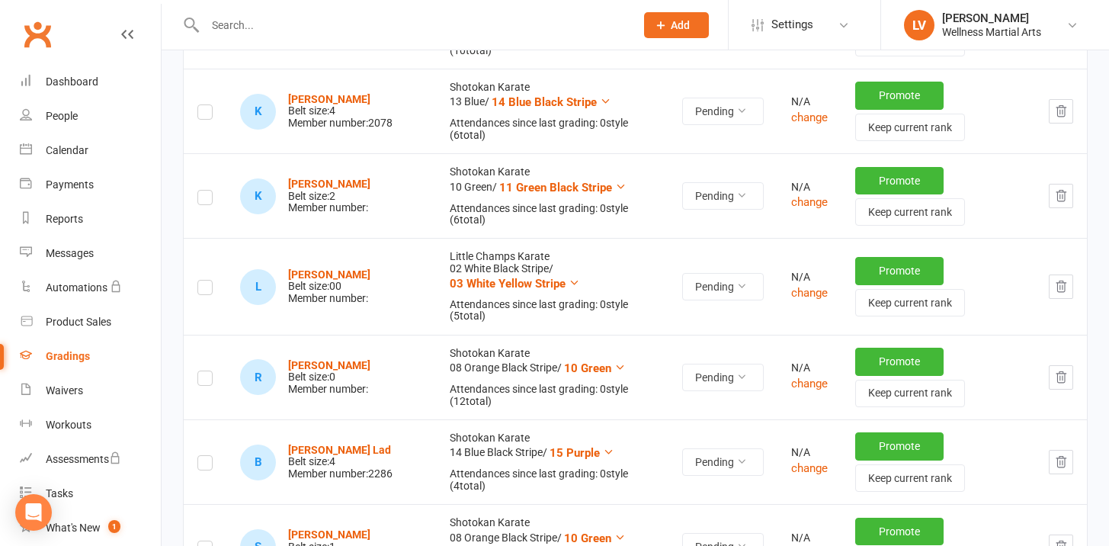
scroll to position [1628, 0]
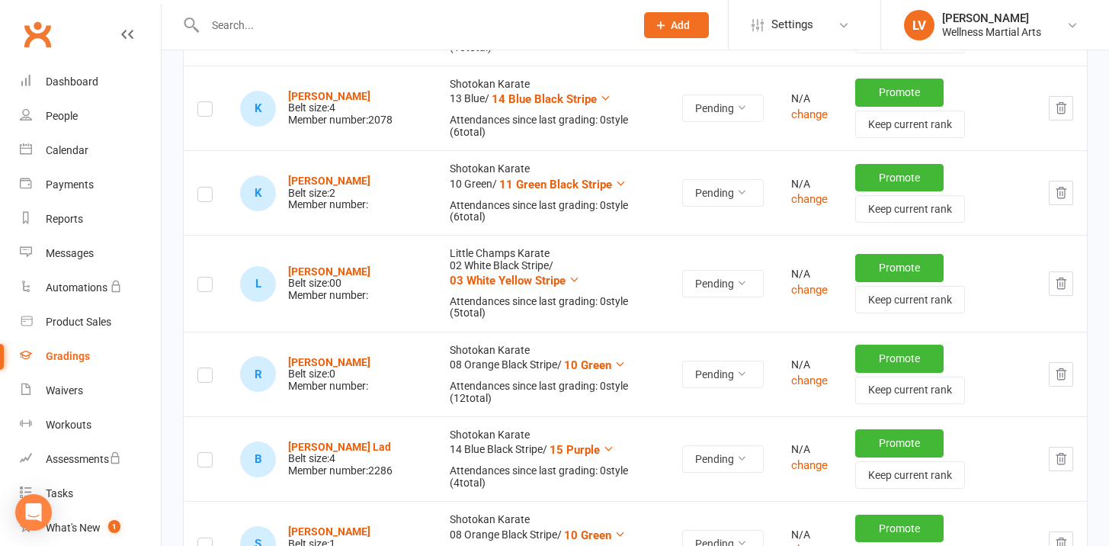
click at [1053, 362] on button "button" at bounding box center [1061, 374] width 24 height 24
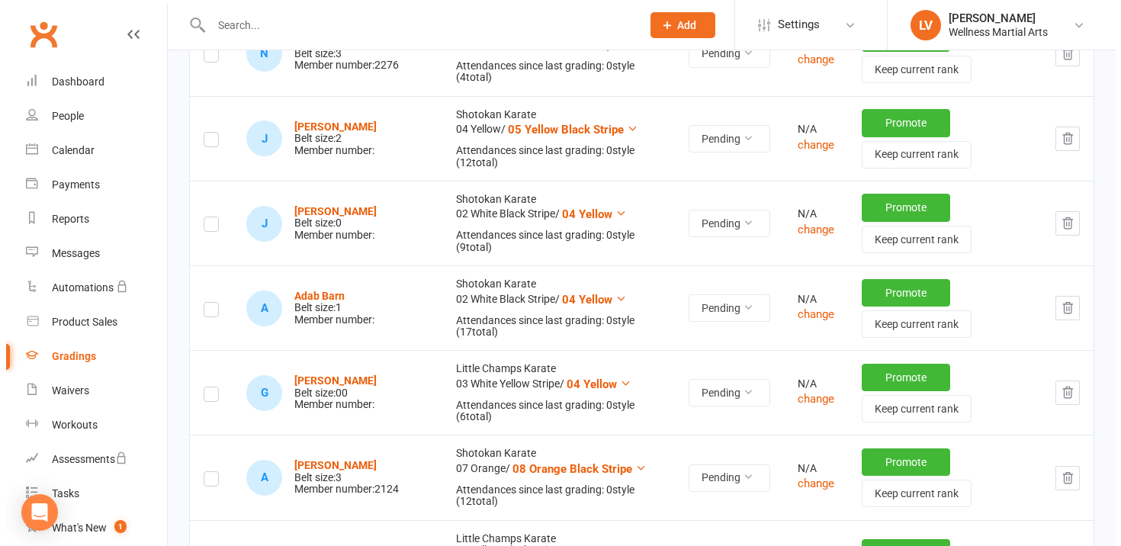
scroll to position [0, 0]
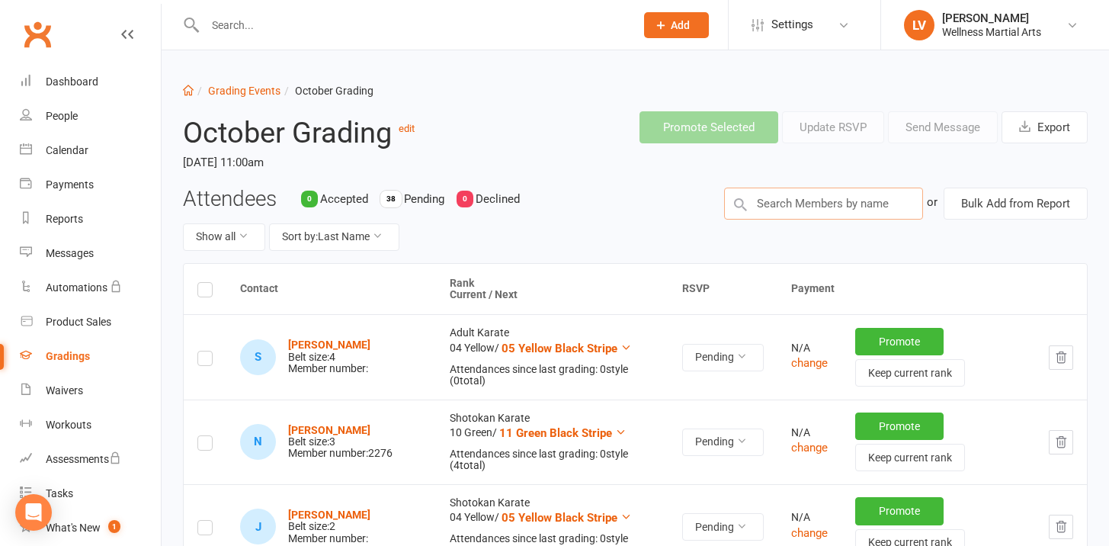
click at [797, 200] on input "text" at bounding box center [823, 204] width 199 height 32
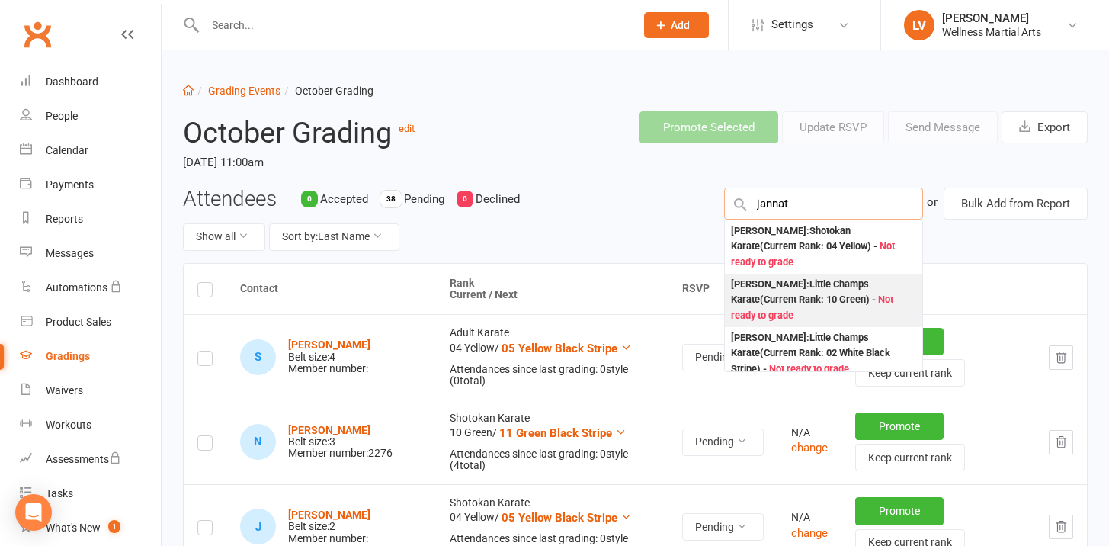
type input "jannat"
click at [826, 297] on div "Jannat Wirach : Little Champs Karate (Current Rank: 10 Green ) - Not ready to g…" at bounding box center [823, 300] width 185 height 47
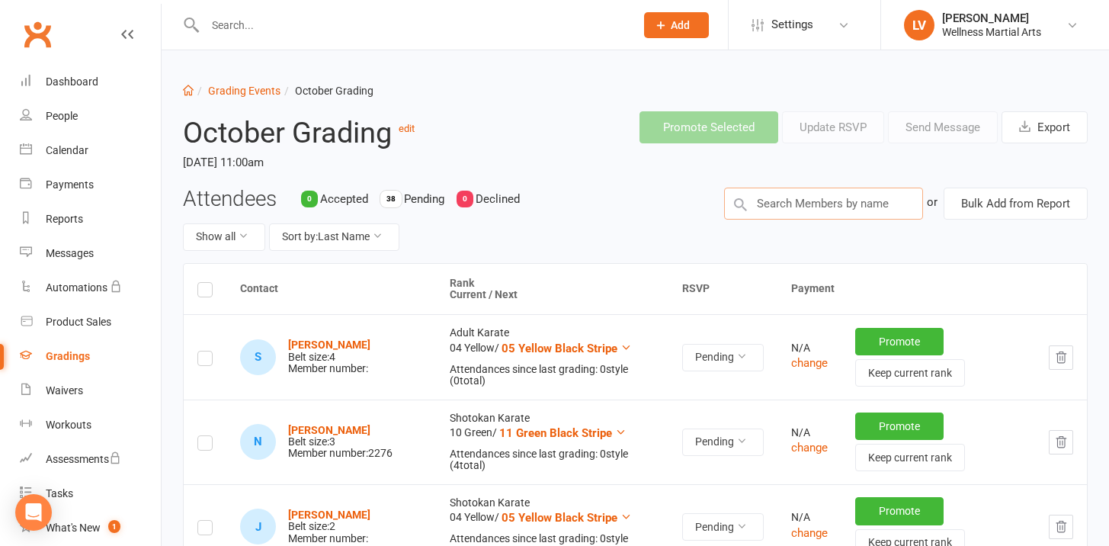
click at [807, 211] on input "text" at bounding box center [823, 204] width 199 height 32
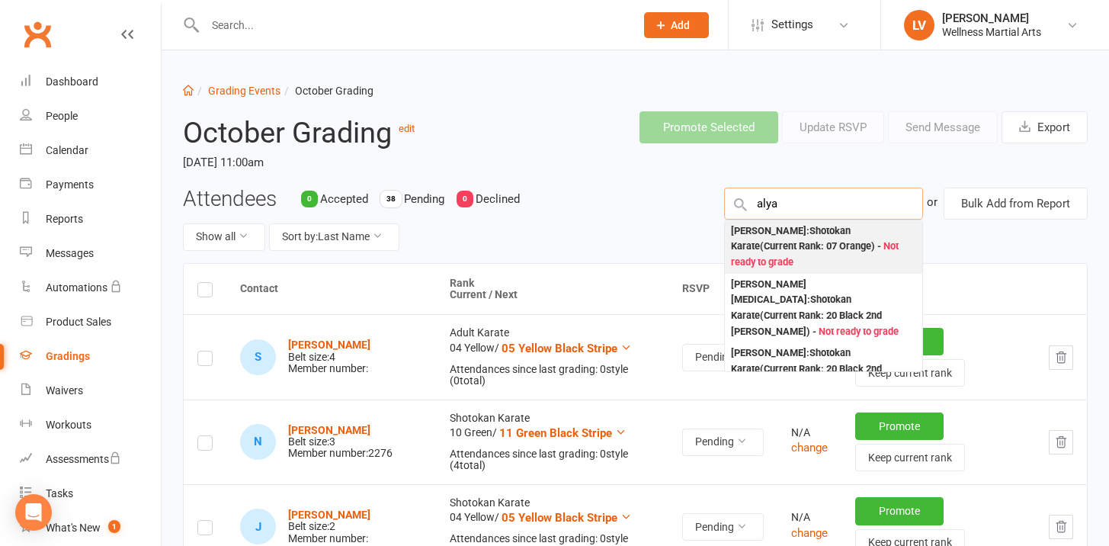
type input "alya"
click at [811, 251] on div "Alya Qasimi : Shotokan Karate (Current Rank: 07 Orange ) - Not ready to grade" at bounding box center [823, 246] width 185 height 47
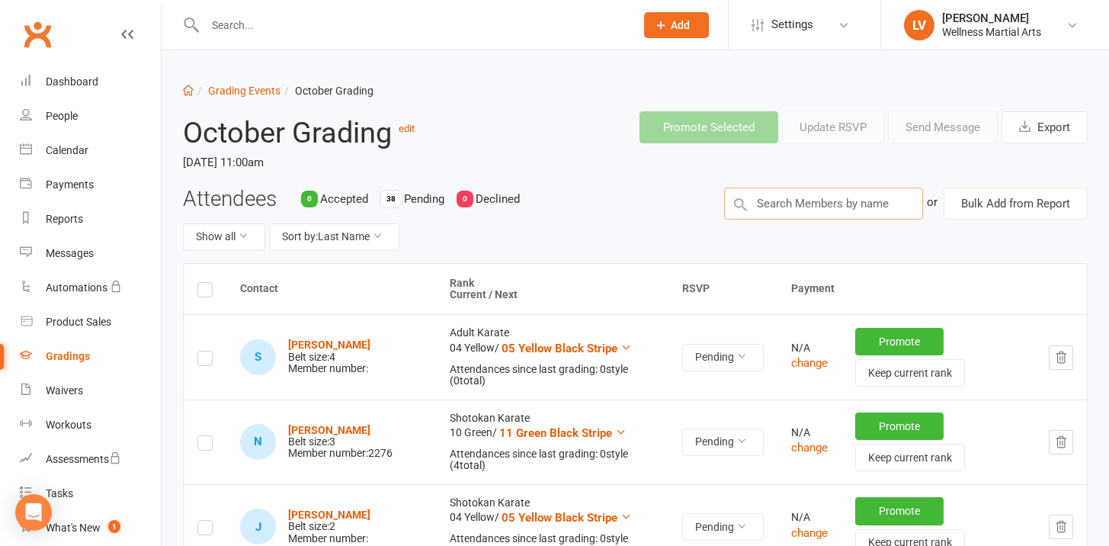
click at [809, 205] on input "text" at bounding box center [823, 204] width 199 height 32
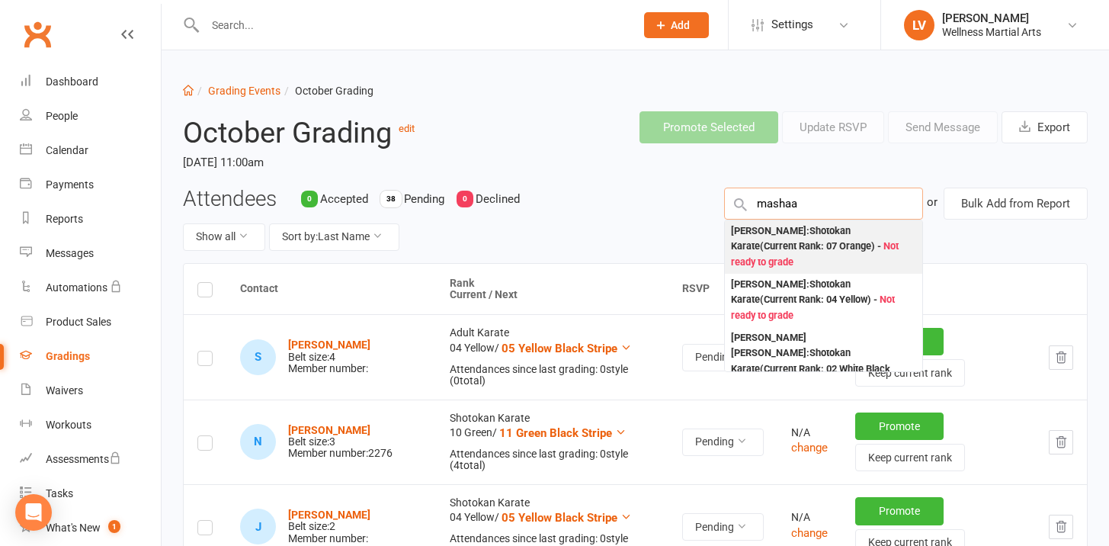
type input "mashaa"
click at [814, 240] on div "Mashaal Qasimi : Shotokan Karate (Current Rank: 07 Orange ) - Not ready to grade" at bounding box center [823, 246] width 185 height 47
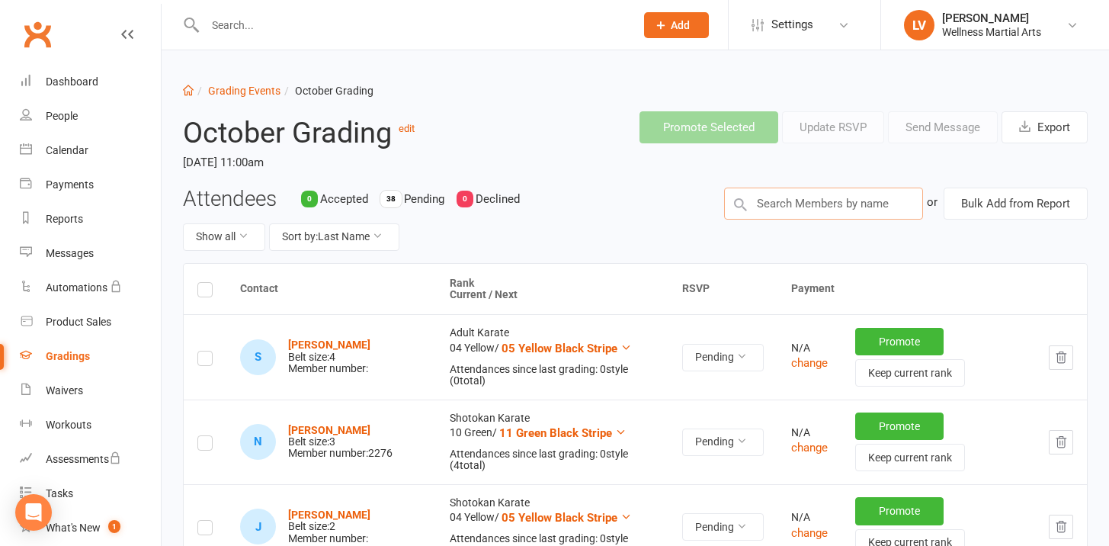
click at [789, 201] on input "text" at bounding box center [823, 204] width 199 height 32
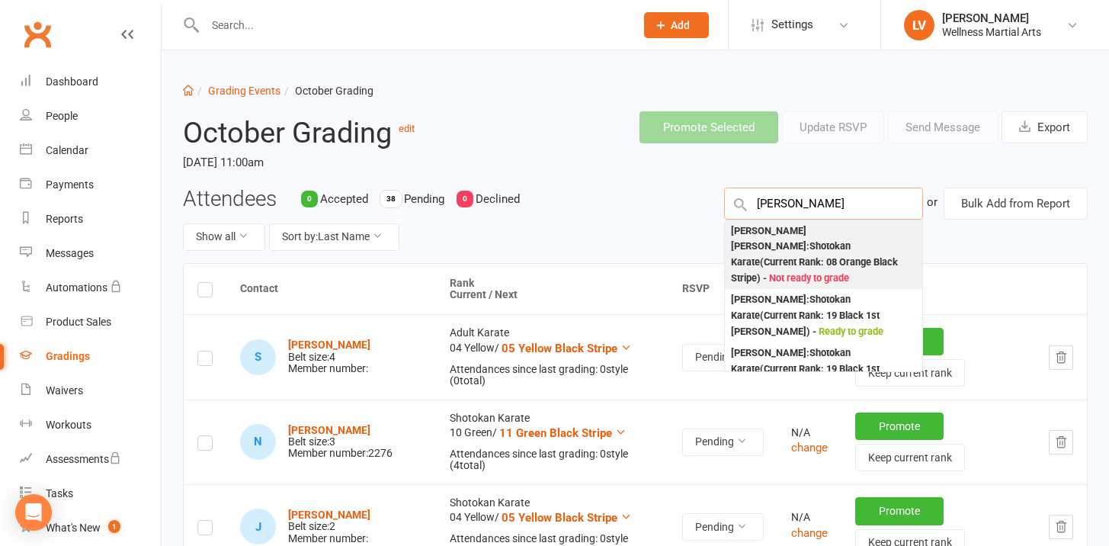
type input "alisha"
click at [797, 272] on span "Not ready to grade" at bounding box center [809, 277] width 80 height 11
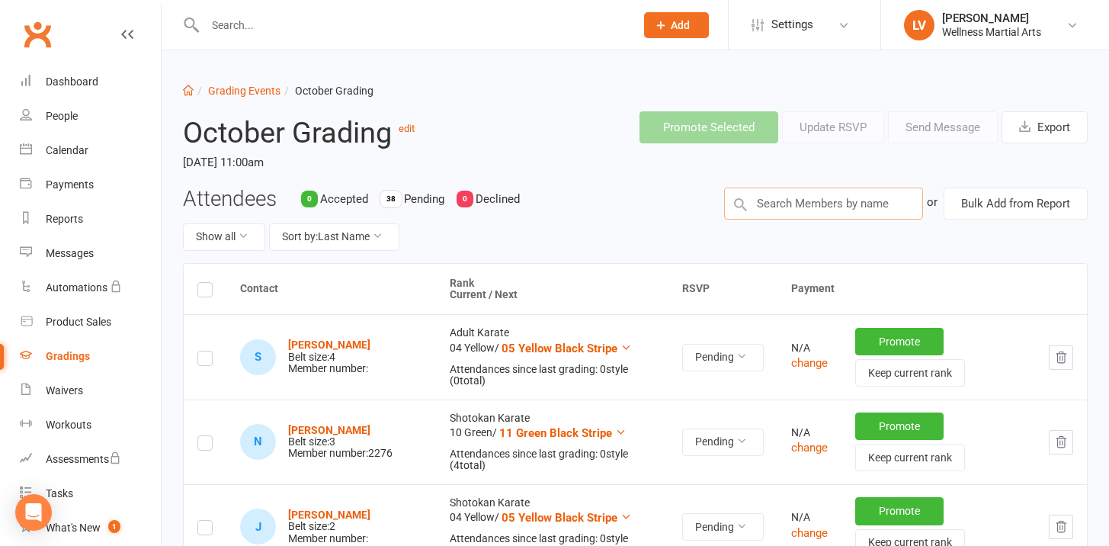
click at [785, 207] on input "text" at bounding box center [823, 204] width 199 height 32
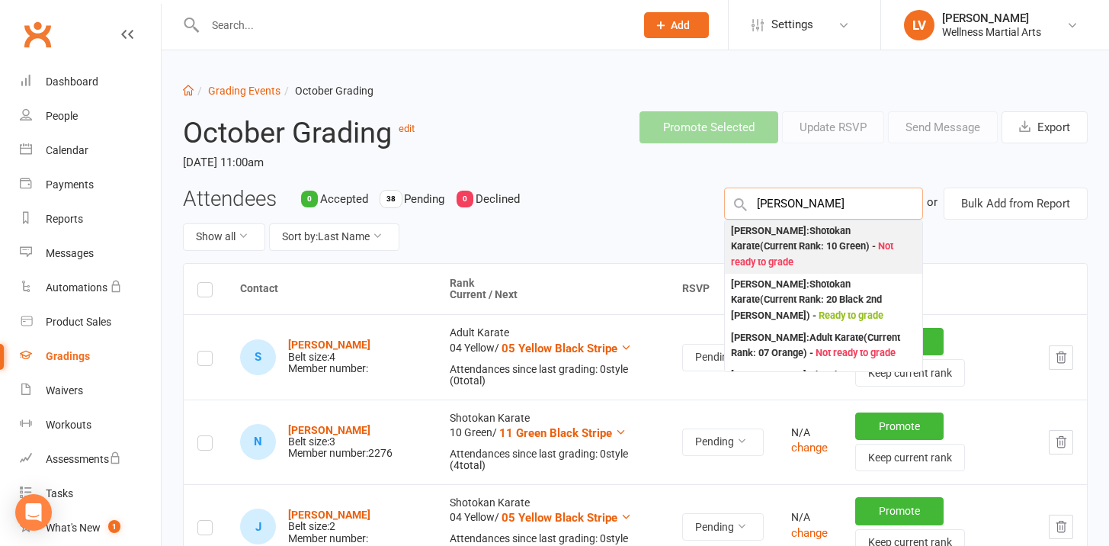
type input "roy"
click at [800, 249] on div "Roy Kandhola : Shotokan Karate (Current Rank: 10 Green ) - Not ready to grade" at bounding box center [823, 246] width 185 height 47
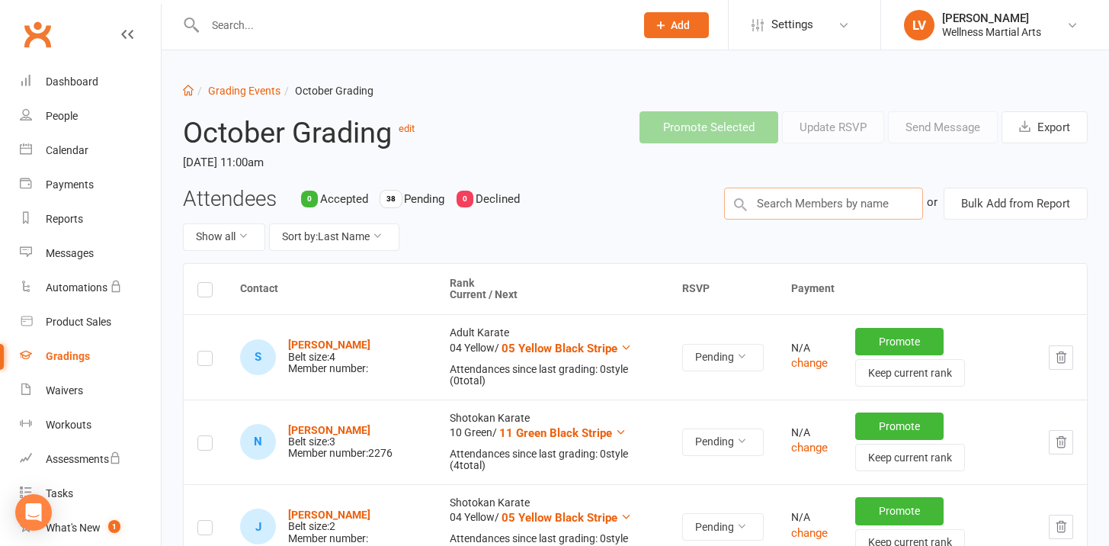
click at [800, 214] on input "text" at bounding box center [823, 204] width 199 height 32
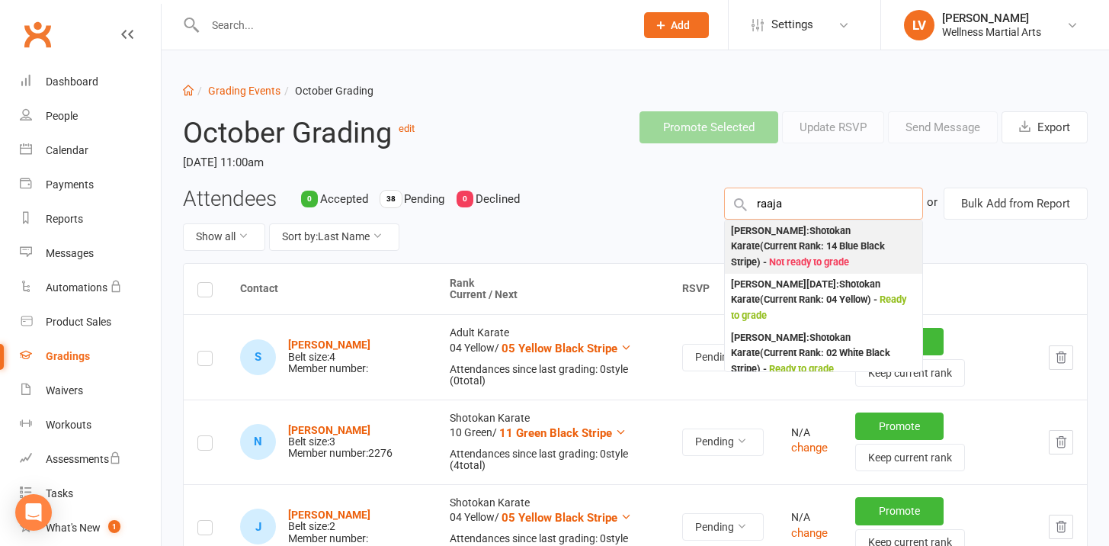
type input "raaja"
click at [802, 241] on div "Raajas Hunjan : Shotokan Karate (Current Rank: 14 Blue Black Stripe ) - Not rea…" at bounding box center [823, 246] width 185 height 47
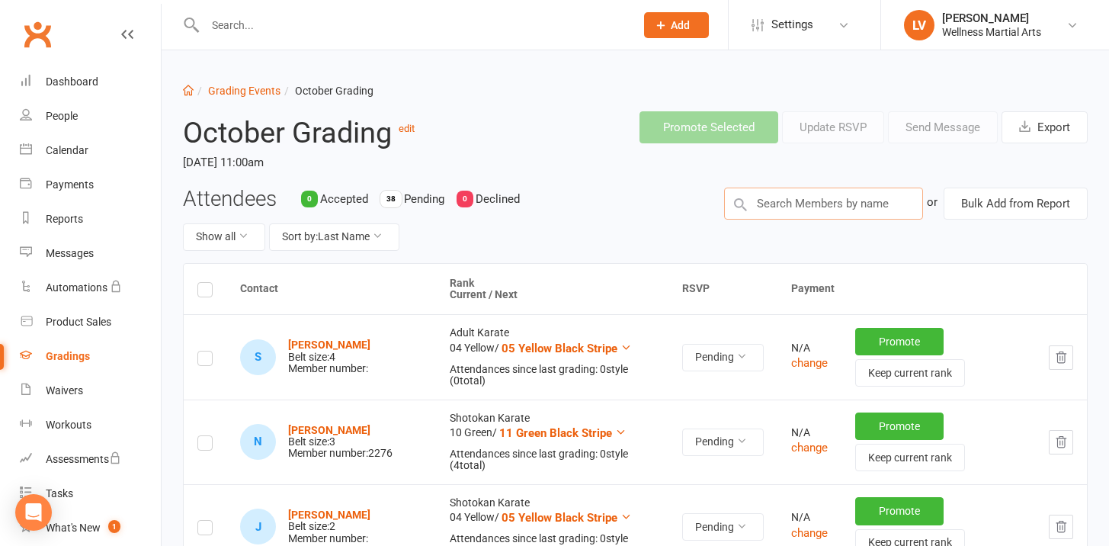
click at [819, 207] on input "text" at bounding box center [823, 204] width 199 height 32
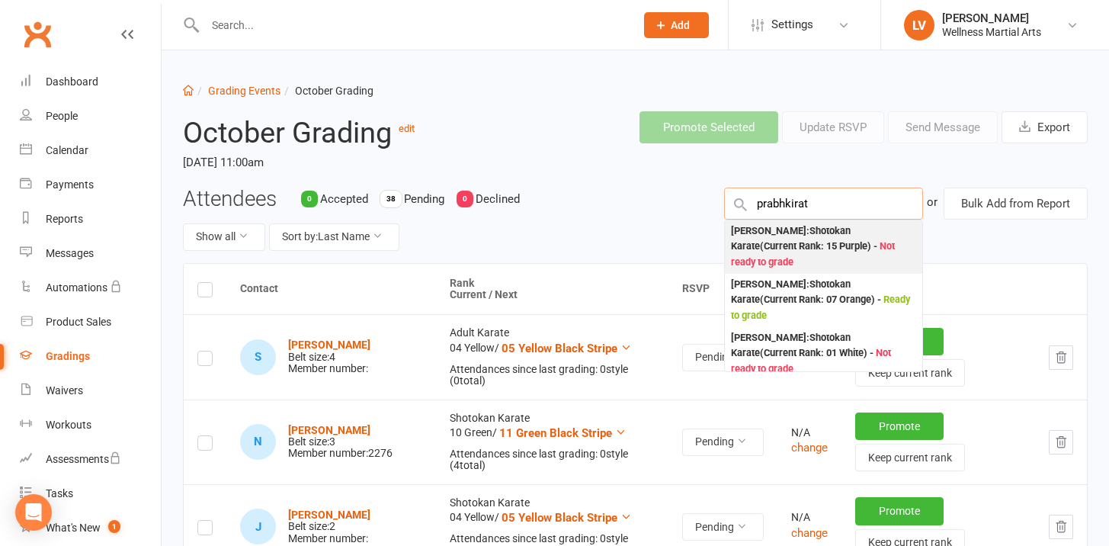
type input "prabhkirat"
click at [826, 253] on div "Prabhkirat Kandhola : Shotokan Karate (Current Rank: 15 Purple ) - Not ready to…" at bounding box center [823, 246] width 185 height 47
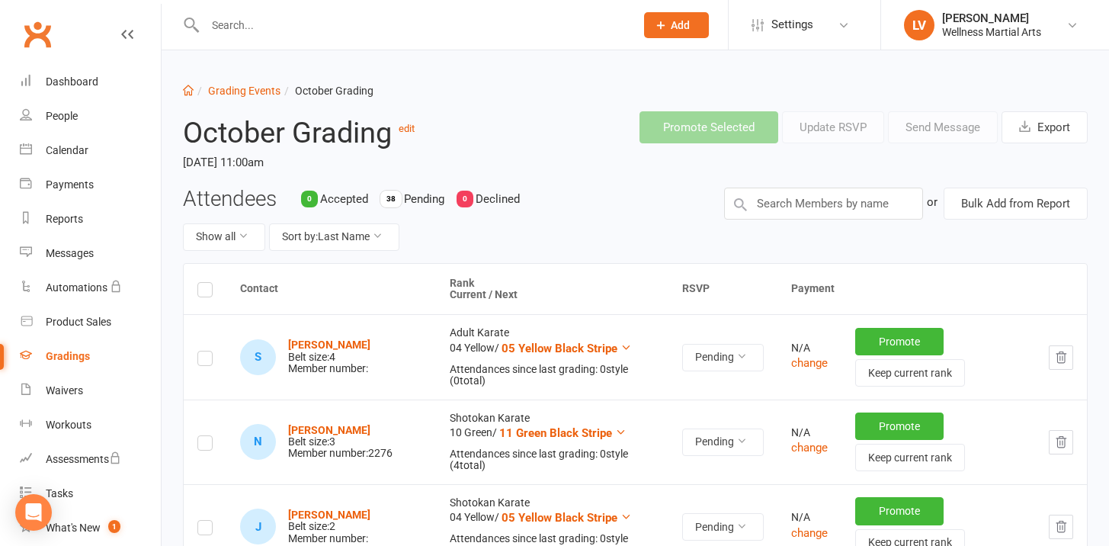
click at [69, 350] on div "Gradings" at bounding box center [68, 356] width 44 height 12
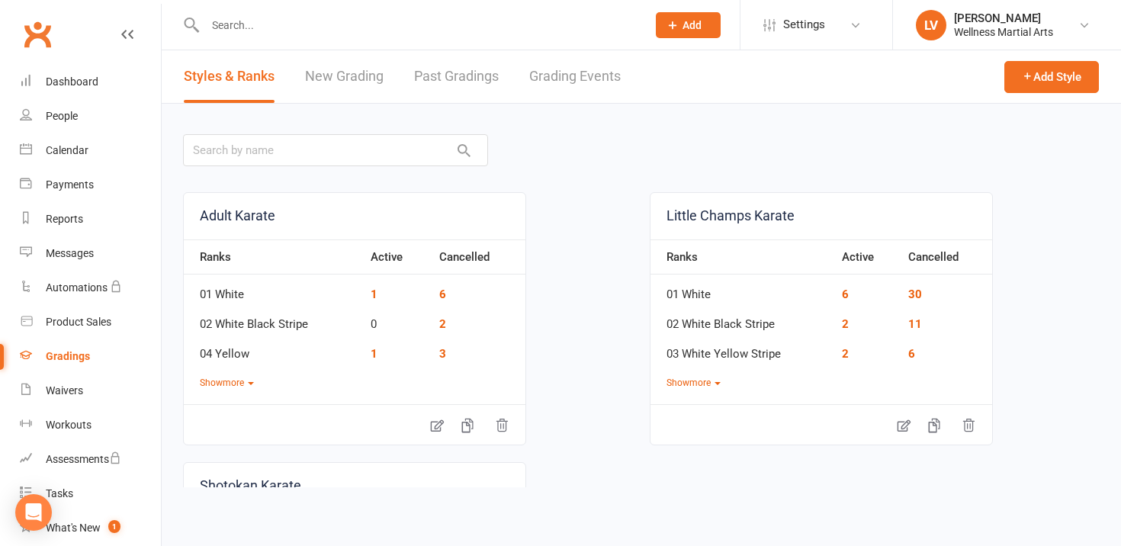
click at [547, 70] on link "Grading Events" at bounding box center [574, 76] width 91 height 53
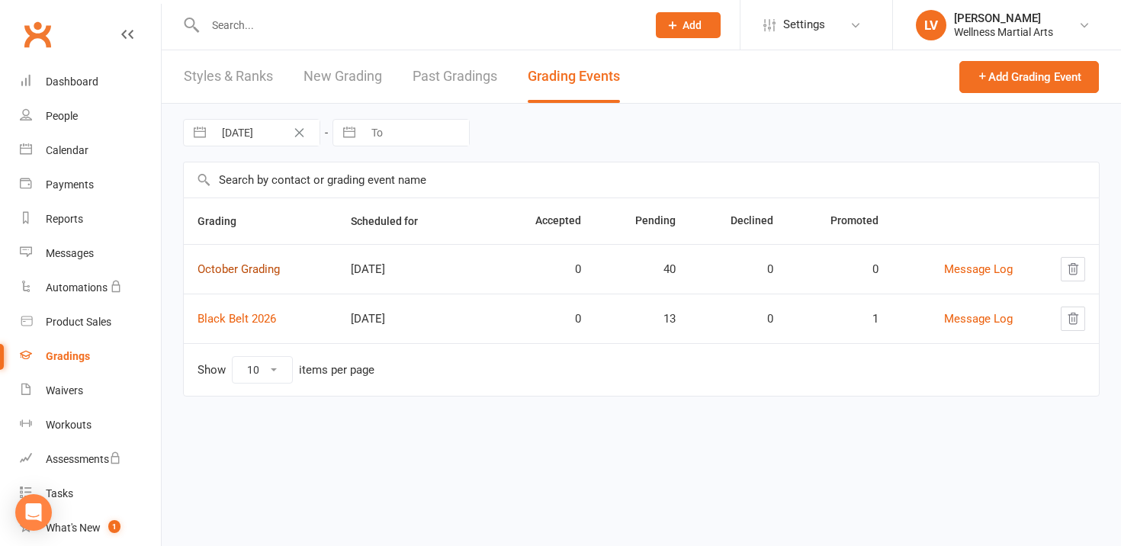
click at [250, 271] on link "October Grading" at bounding box center [238, 269] width 82 height 14
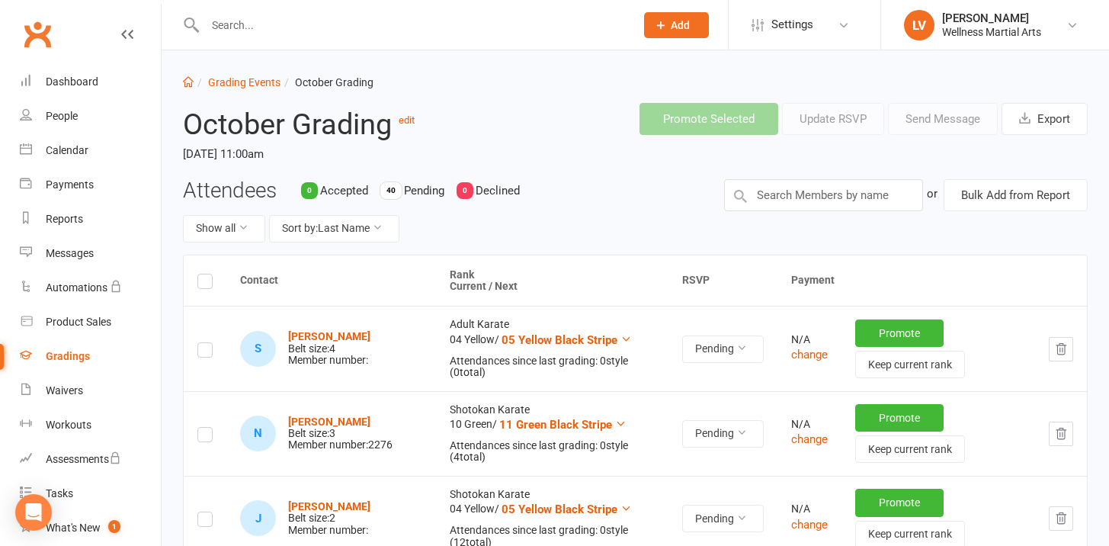
scroll to position [16, 0]
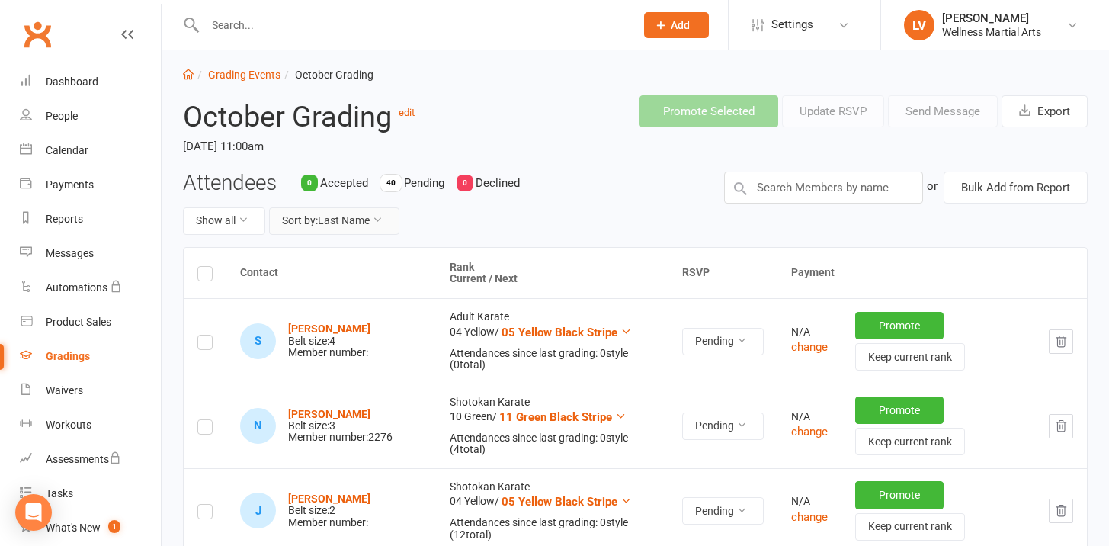
click at [338, 214] on button "Sort by: Last Name" at bounding box center [334, 220] width 130 height 27
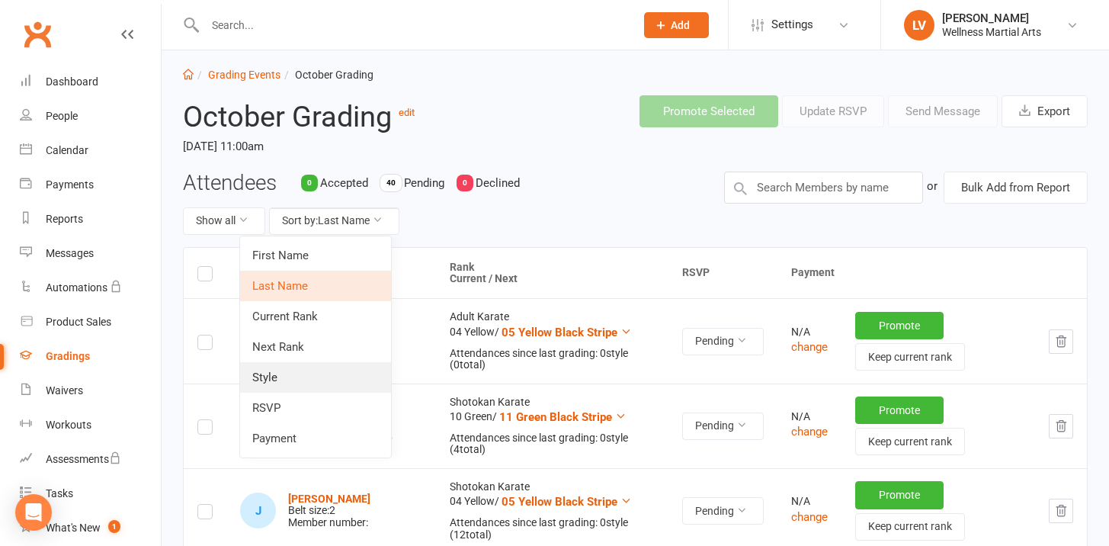
click at [308, 370] on link "Style" at bounding box center [315, 377] width 151 height 30
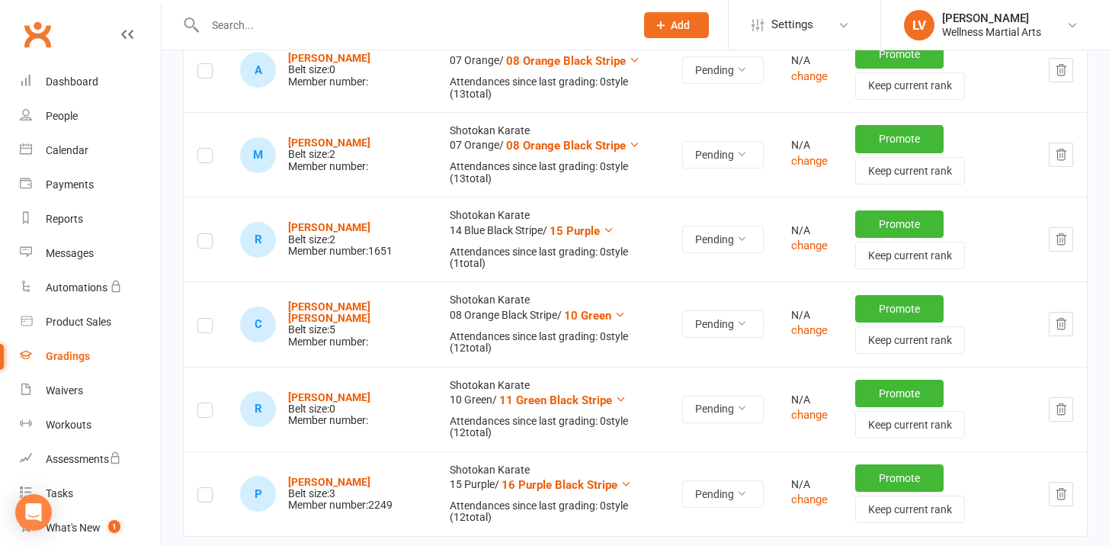
scroll to position [3218, 0]
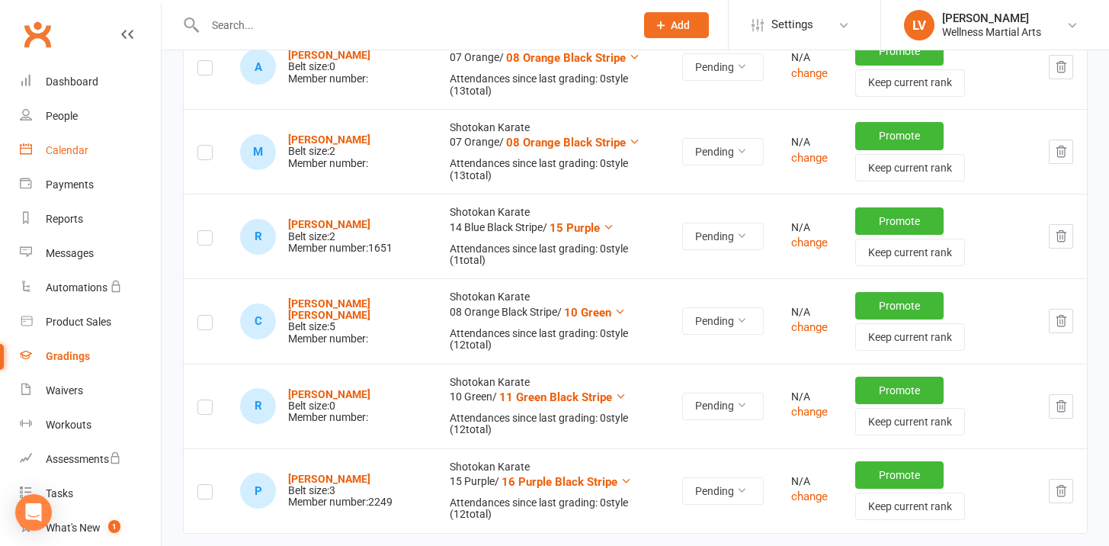
click at [72, 160] on link "Calendar" at bounding box center [90, 150] width 141 height 34
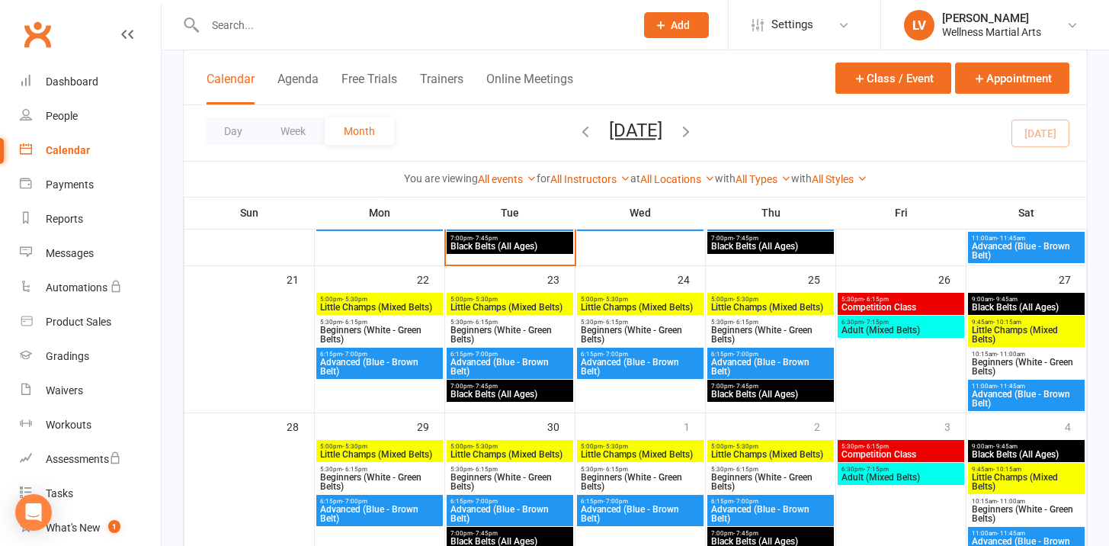
scroll to position [473, 0]
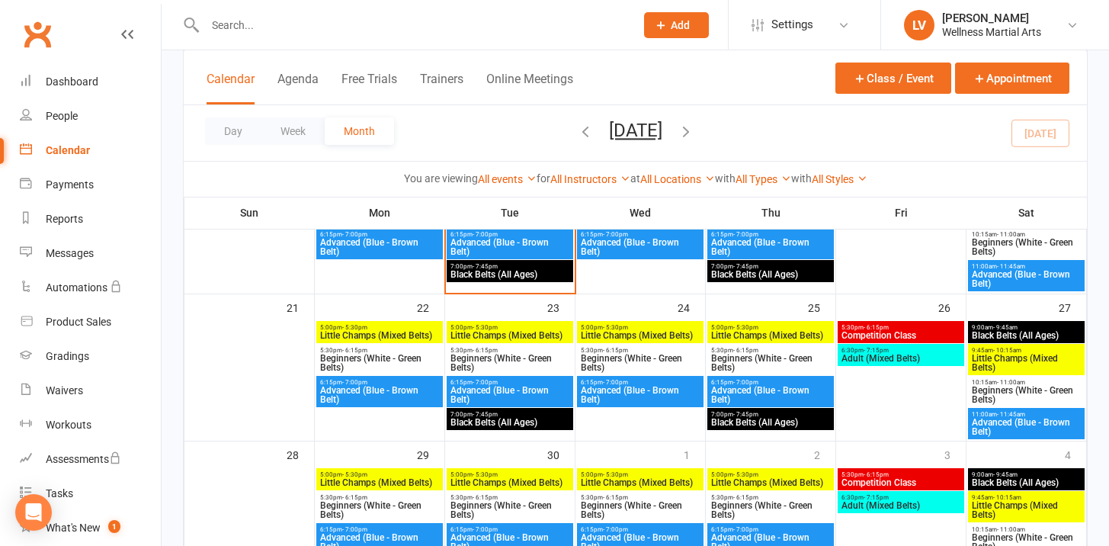
click at [520, 245] on span "Advanced (Blue - Brown Belt)" at bounding box center [510, 247] width 120 height 18
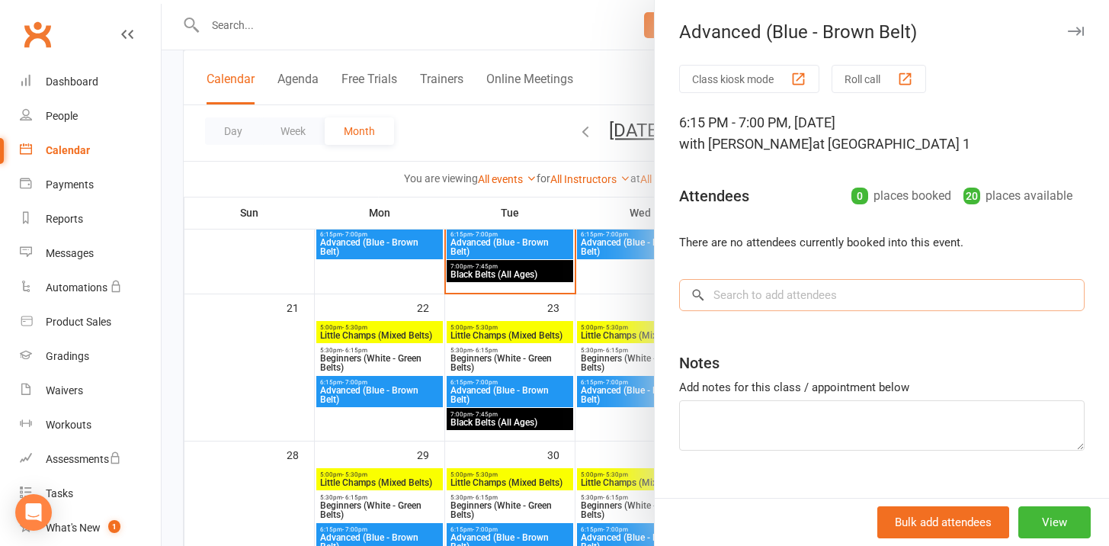
click at [728, 289] on input "search" at bounding box center [882, 295] width 406 height 32
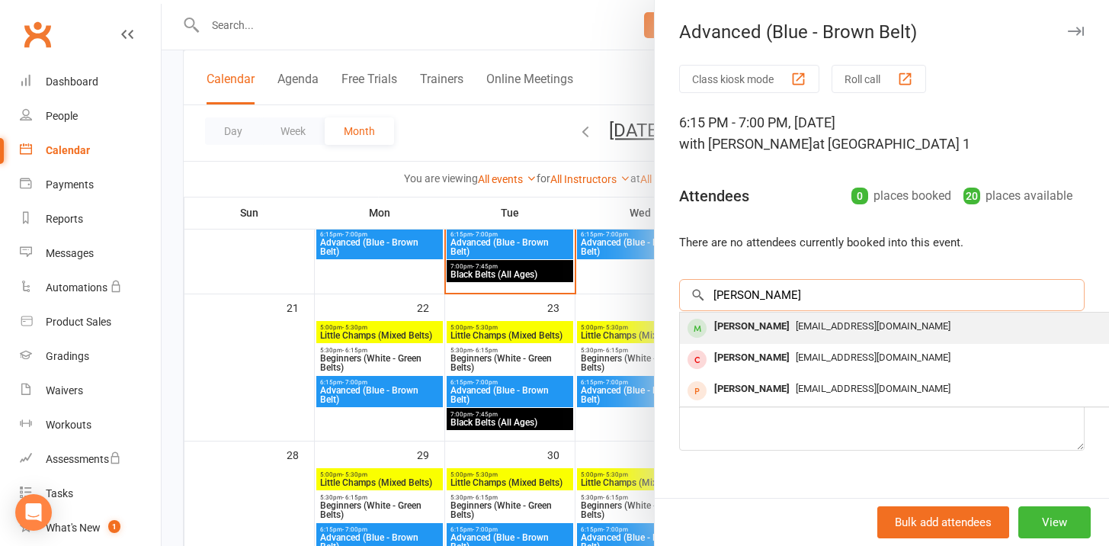
type input "devika"
click at [728, 327] on div "[PERSON_NAME]" at bounding box center [752, 327] width 88 height 22
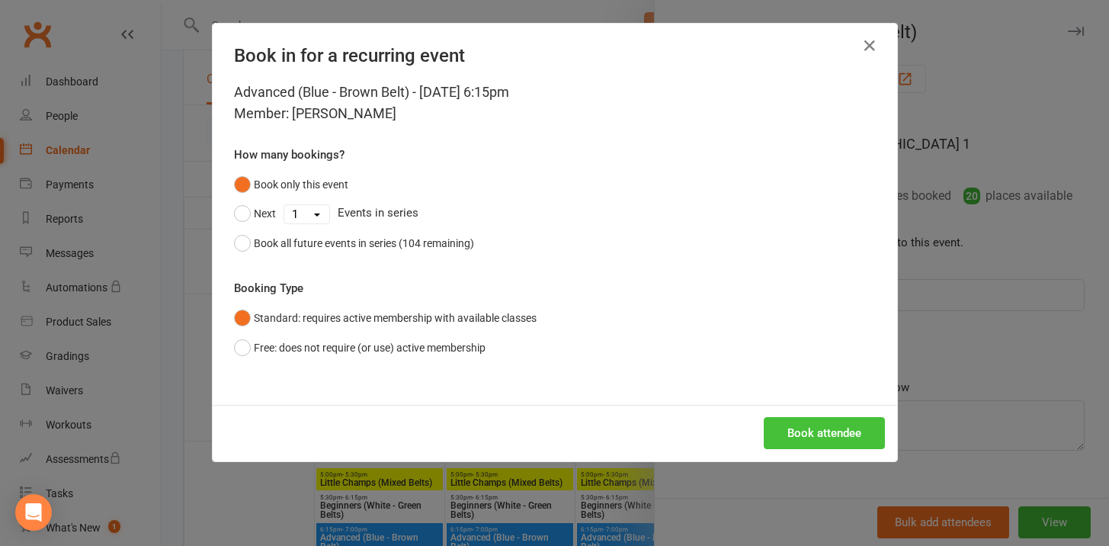
click at [785, 421] on button "Book attendee" at bounding box center [824, 433] width 121 height 32
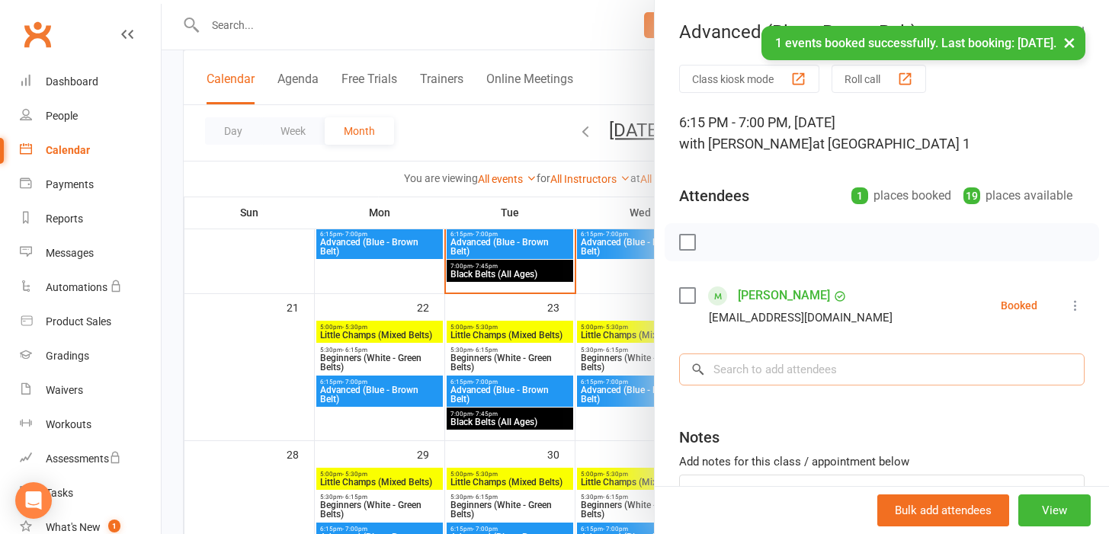
click at [757, 372] on input "search" at bounding box center [882, 370] width 406 height 32
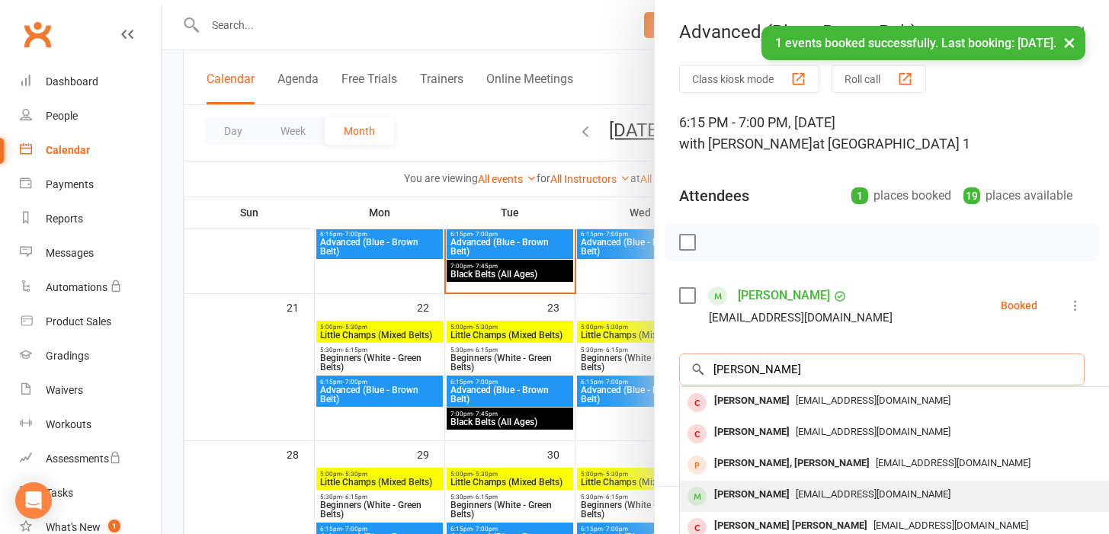
type input "michael"
click at [770, 502] on div "[PERSON_NAME]" at bounding box center [752, 495] width 88 height 22
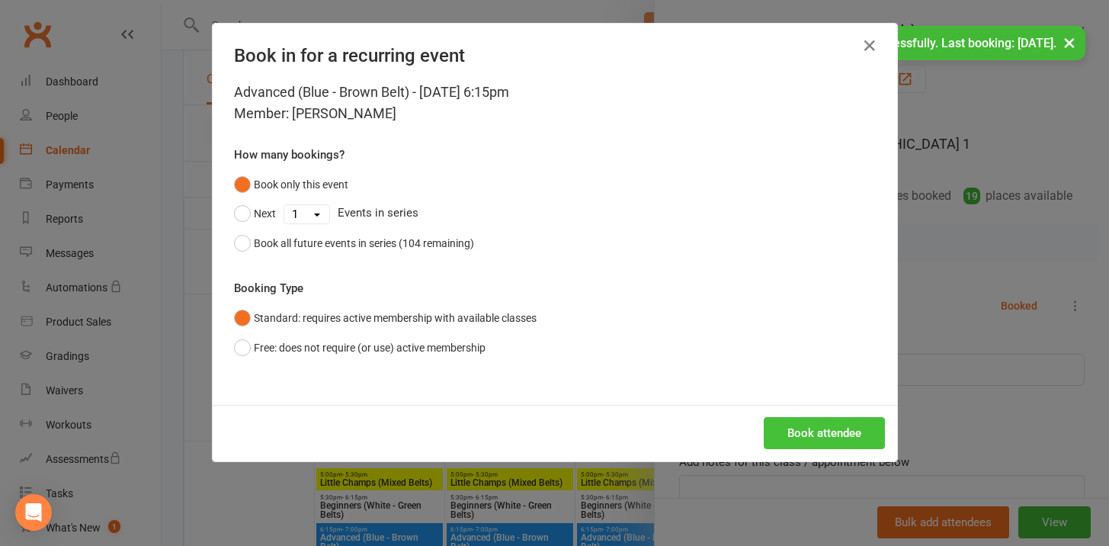
click at [781, 441] on button "Book attendee" at bounding box center [824, 433] width 121 height 32
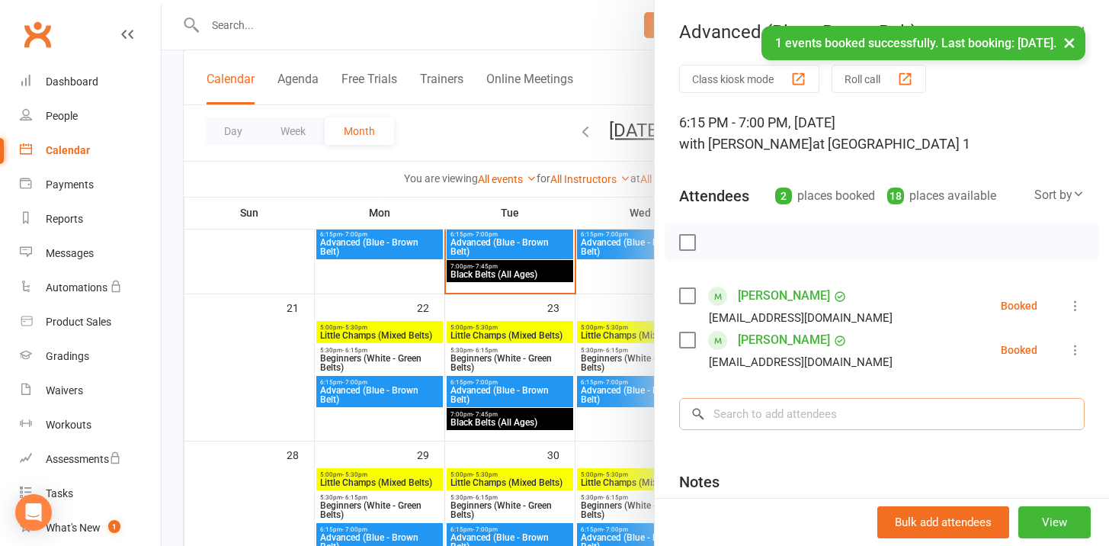
click at [779, 419] on input "search" at bounding box center [882, 414] width 406 height 32
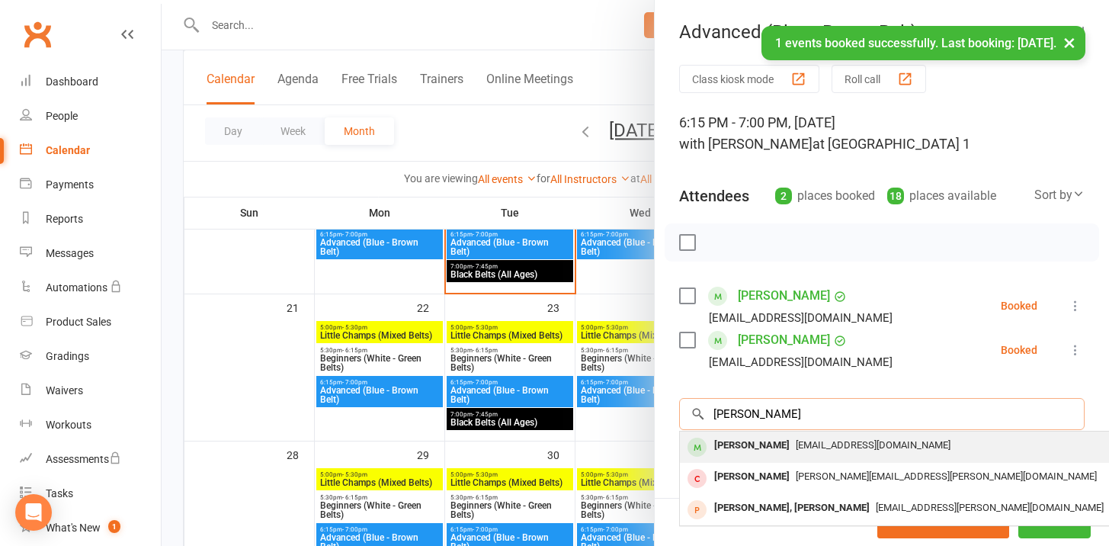
type input "jacob"
click at [800, 451] on div "jennkuk@gmail.com" at bounding box center [908, 446] width 444 height 22
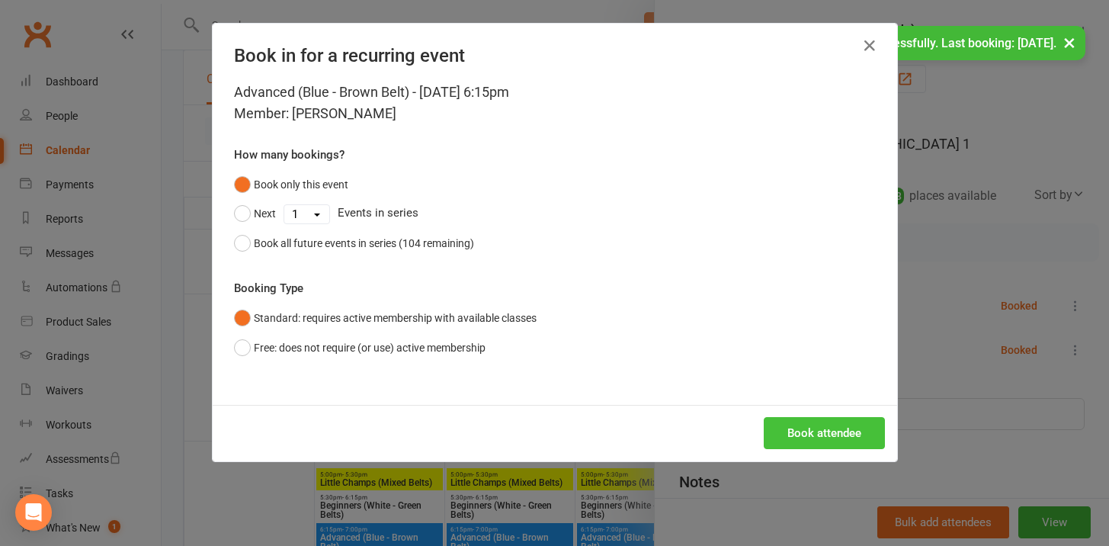
click at [815, 436] on button "Book attendee" at bounding box center [824, 433] width 121 height 32
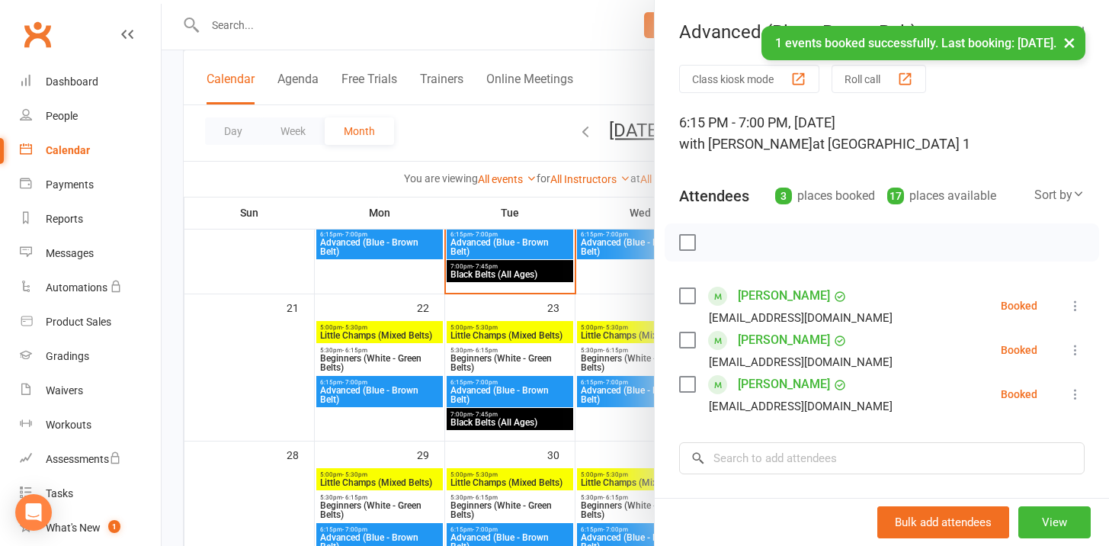
click at [807, 409] on div "jennkuk@gmail.com" at bounding box center [789, 406] width 220 height 20
click at [791, 459] on input "search" at bounding box center [882, 458] width 406 height 32
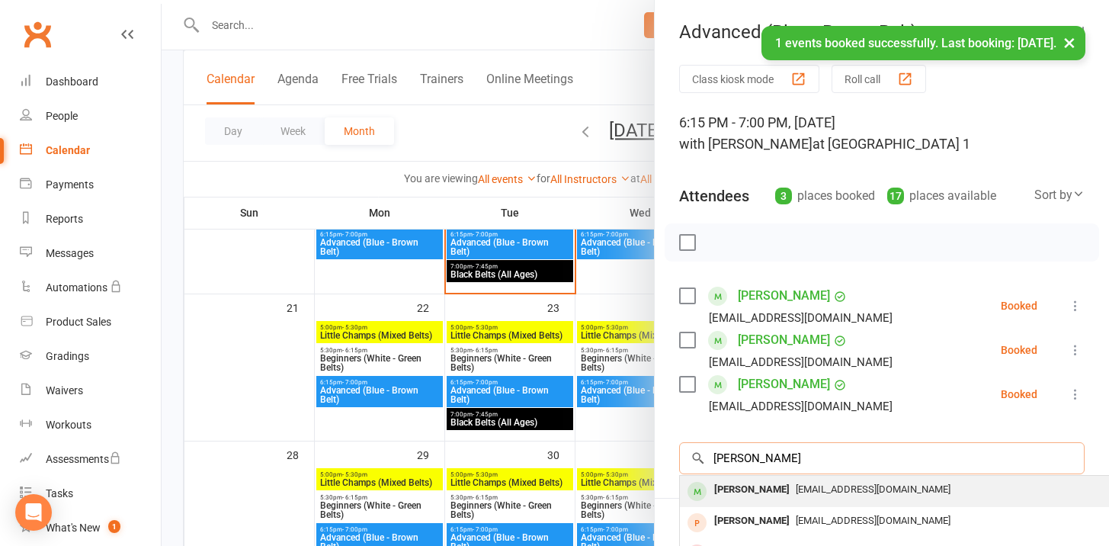
type input "kiana"
click at [796, 489] on span "jennkuk@gmail.com" at bounding box center [873, 488] width 155 height 11
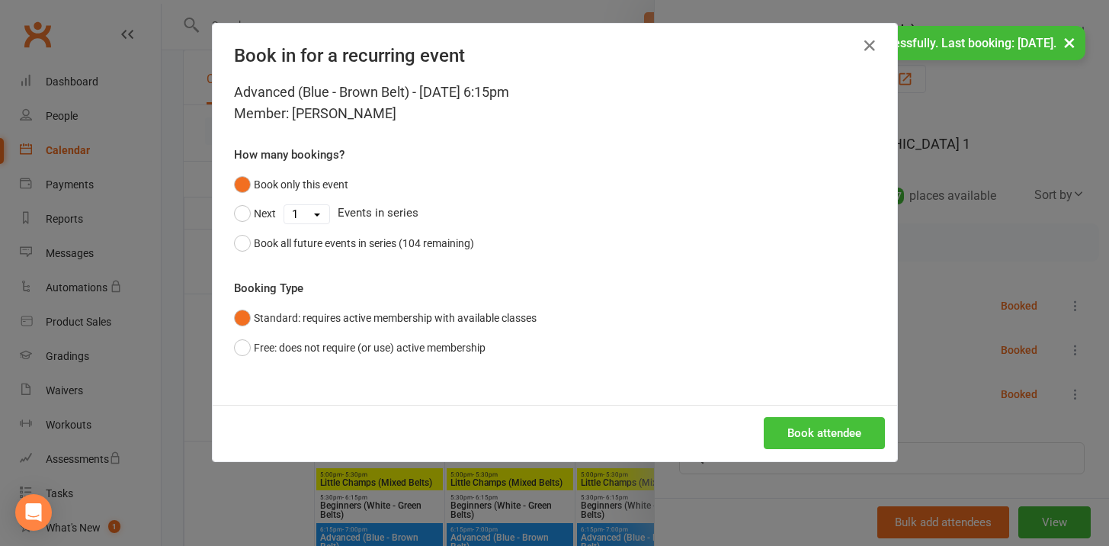
click at [811, 435] on button "Book attendee" at bounding box center [824, 433] width 121 height 32
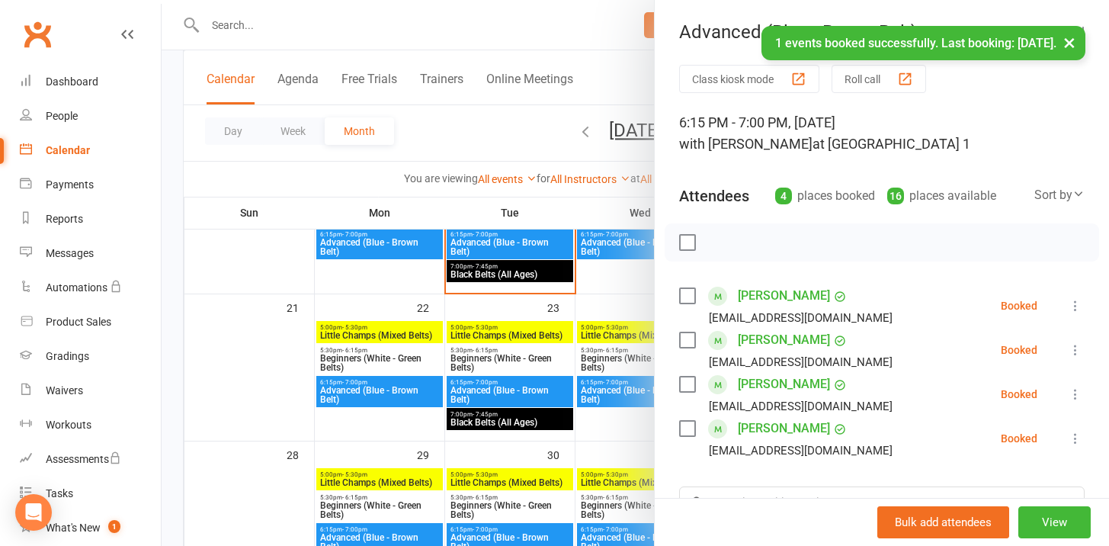
click at [800, 486] on div "Class kiosk mode Roll call 6:15 PM - 7:00 PM, Tuesday, September, 16, 2025 with…" at bounding box center [882, 399] width 454 height 669
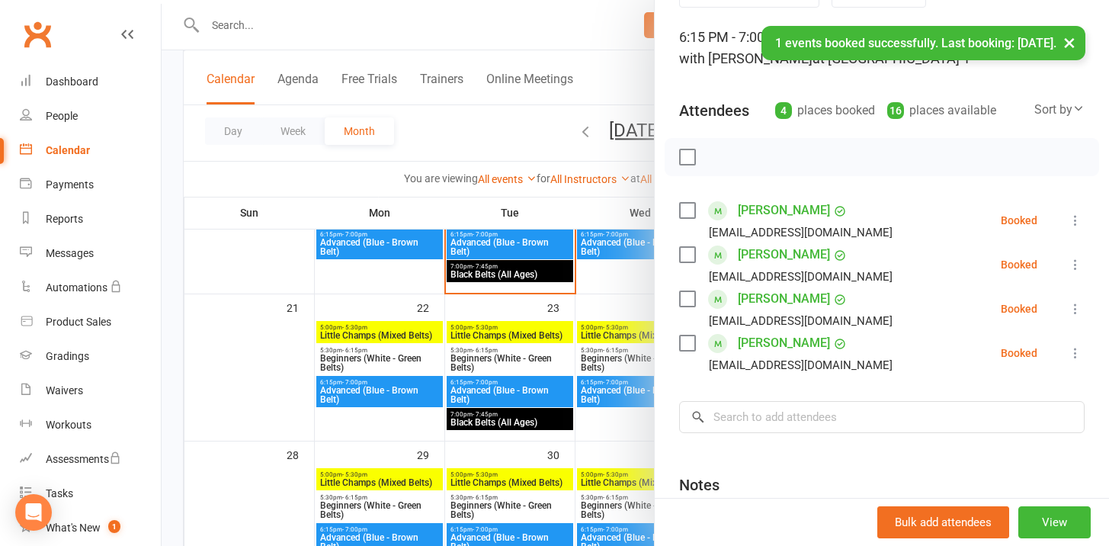
scroll to position [125, 0]
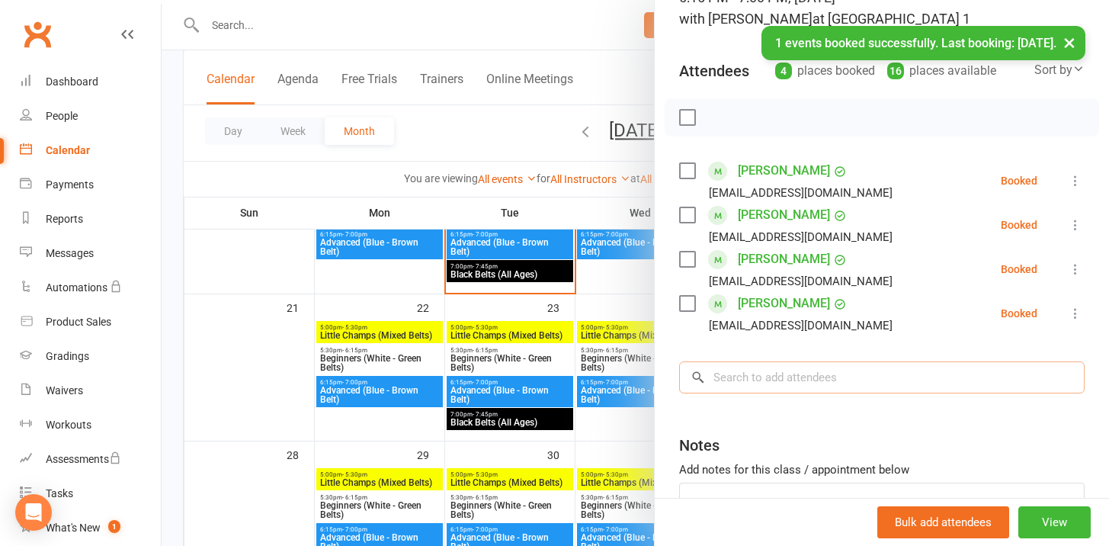
click at [791, 375] on input "search" at bounding box center [882, 377] width 406 height 32
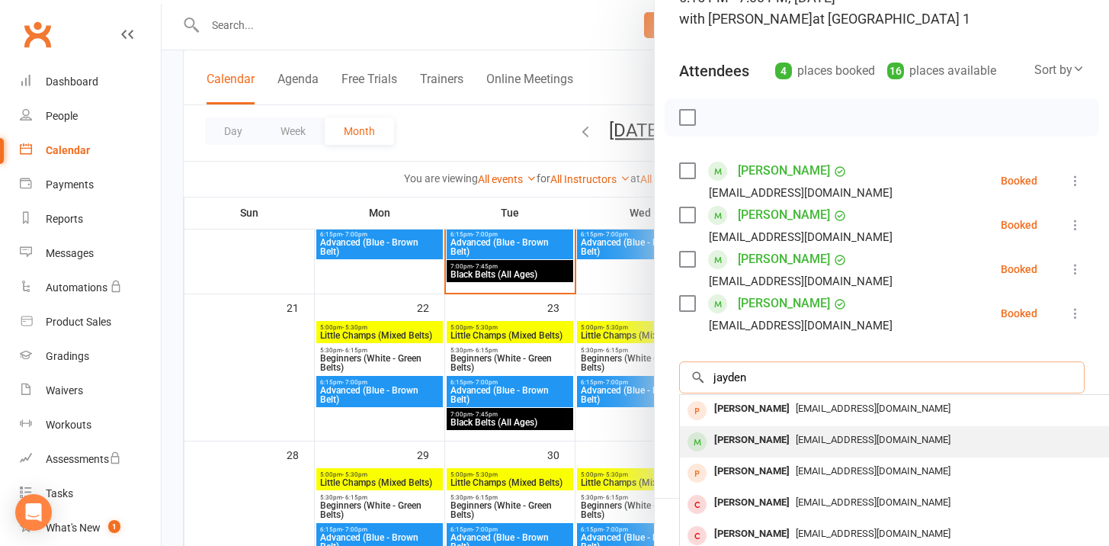
type input "jayden"
click at [804, 445] on div "rosita_r09@hotmail.com" at bounding box center [908, 440] width 444 height 22
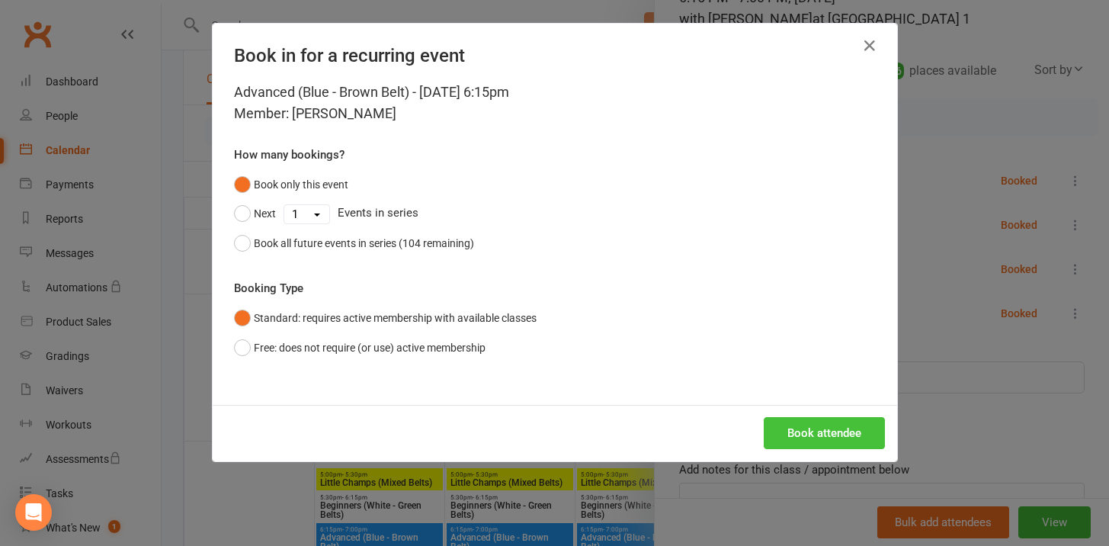
click at [794, 431] on button "Book attendee" at bounding box center [824, 433] width 121 height 32
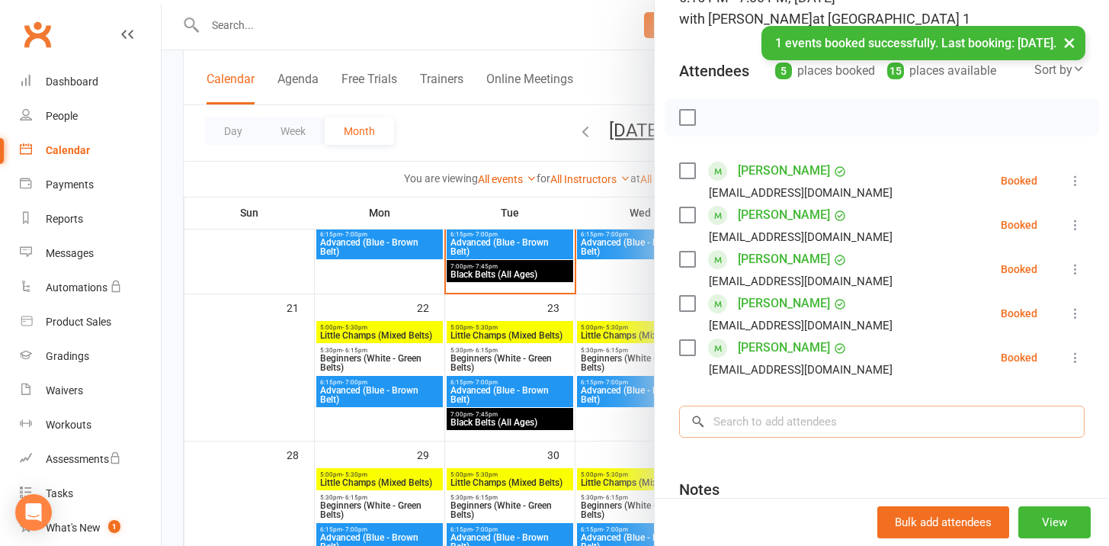
click at [780, 425] on input "search" at bounding box center [882, 422] width 406 height 32
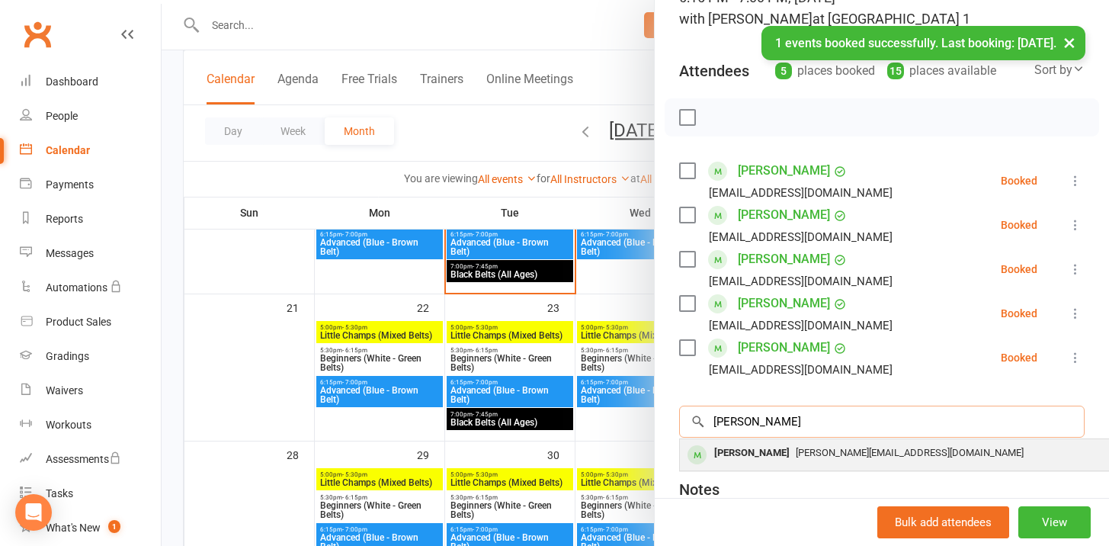
type input "roy"
click at [796, 456] on span "kuljit.kandhola10@gmail.com" at bounding box center [910, 452] width 228 height 11
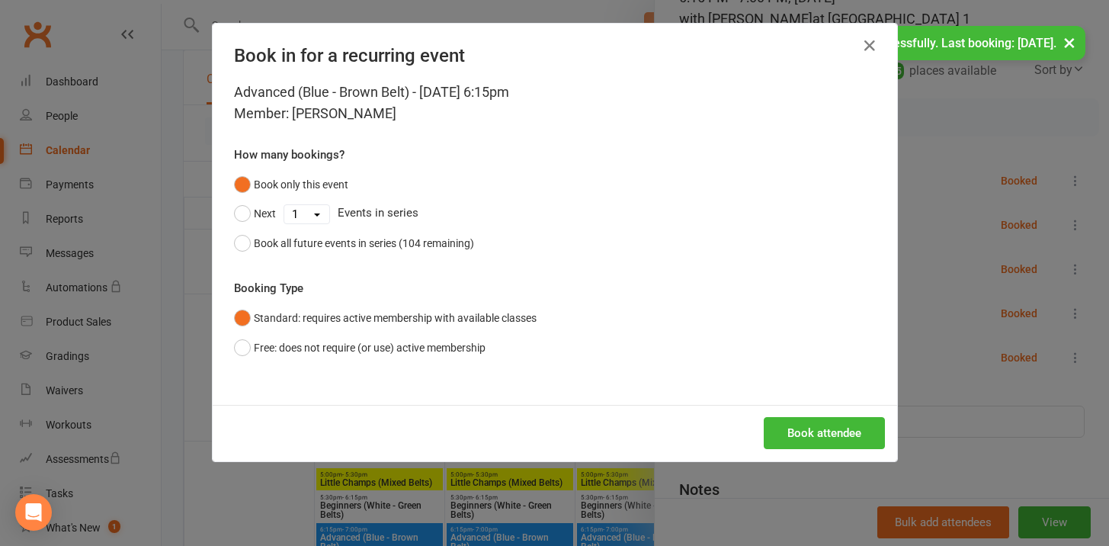
click at [805, 415] on div "Book attendee" at bounding box center [555, 433] width 685 height 56
click at [805, 440] on button "Book attendee" at bounding box center [824, 433] width 121 height 32
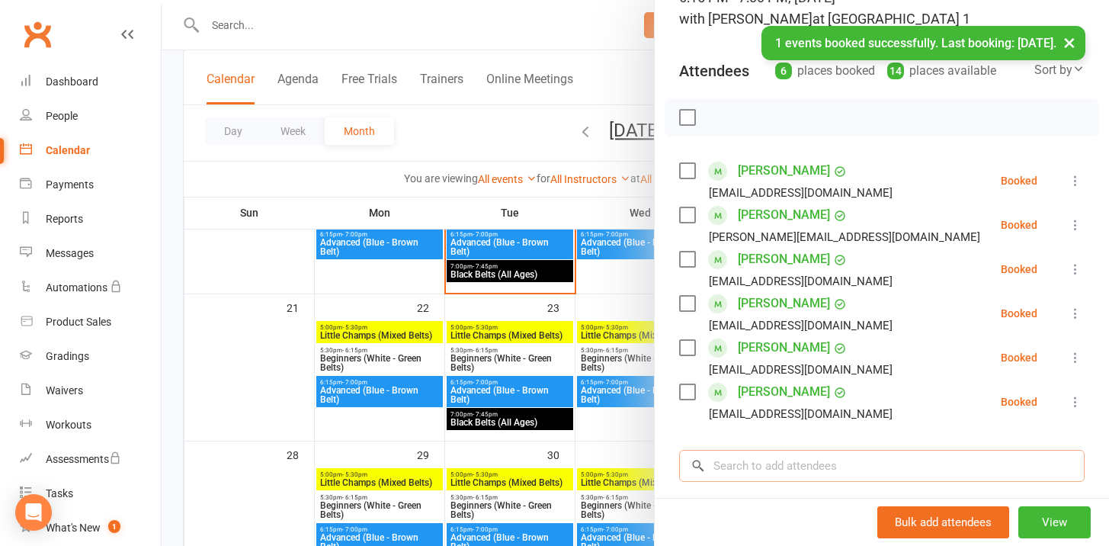
click at [777, 463] on input "search" at bounding box center [882, 466] width 406 height 32
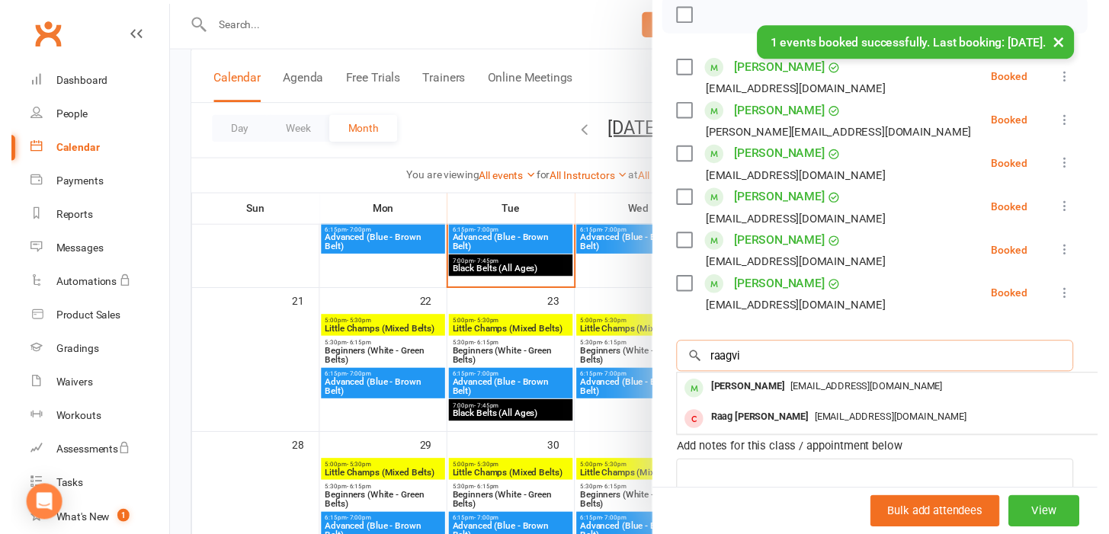
scroll to position [265, 0]
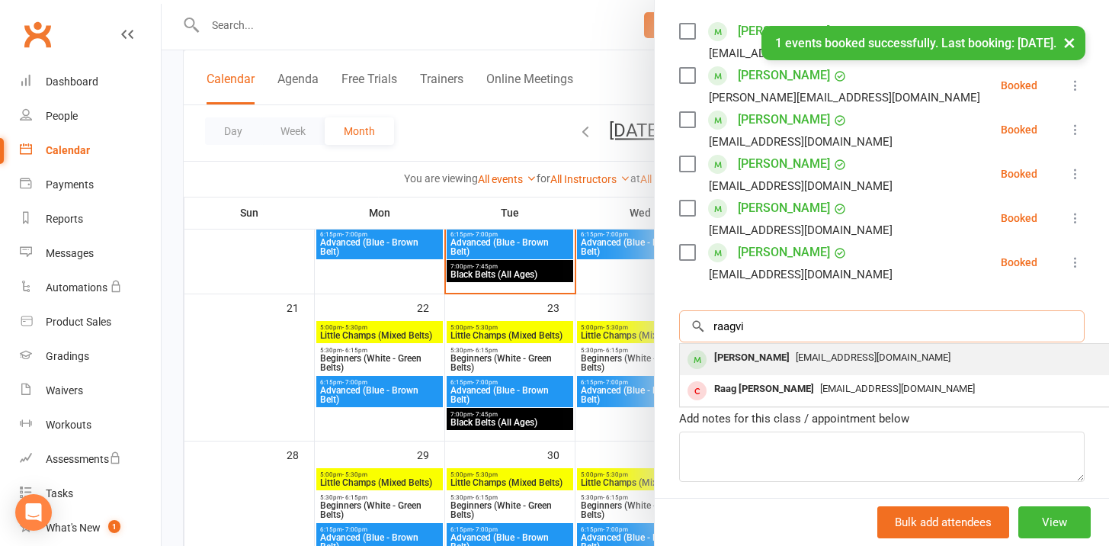
type input "raagvi"
click at [793, 355] on div "Raagavi Vidyaprakash" at bounding box center [752, 358] width 88 height 22
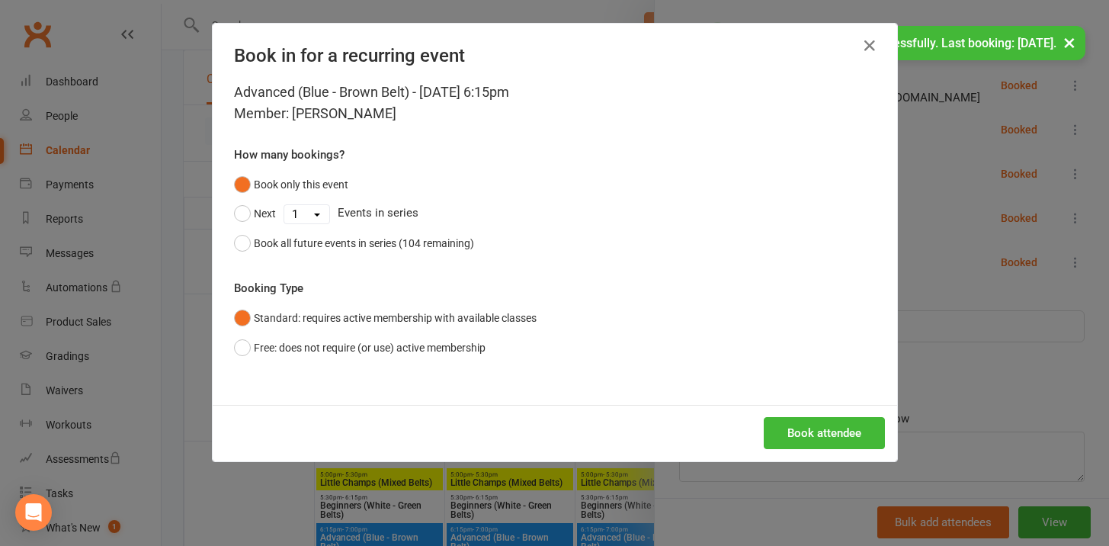
click at [803, 415] on div "Book attendee" at bounding box center [555, 433] width 685 height 56
click at [803, 435] on button "Book attendee" at bounding box center [824, 433] width 121 height 32
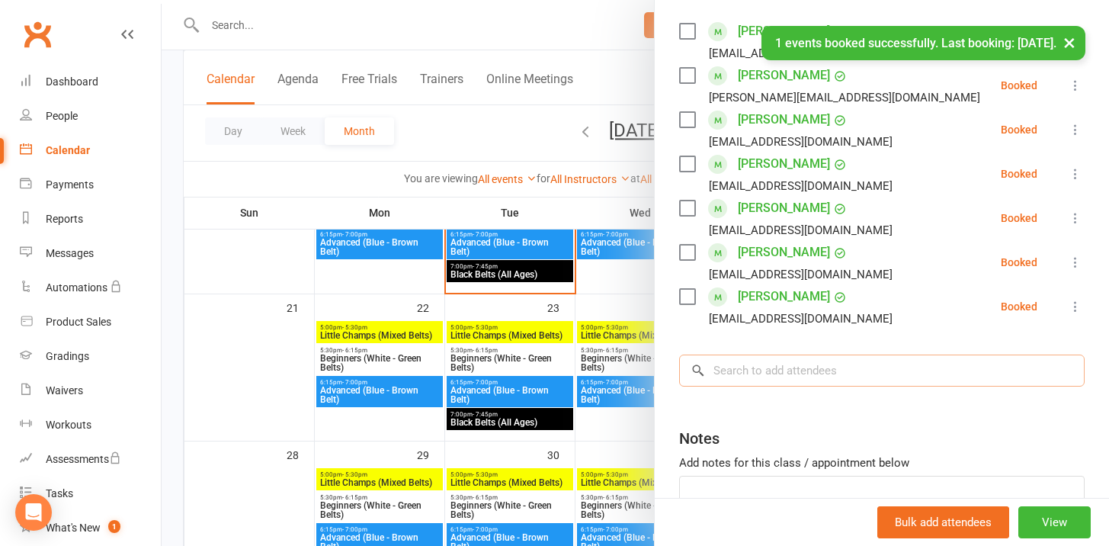
click at [787, 384] on input "search" at bounding box center [882, 370] width 406 height 32
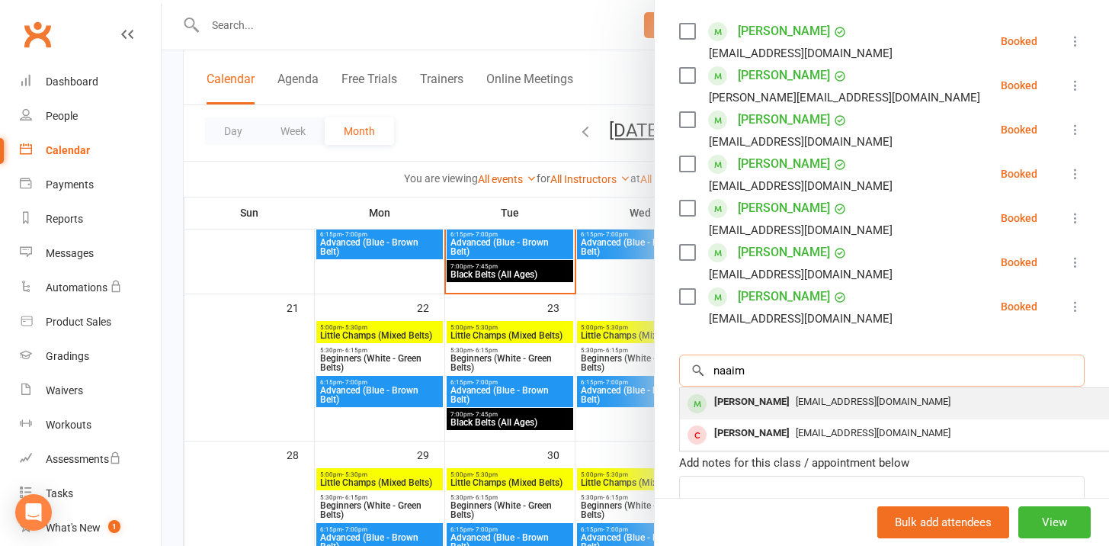
type input "naaim"
click at [794, 408] on div "[PERSON_NAME]" at bounding box center [752, 402] width 88 height 22
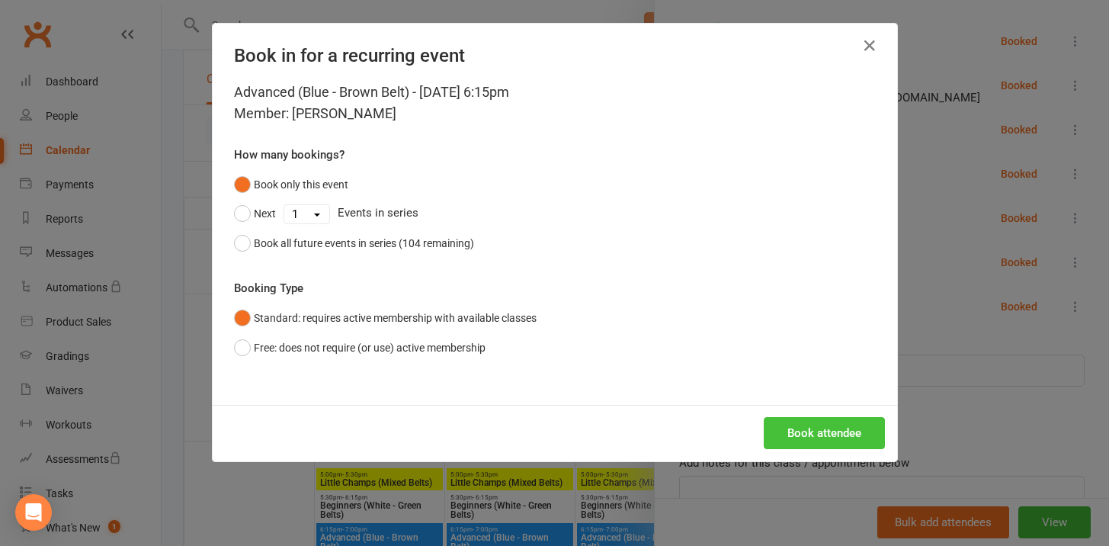
click at [795, 431] on button "Book attendee" at bounding box center [824, 433] width 121 height 32
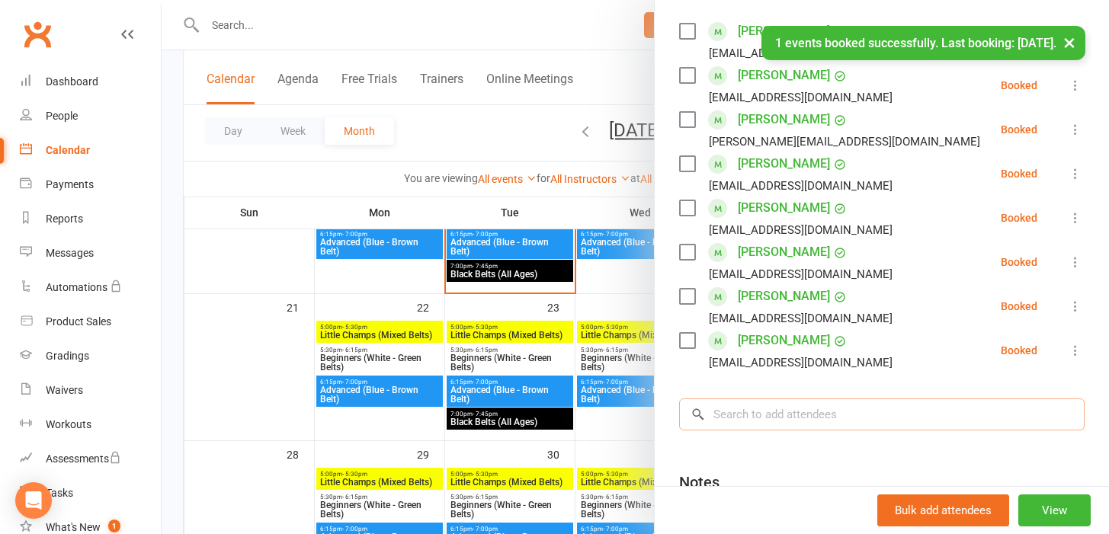
click at [774, 422] on input "search" at bounding box center [882, 415] width 406 height 32
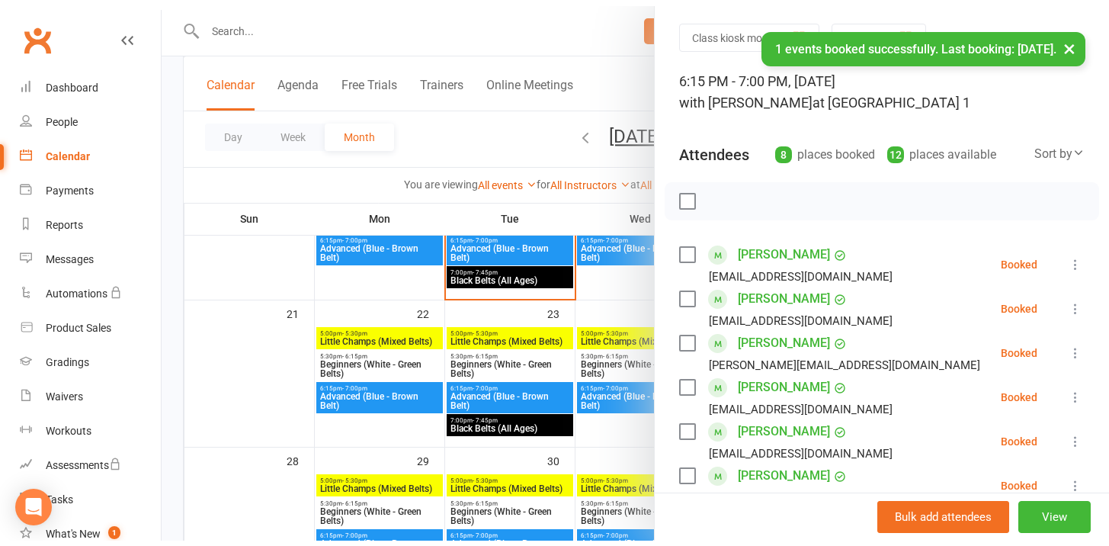
scroll to position [0, 0]
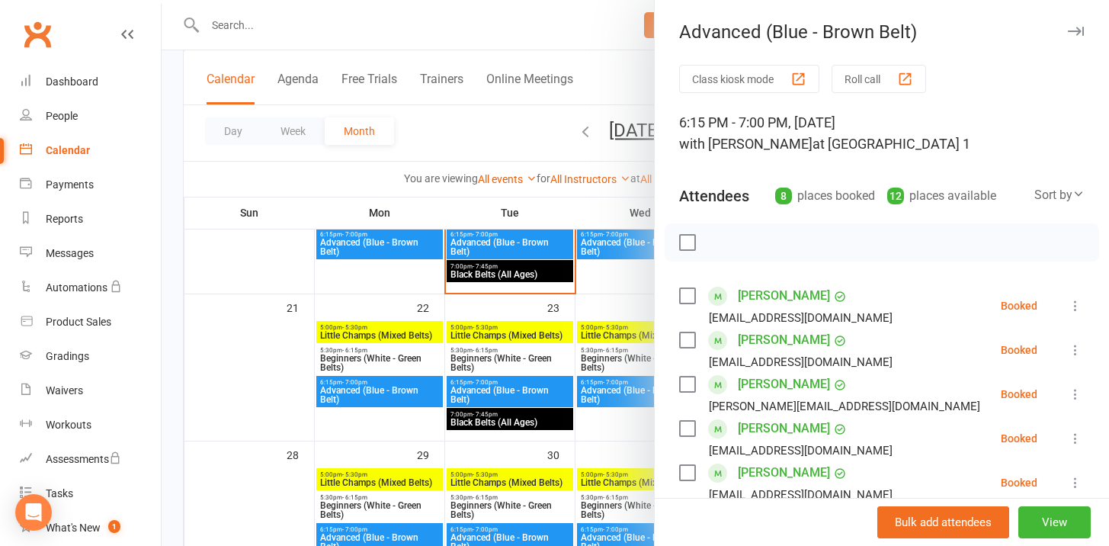
click at [679, 245] on label at bounding box center [686, 242] width 15 height 15
click at [714, 244] on icon "button" at bounding box center [721, 242] width 17 height 17
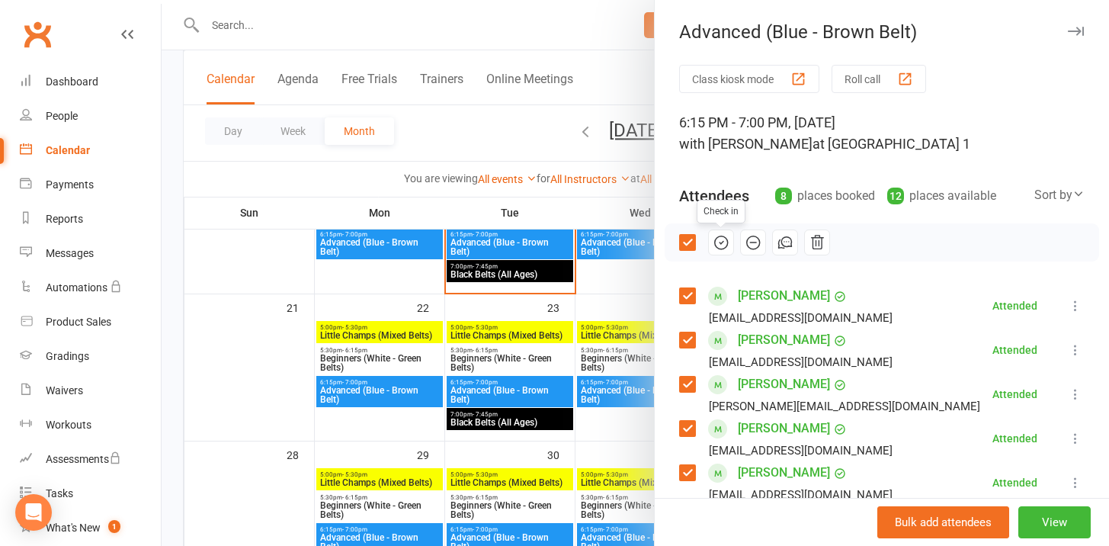
click at [1068, 30] on icon "button" at bounding box center [1076, 31] width 16 height 9
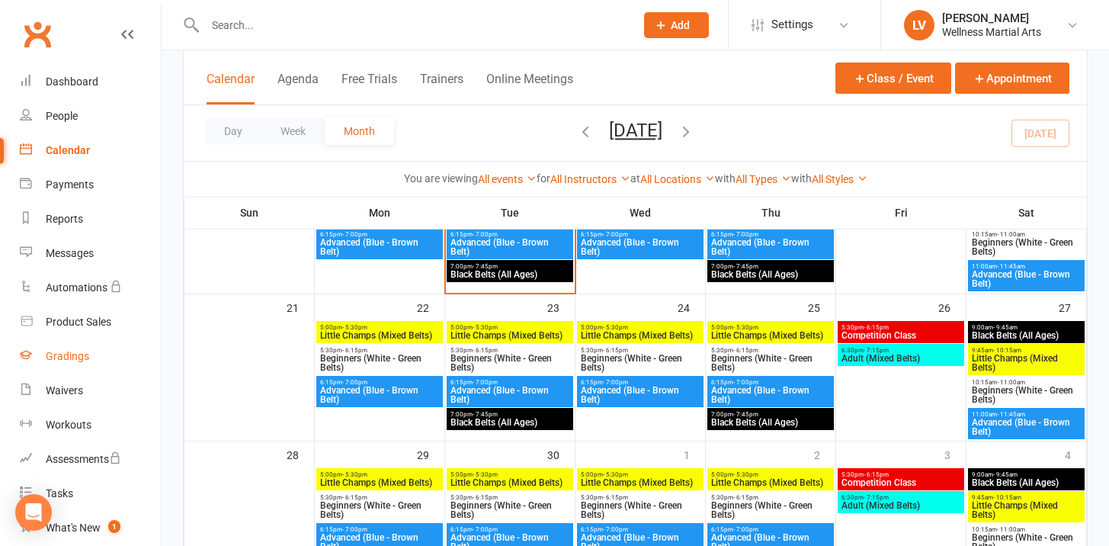
click at [78, 352] on div "Gradings" at bounding box center [67, 356] width 43 height 12
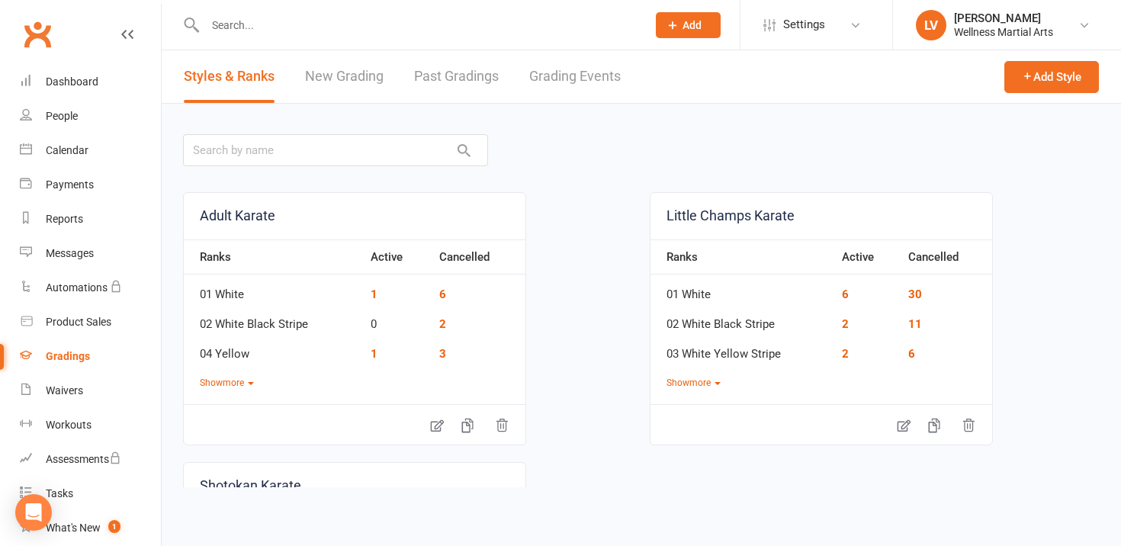
click at [550, 75] on link "Grading Events" at bounding box center [574, 76] width 91 height 53
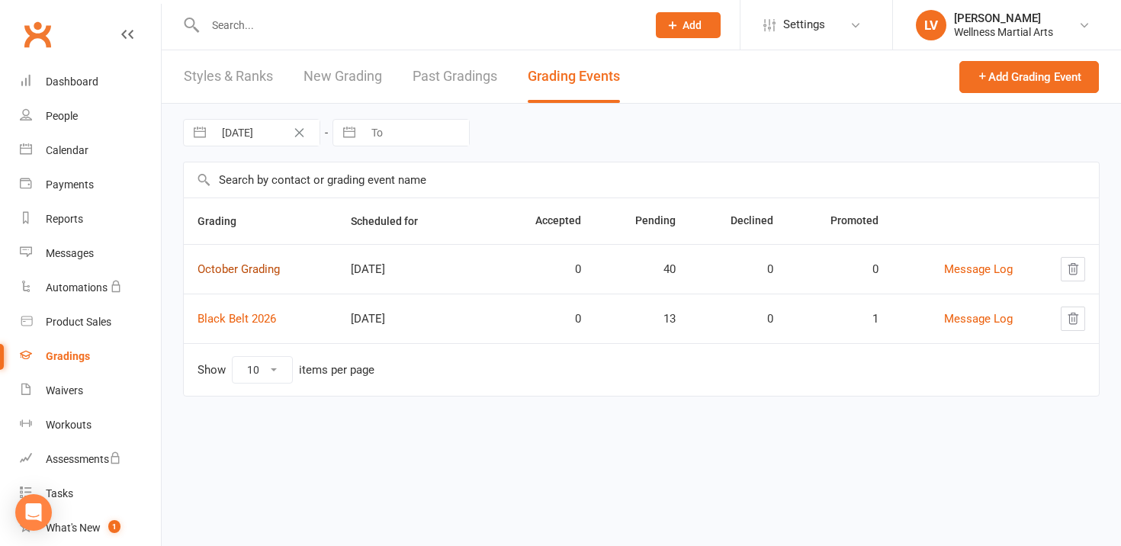
click at [262, 268] on link "October Grading" at bounding box center [238, 269] width 82 height 14
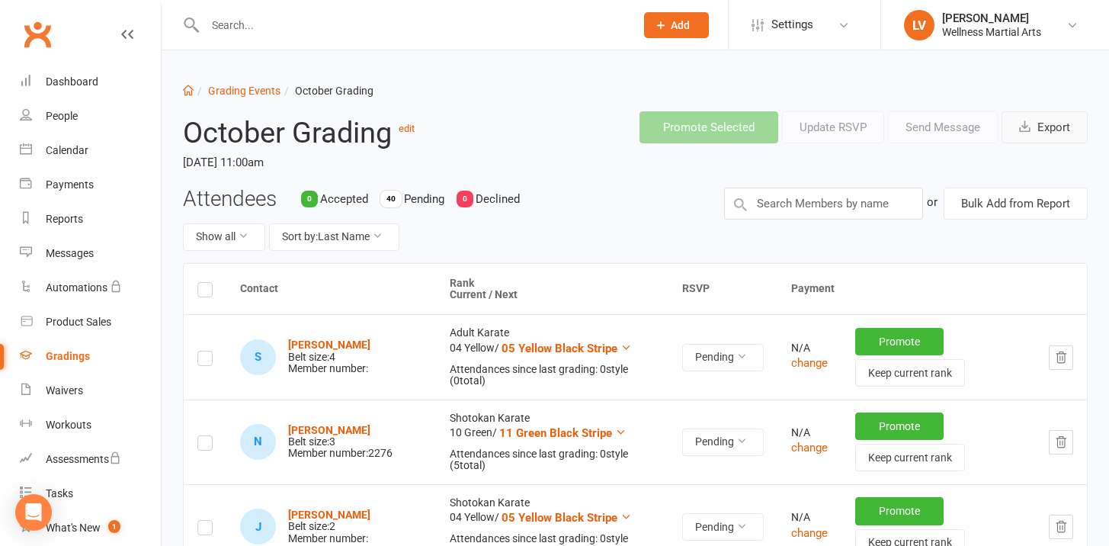
click at [1038, 128] on button "Export" at bounding box center [1045, 127] width 86 height 32
